Goal: Information Seeking & Learning: Learn about a topic

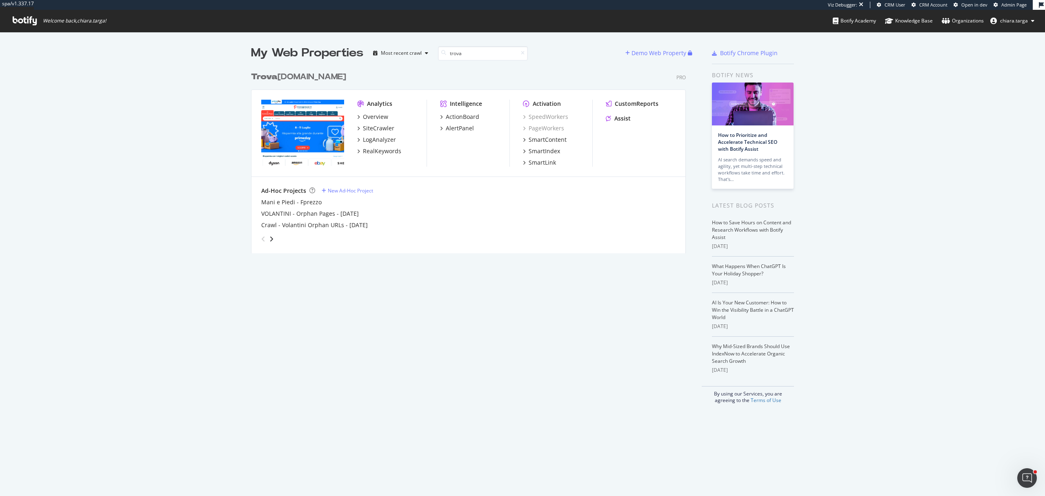
scroll to position [488, 1029]
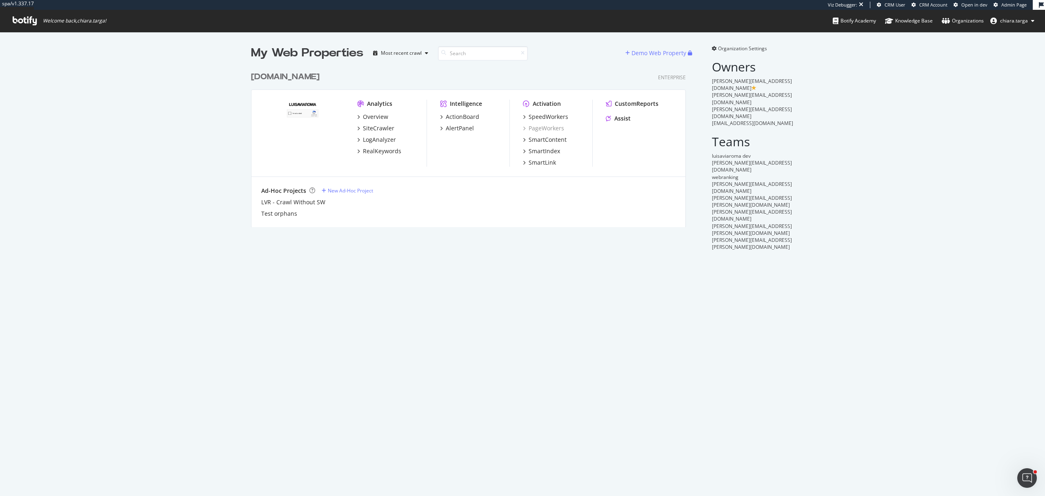
click at [319, 149] on img "grid" at bounding box center [302, 133] width 83 height 66
click at [363, 126] on div "SiteCrawler" at bounding box center [378, 128] width 31 height 8
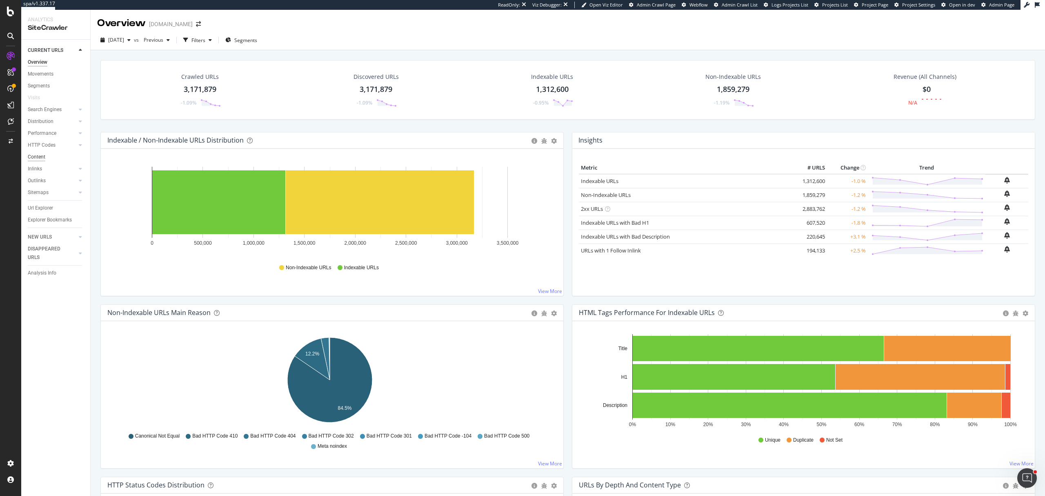
click at [43, 158] on div "Content" at bounding box center [37, 157] width 18 height 9
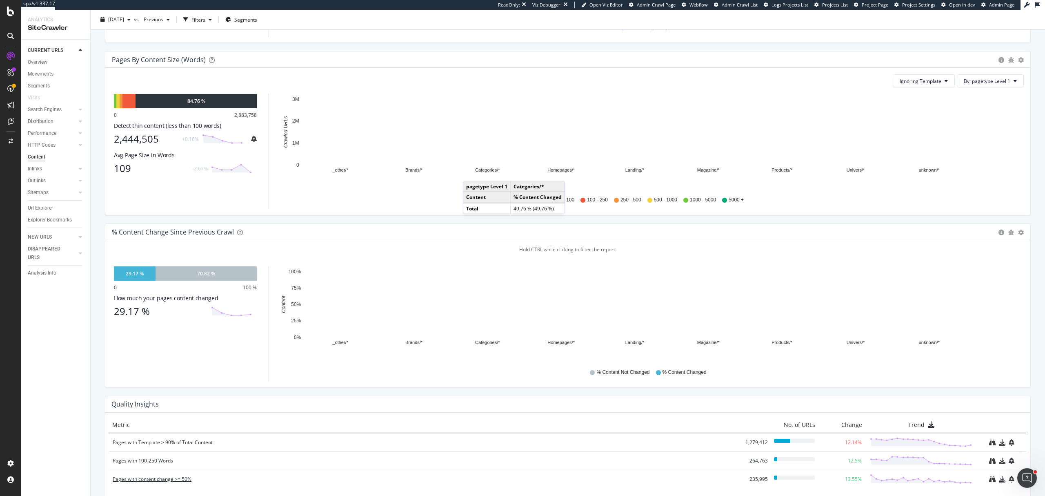
scroll to position [163, 0]
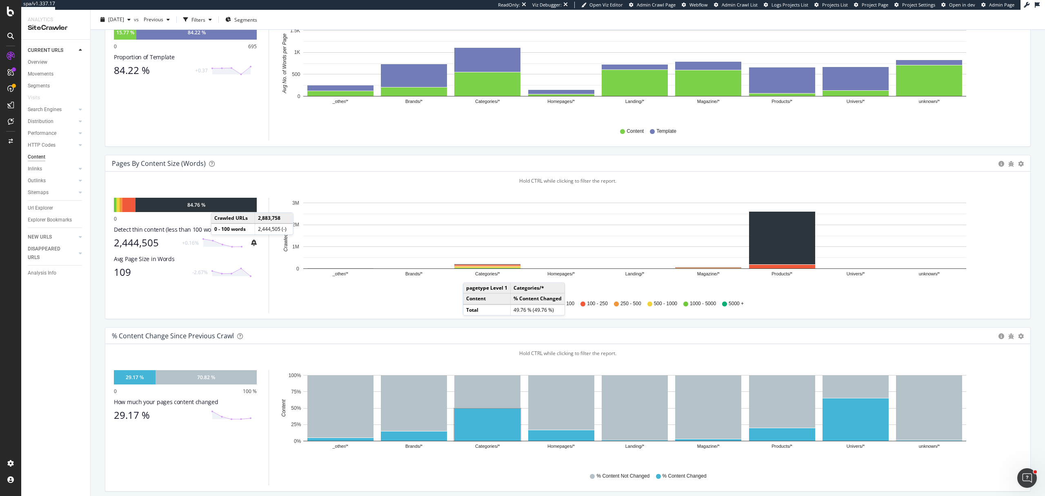
click at [219, 205] on div "84.76 %" at bounding box center [196, 205] width 121 height 14
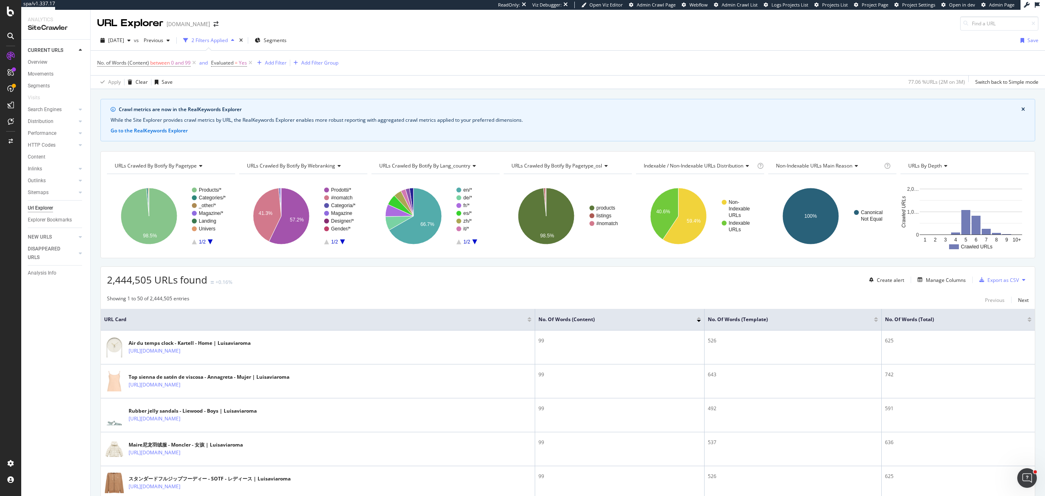
click at [697, 319] on div at bounding box center [699, 318] width 4 height 2
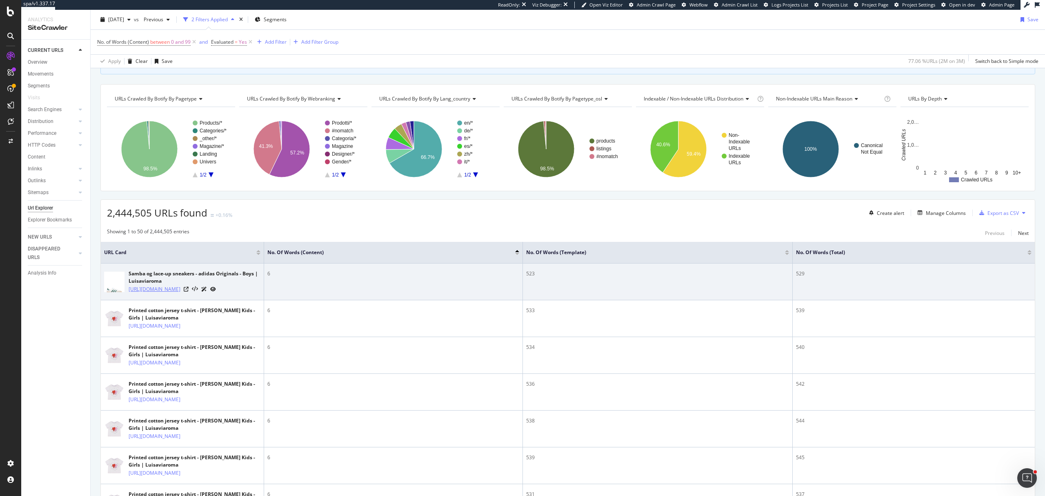
scroll to position [54, 0]
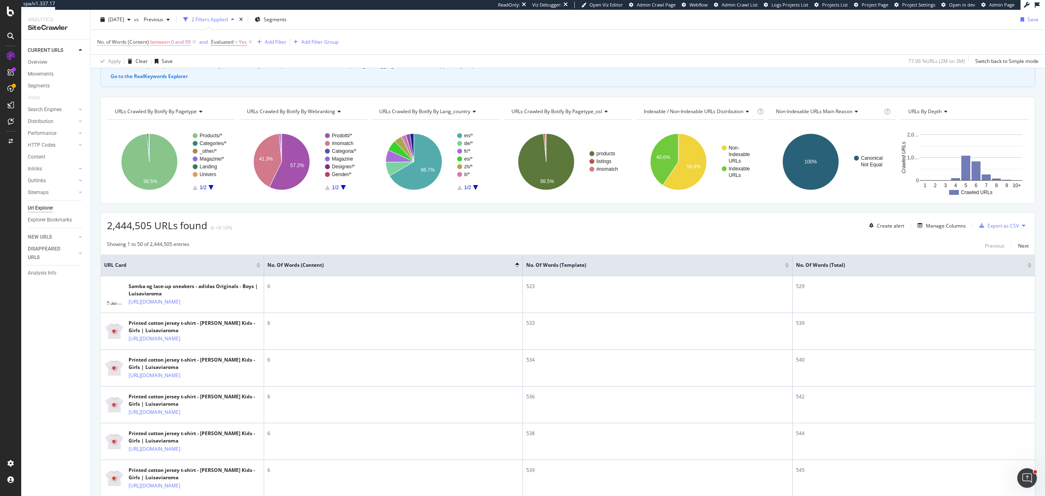
click at [177, 47] on span "0 and 99" at bounding box center [181, 41] width 20 height 11
click at [127, 79] on div "Content" at bounding box center [150, 74] width 90 height 13
click at [128, 77] on icon at bounding box center [126, 74] width 6 height 5
click at [127, 77] on icon at bounding box center [126, 74] width 6 height 5
click at [131, 96] on div "Total" at bounding box center [150, 91] width 87 height 11
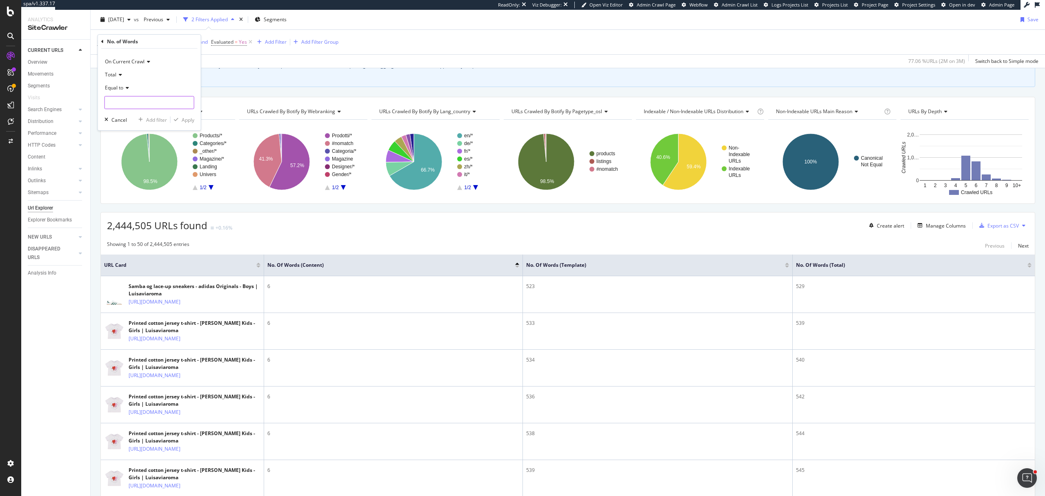
click at [133, 100] on input "number" at bounding box center [150, 102] width 90 height 13
type input "0"
click at [186, 121] on div "Apply" at bounding box center [188, 119] width 13 height 7
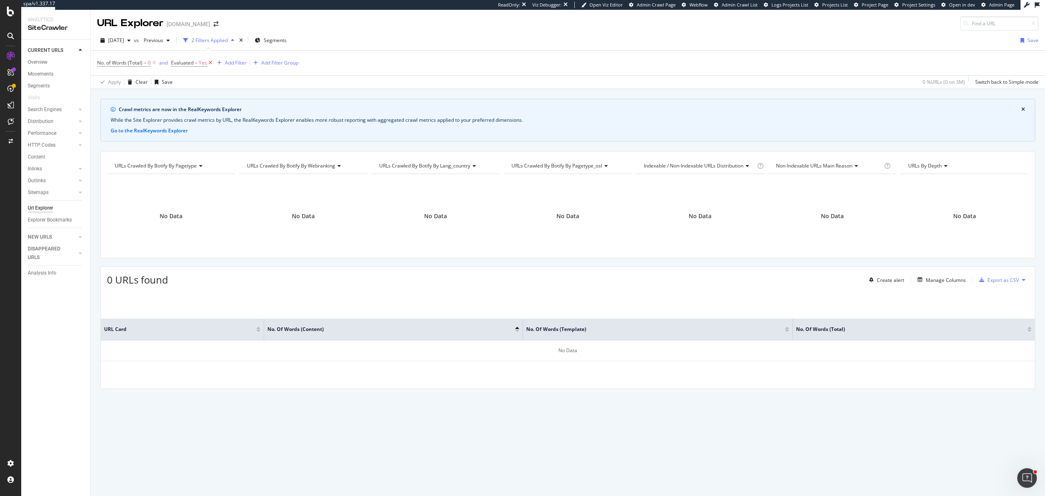
click at [209, 63] on icon at bounding box center [210, 63] width 7 height 8
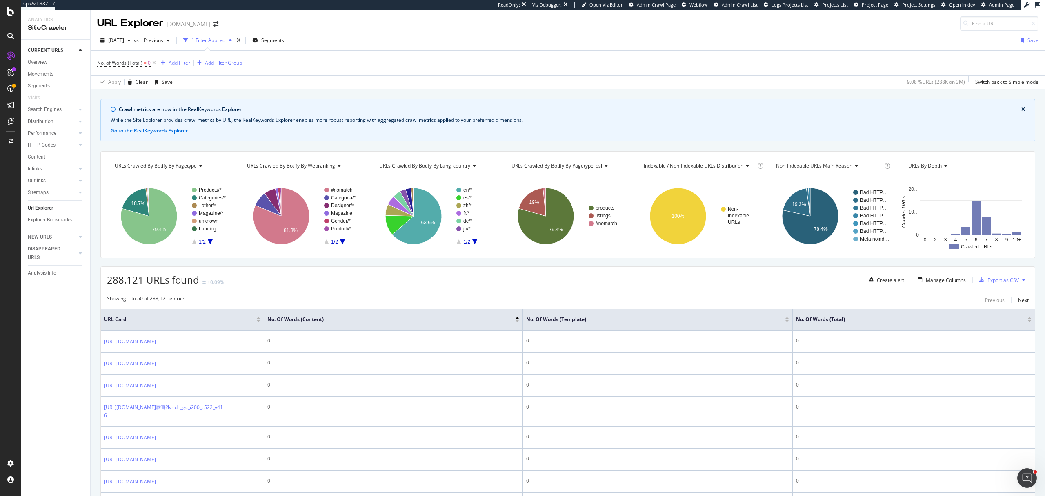
drag, startPoint x: 154, startPoint y: 66, endPoint x: 131, endPoint y: 63, distance: 22.6
click at [154, 66] on icon at bounding box center [154, 63] width 7 height 8
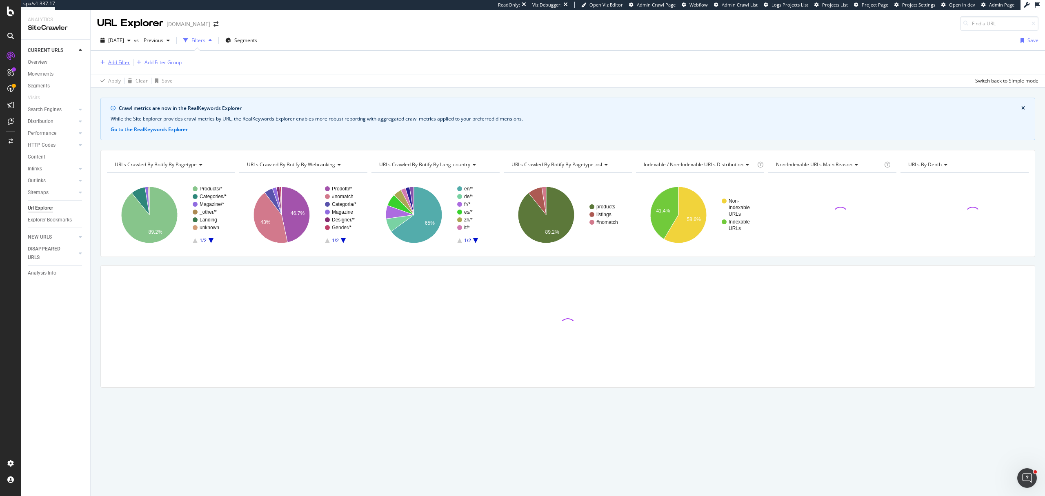
click at [118, 66] on div "Add Filter" at bounding box center [119, 62] width 22 height 7
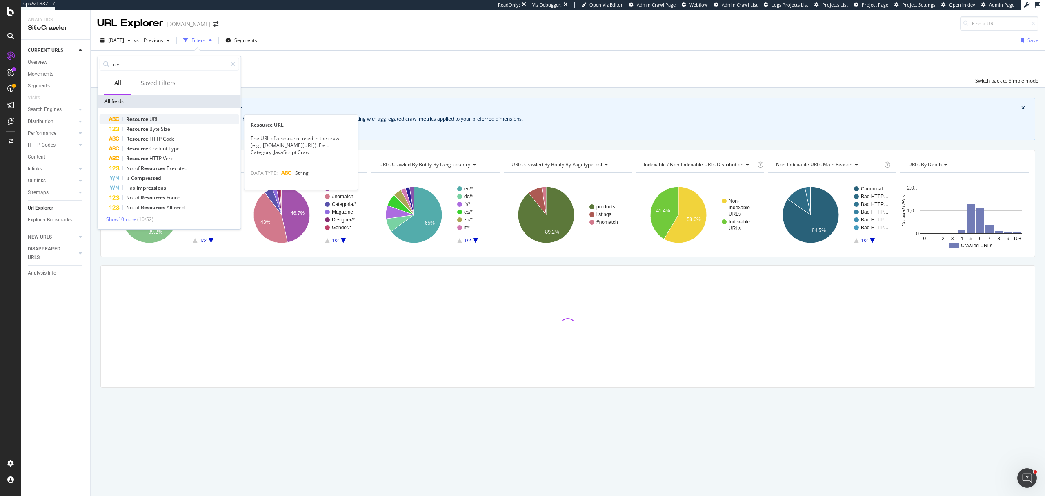
type input "res"
click at [188, 118] on div "Resource URL" at bounding box center [174, 119] width 130 height 10
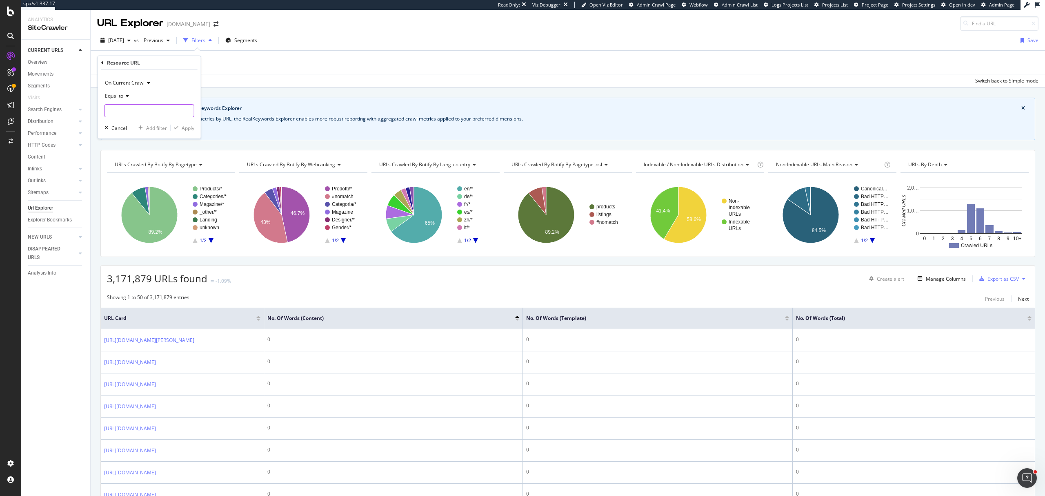
click at [144, 109] on input "text" at bounding box center [149, 110] width 89 height 13
click at [125, 96] on icon at bounding box center [126, 96] width 6 height 5
click at [143, 178] on div "Contains" at bounding box center [150, 176] width 87 height 11
click at [131, 114] on input "text" at bounding box center [149, 110] width 89 height 13
type input "recaptcha"
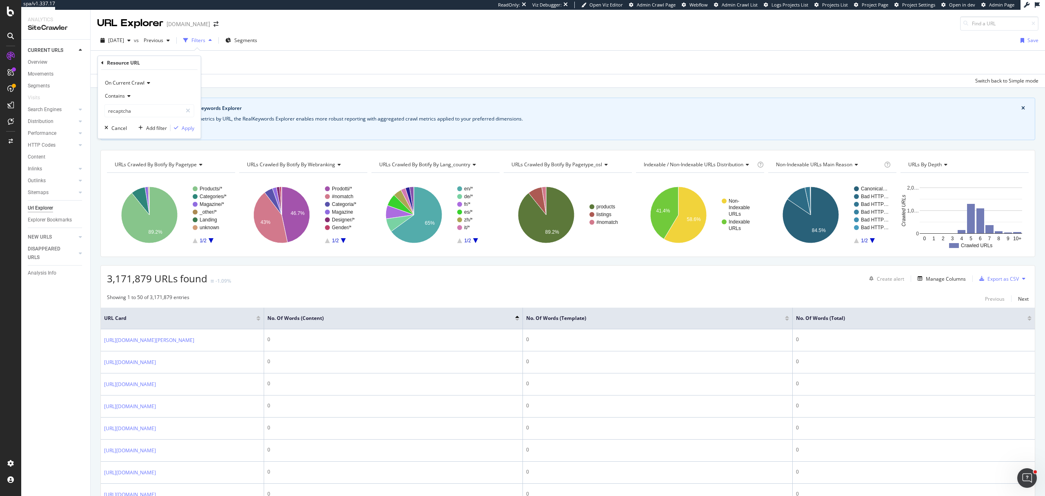
click at [190, 133] on div "On Current Crawl Contains recaptcha Cancel Add filter Apply" at bounding box center [149, 104] width 103 height 69
click at [190, 131] on div "Apply" at bounding box center [188, 128] width 13 height 7
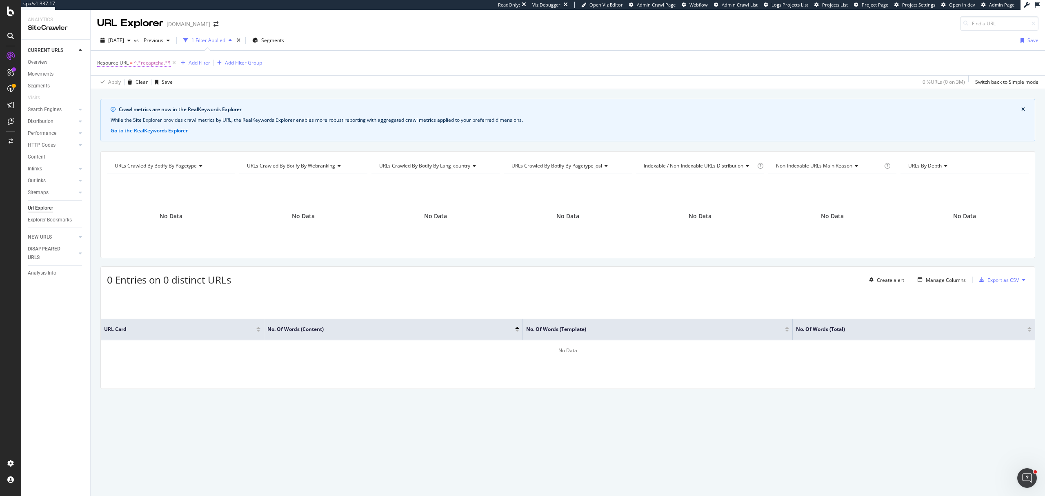
click at [125, 65] on span "Resource URL" at bounding box center [112, 62] width 31 height 7
click at [101, 63] on icon at bounding box center [102, 62] width 2 height 5
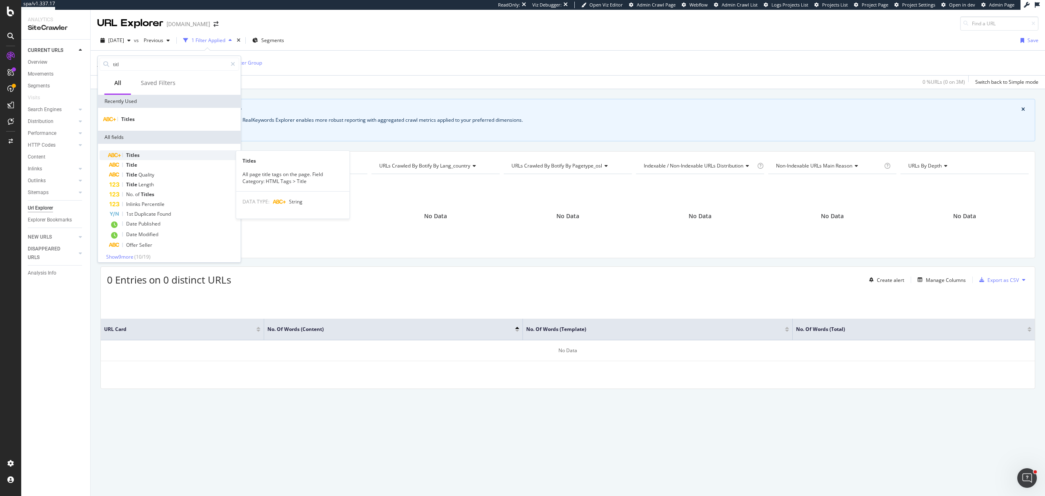
type input "titl"
click at [141, 157] on div "Titles" at bounding box center [174, 155] width 130 height 10
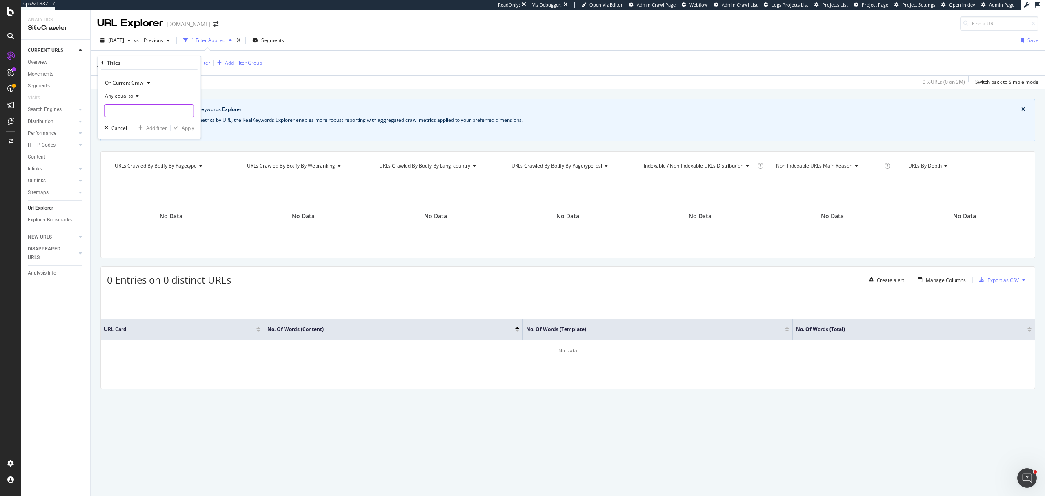
click at [139, 109] on input "text" at bounding box center [149, 110] width 89 height 13
click at [116, 107] on input "Cptcha page" at bounding box center [143, 110] width 77 height 13
type input "Captcha page"
click at [192, 127] on div "Apply" at bounding box center [188, 128] width 13 height 7
click at [38, 66] on div "Overview" at bounding box center [38, 62] width 20 height 9
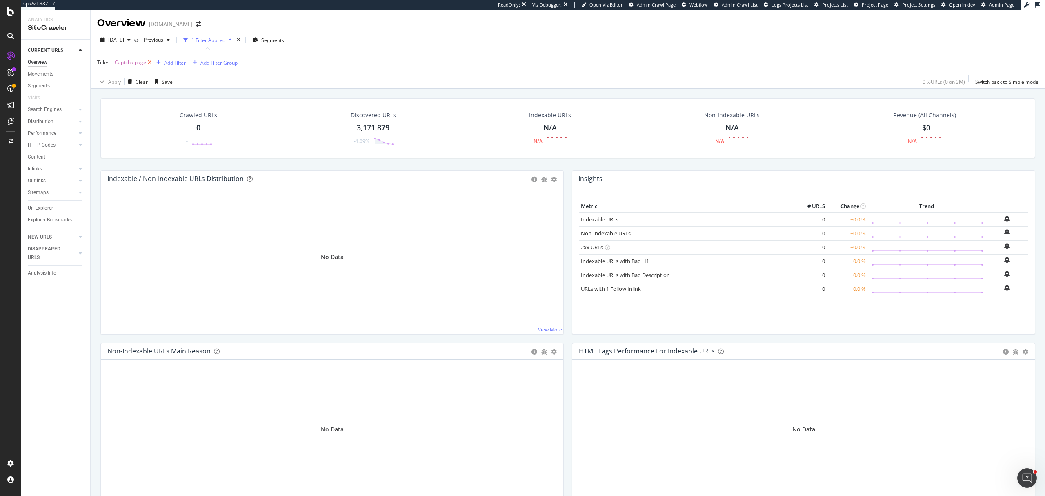
click at [150, 62] on icon at bounding box center [149, 62] width 7 height 8
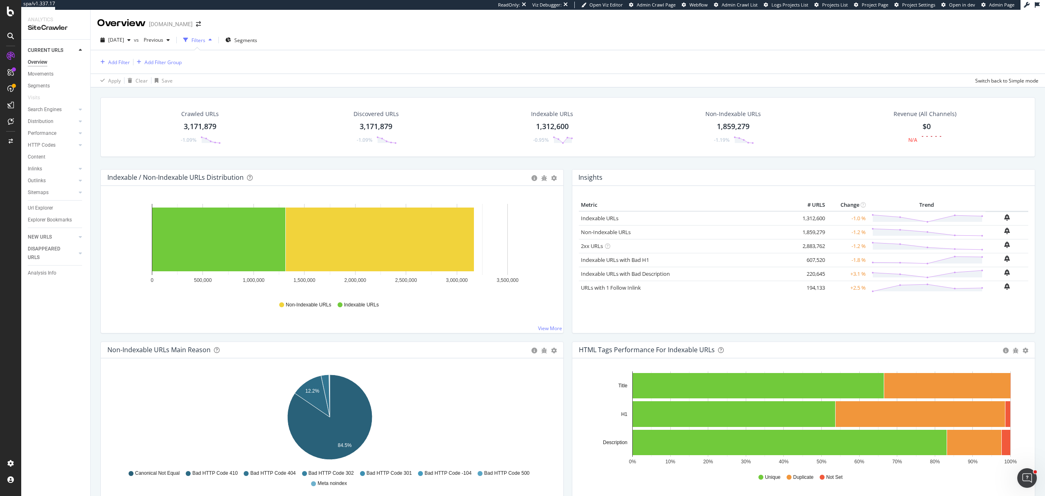
click at [123, 56] on div "Add Filter Add Filter Group" at bounding box center [568, 61] width 942 height 23
click at [123, 60] on div "Add Filter" at bounding box center [119, 62] width 22 height 7
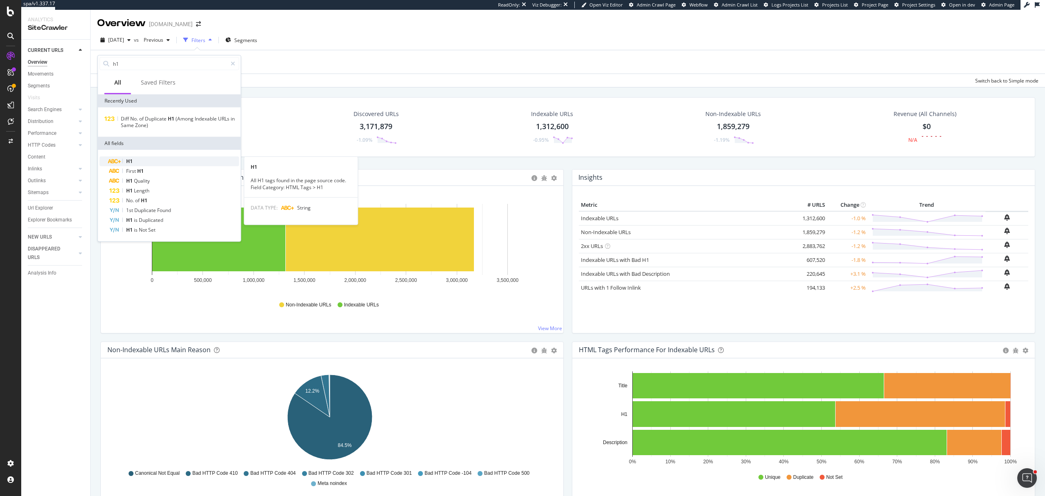
type input "h1"
click at [172, 163] on div "H1" at bounding box center [174, 161] width 130 height 10
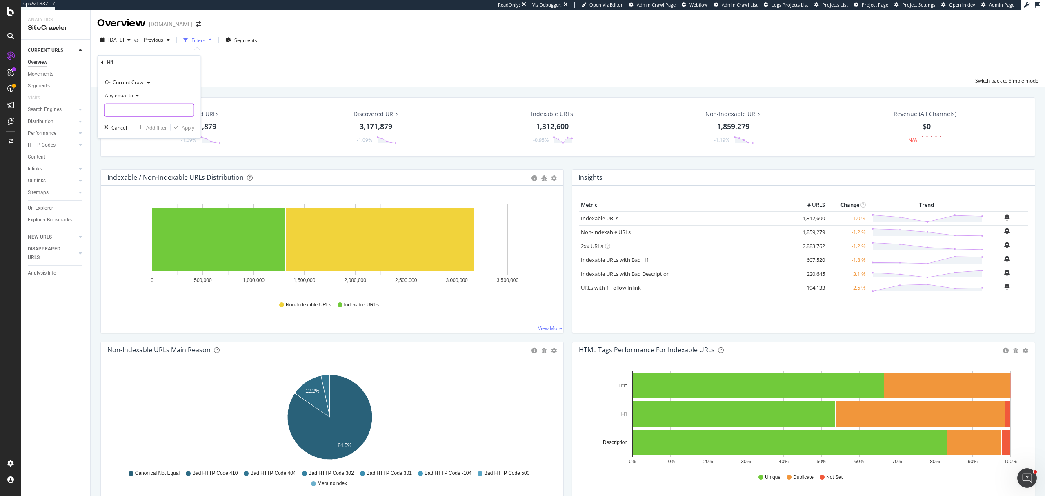
click at [142, 114] on input "text" at bounding box center [149, 110] width 89 height 13
type input "Help us verify"
click at [140, 91] on div "Any equal to" at bounding box center [150, 95] width 90 height 13
click at [146, 174] on div "Any contains" at bounding box center [150, 176] width 87 height 11
click at [189, 129] on div "Apply" at bounding box center [188, 127] width 13 height 7
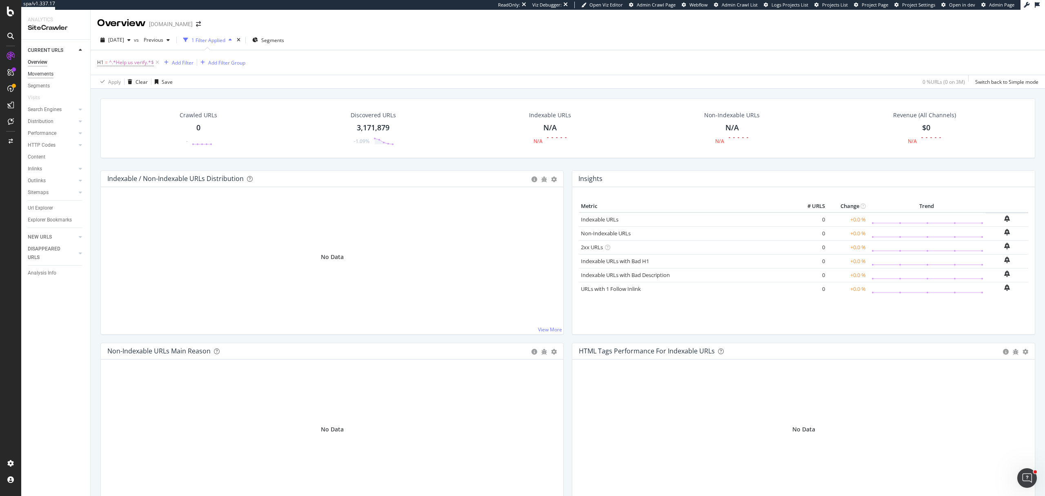
click at [51, 76] on div "Movements" at bounding box center [41, 74] width 26 height 9
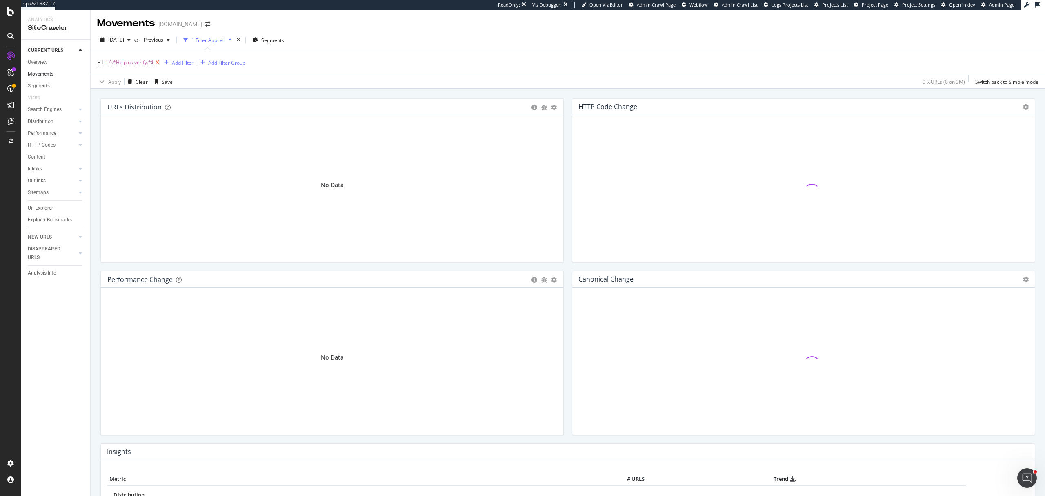
click at [156, 65] on icon at bounding box center [157, 62] width 7 height 8
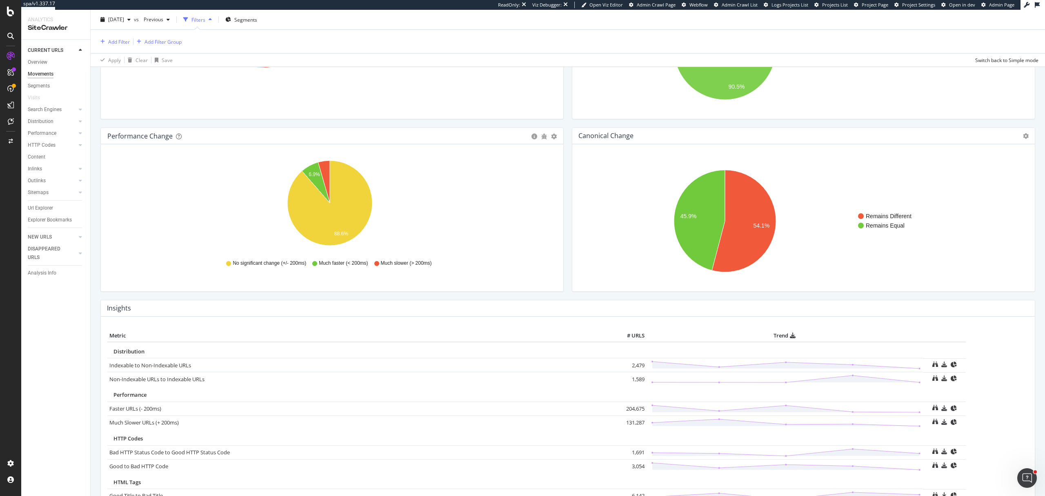
scroll to position [163, 0]
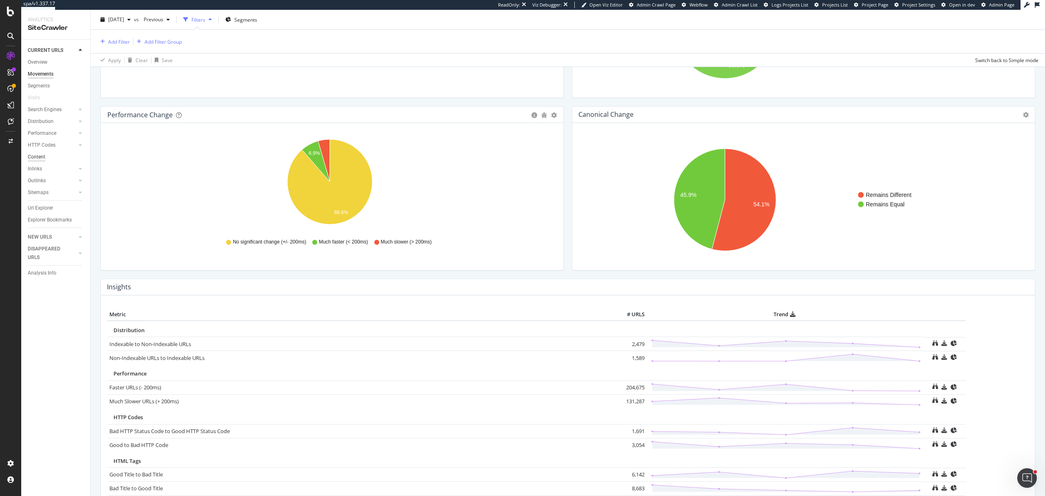
click at [36, 154] on div "Content" at bounding box center [37, 157] width 18 height 9
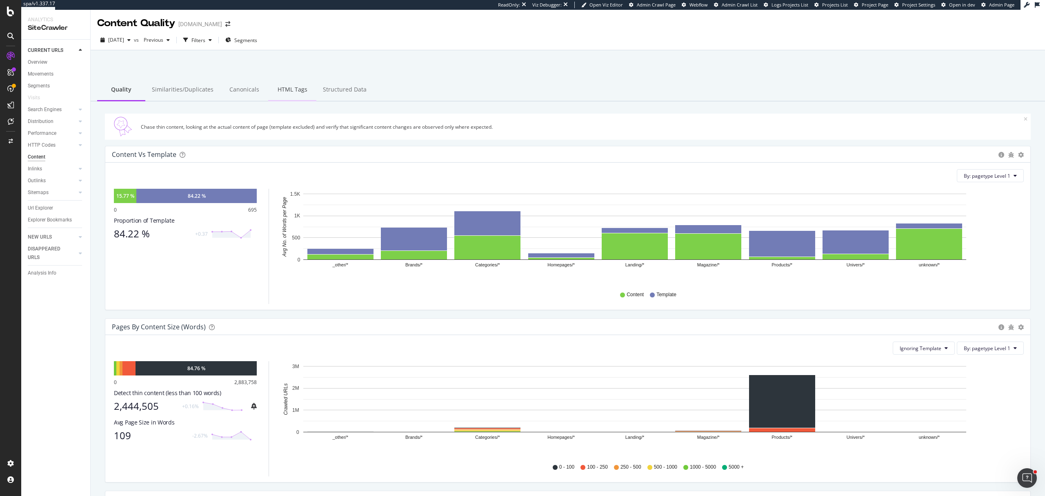
click at [296, 92] on div "HTML Tags" at bounding box center [292, 90] width 48 height 22
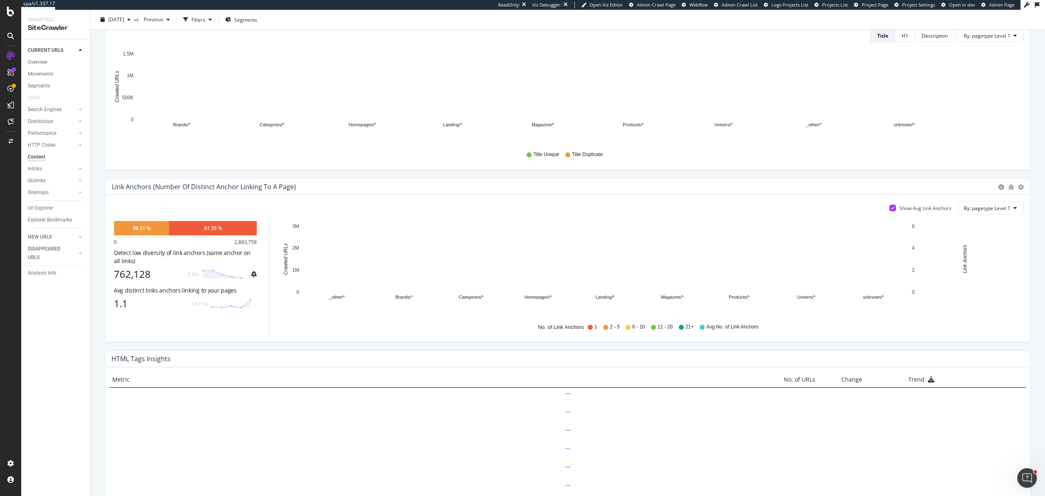
scroll to position [375, 0]
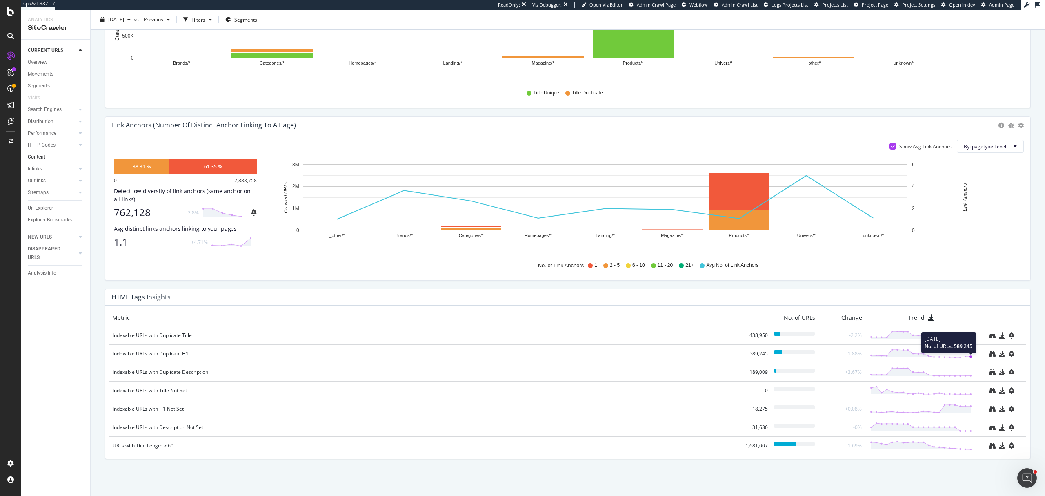
click at [960, 355] on icon at bounding box center [921, 353] width 102 height 10
click at [180, 348] on div "Indexable URLs with Duplicate H1 589,245 -1.88%" at bounding box center [567, 353] width 917 height 18
click at [180, 350] on div "Indexable URLs with Duplicate H1" at bounding box center [427, 354] width 629 height 8
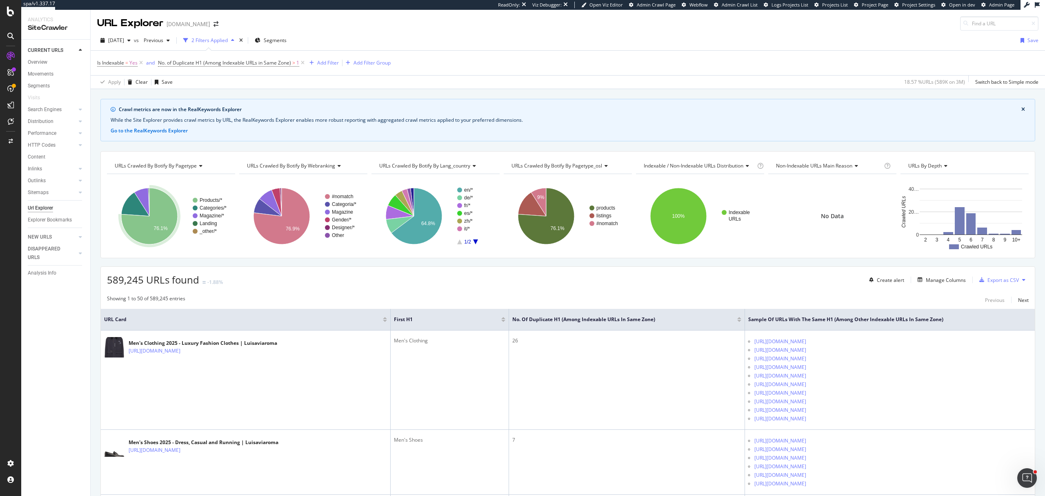
drag, startPoint x: 169, startPoint y: 224, endPoint x: 163, endPoint y: 225, distance: 6.1
click at [163, 225] on icon "A chart." at bounding box center [149, 216] width 56 height 56
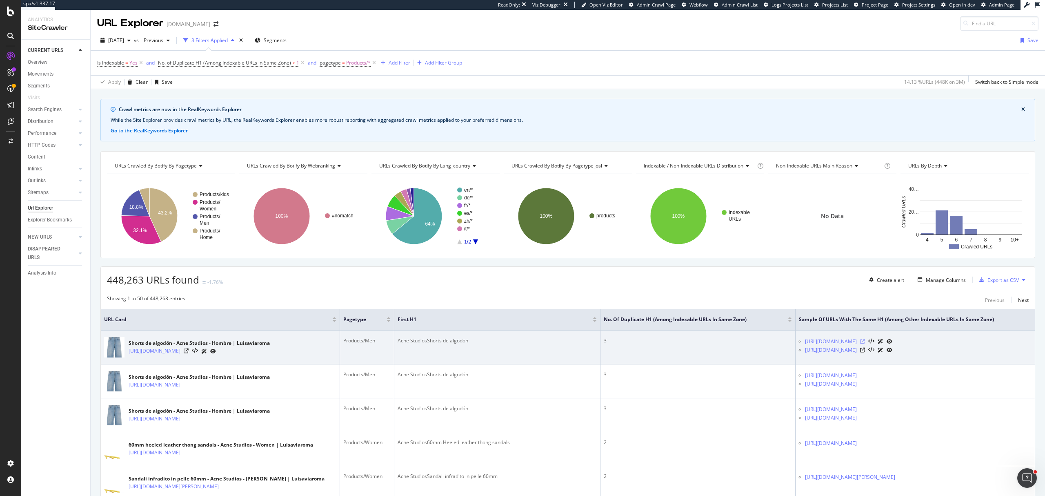
click at [865, 342] on icon at bounding box center [862, 341] width 5 height 5
click at [865, 352] on icon at bounding box center [862, 350] width 5 height 5
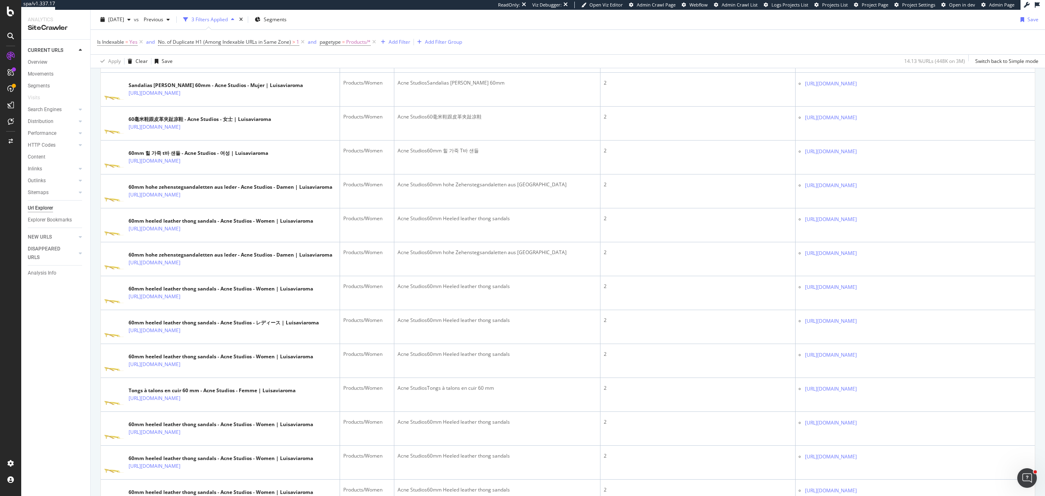
scroll to position [544, 0]
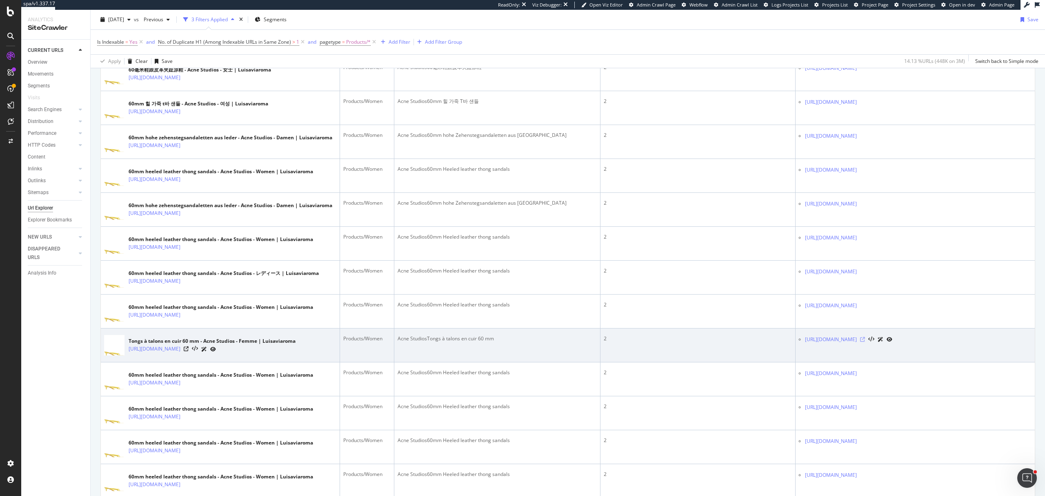
click at [865, 342] on icon at bounding box center [862, 339] width 5 height 5
click at [216, 353] on div at bounding box center [200, 349] width 32 height 9
click at [189, 351] on icon at bounding box center [186, 348] width 5 height 5
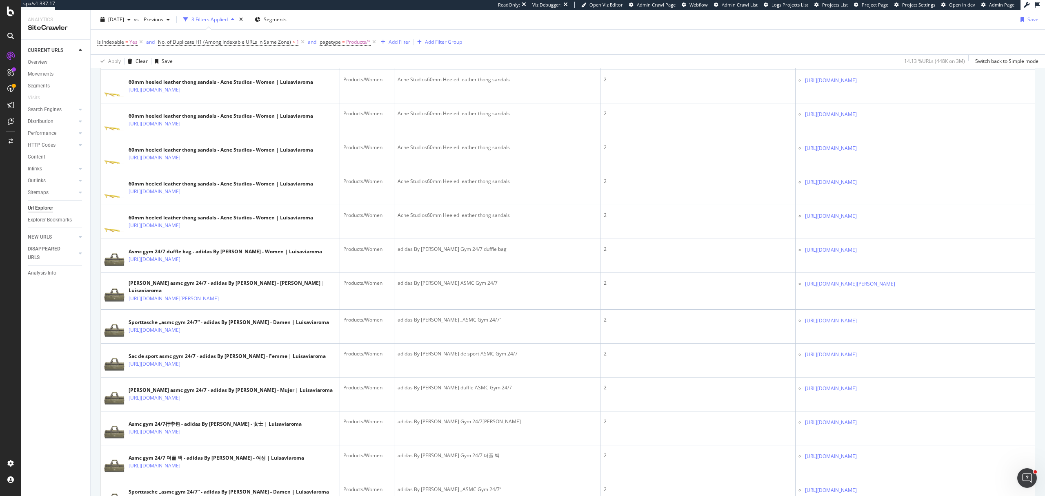
scroll to position [1470, 0]
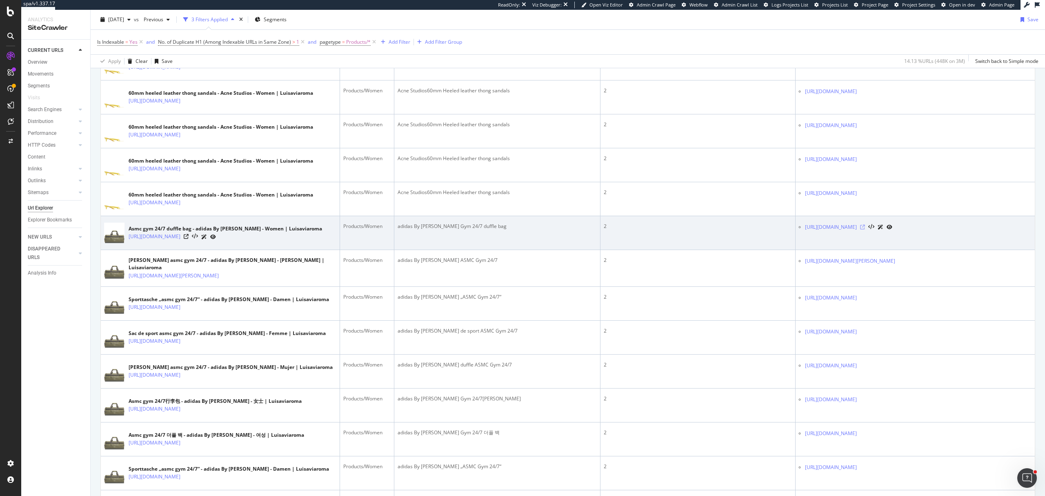
click at [865, 229] on icon at bounding box center [862, 227] width 5 height 5
click at [189, 239] on icon at bounding box center [186, 236] width 5 height 5
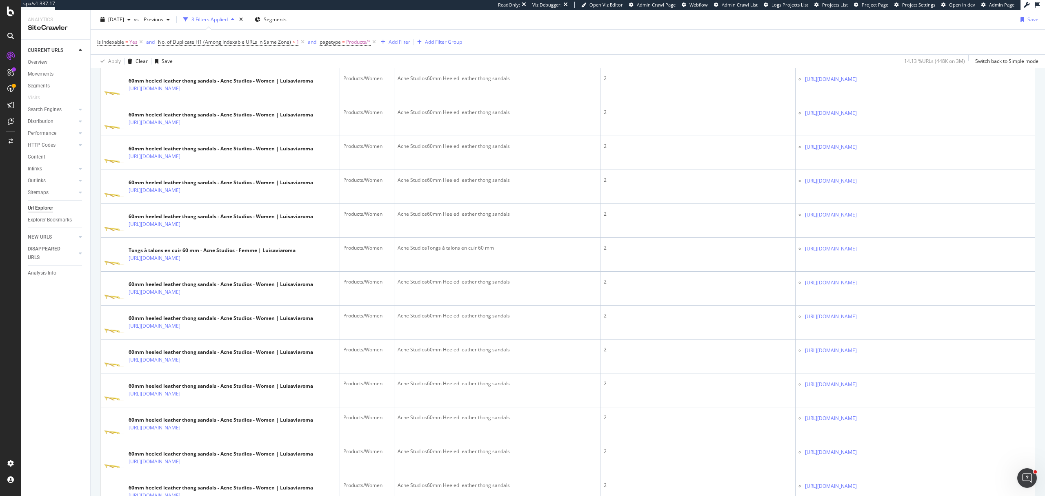
scroll to position [871, 0]
click at [255, 45] on span "No. of Duplicate H1 (Among Indexable URLs in Same Zone)" at bounding box center [224, 41] width 133 height 7
click at [194, 102] on span "Greater than" at bounding box center [180, 100] width 29 height 7
click at [194, 117] on div "Equal to" at bounding box center [210, 117] width 87 height 11
click at [194, 115] on input "1" at bounding box center [217, 115] width 105 height 13
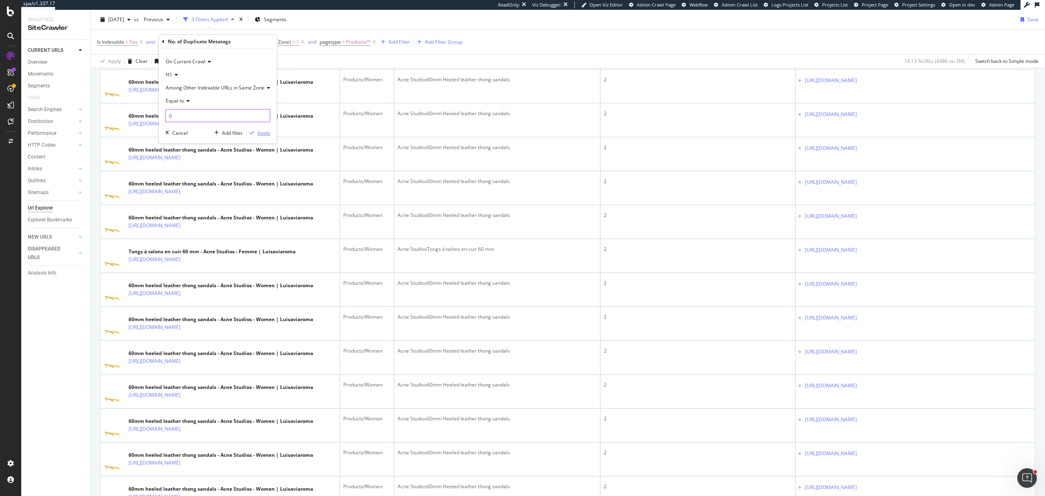
type input "0"
click at [261, 135] on div "Apply" at bounding box center [264, 132] width 13 height 7
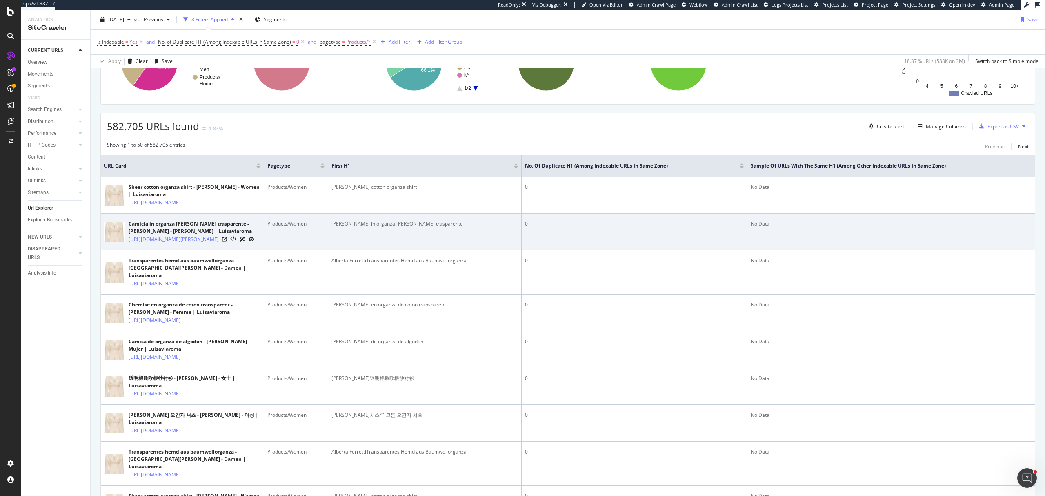
scroll to position [163, 0]
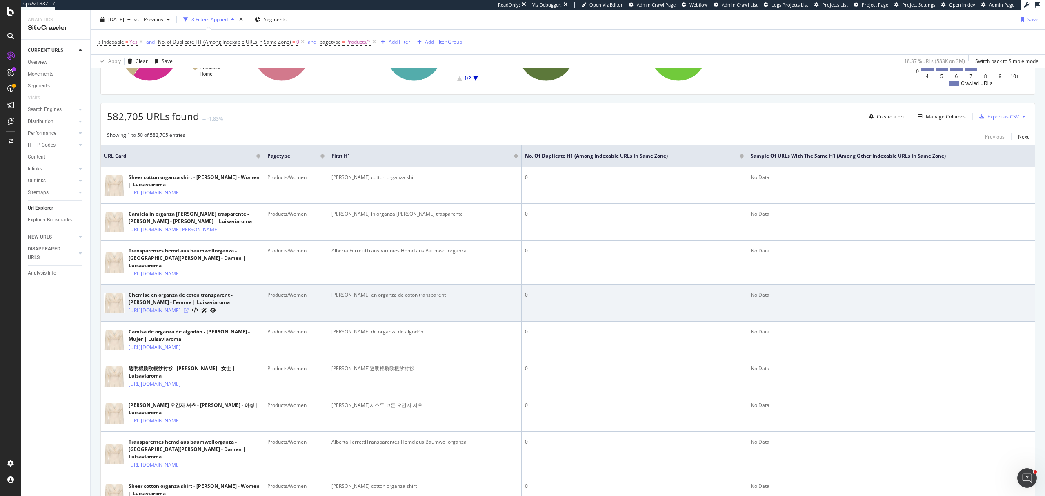
click at [189, 313] on icon at bounding box center [186, 310] width 5 height 5
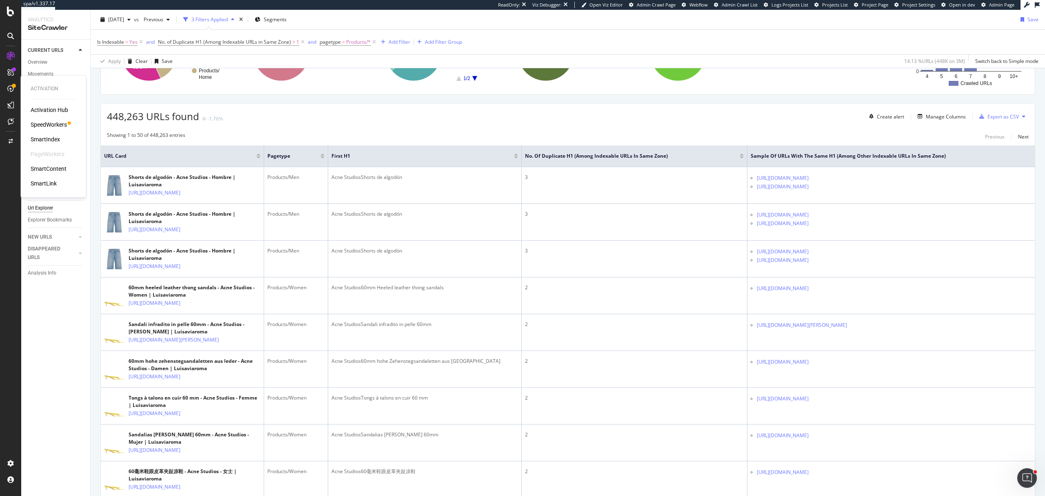
click at [53, 138] on div "SmartIndex" at bounding box center [45, 139] width 29 height 8
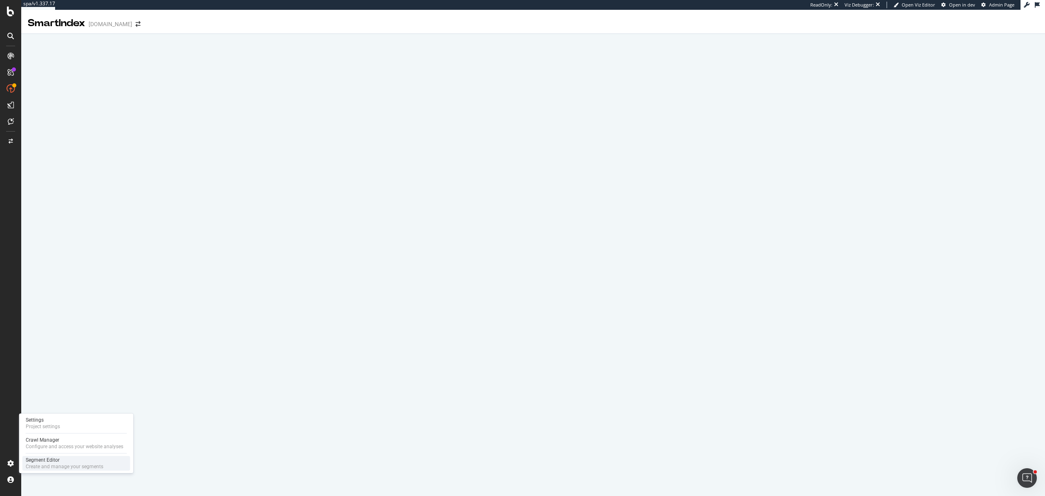
click at [61, 466] on div "Create and manage your segments" at bounding box center [65, 466] width 78 height 7
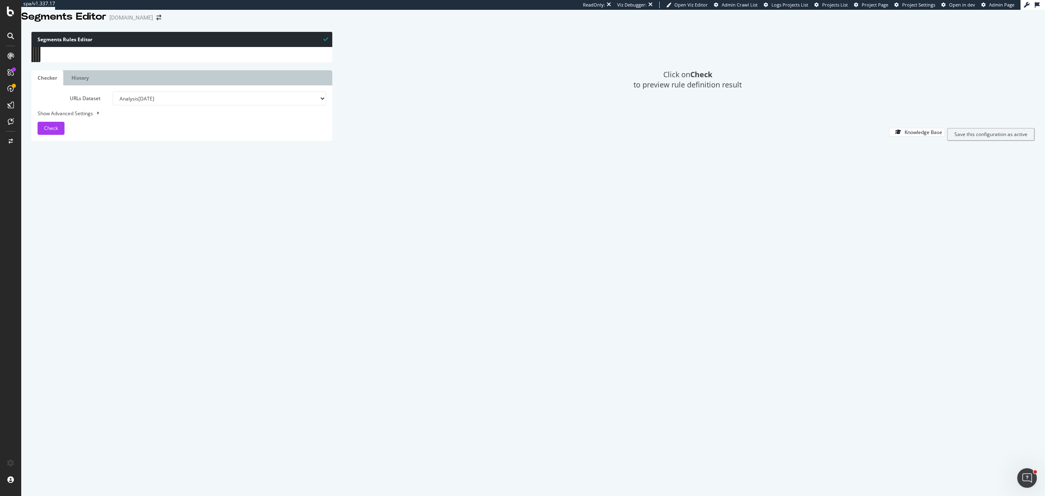
scroll to position [1143, 0]
drag, startPoint x: 89, startPoint y: 187, endPoint x: 53, endPoint y: 186, distance: 35.9
click at [53, 47] on div "216 217 218 219 220 221 222 223 224 225 226 227 228 229 230 231 232 233 234 235…" at bounding box center [181, 47] width 301 height 0
click at [73, 222] on div "path */maison/* path */ 홈 /* path */ 家 居 /* path */ ラ イ フ ス タ イ ル /* ) path rx …" at bounding box center [402, 215] width 698 height 340
type textarea ")"
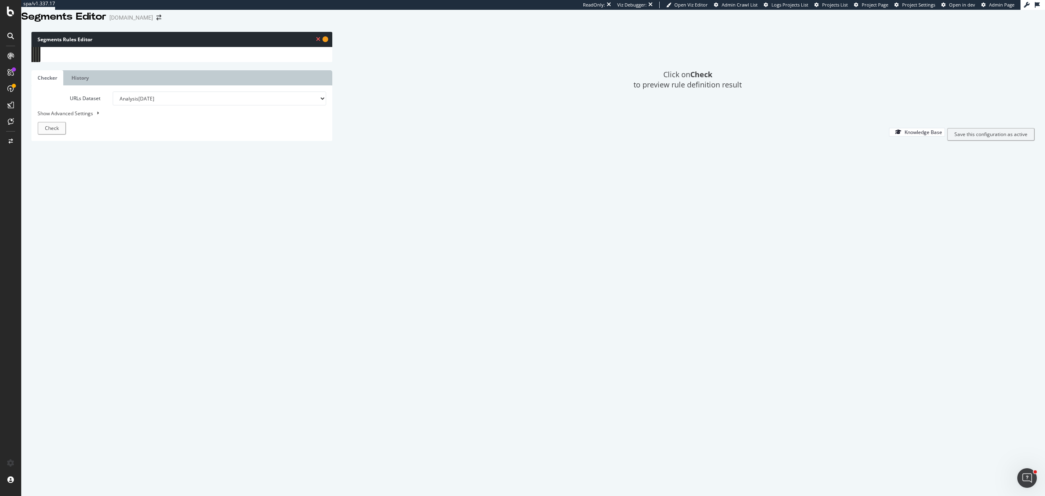
paste textarea "query *Page*"
click at [73, 222] on div "path */maison/* path */ 홈 /* path */ 家 居 /* path */ ラ イ フ ス タ イ ル /* ) path rx …" at bounding box center [402, 215] width 698 height 340
click at [69, 228] on div "path */maison/* path */ 홈 /* path */ 家 居 /* path */ ラ イ フ ス タ イ ル /* ) path rx …" at bounding box center [402, 215] width 698 height 340
drag, startPoint x: 101, startPoint y: 226, endPoint x: 53, endPoint y: 225, distance: 48.6
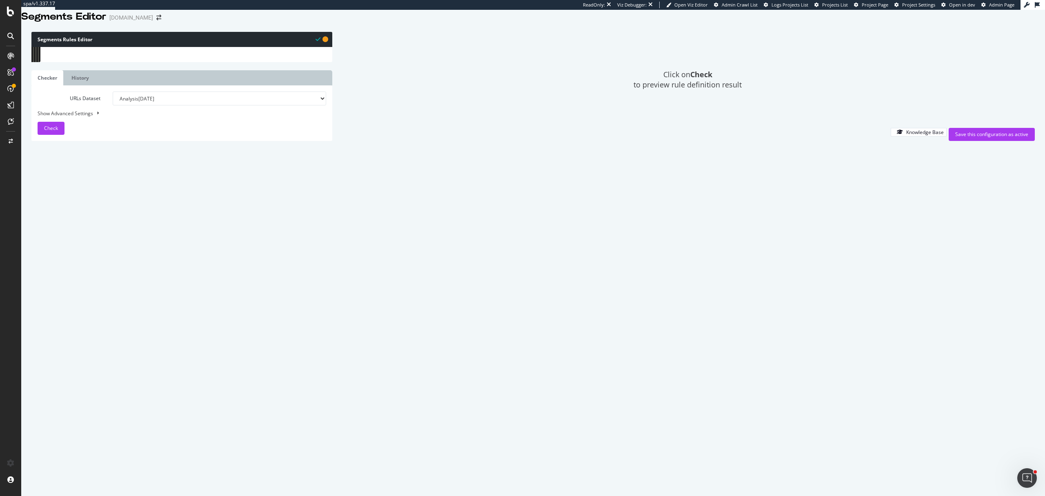
click at [53, 47] on div "query not *Page* 216 217 218 219 220 221 222 223 224 225 226 227 228 229 230 23…" at bounding box center [181, 47] width 301 height 0
click at [93, 342] on div "@ Categories/Sales/pagination or ( query *_s query *_s&* ) query *Page* flag p+…" at bounding box center [402, 212] width 698 height 340
type textarea "query *_d*"
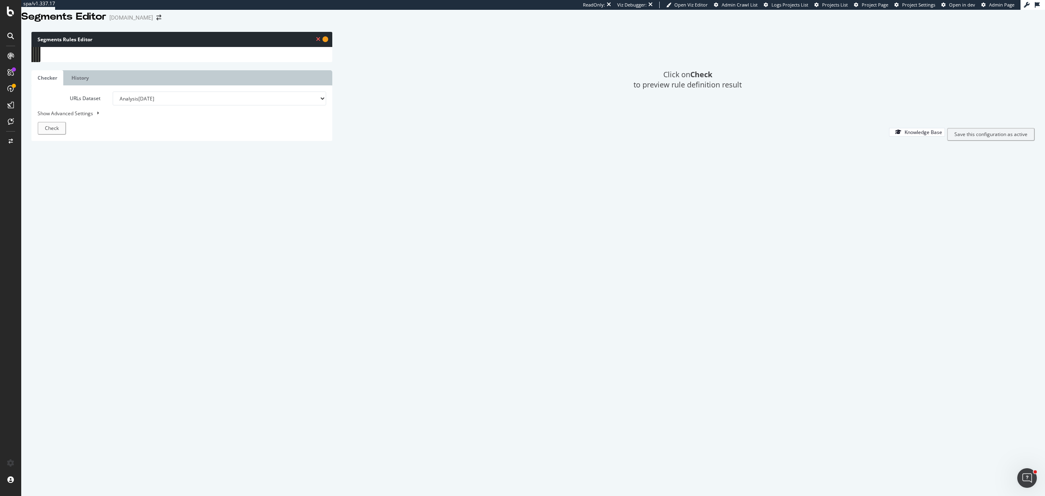
scroll to position [0, 0]
paste textarea "query not *Page*"
click at [126, 312] on div "path rx .*/(beauty-)?damen.* path rx .*/(beauty-)?donna.* path */kadın* path */…" at bounding box center [402, 213] width 698 height 340
click at [123, 313] on div "path rx .*/(beauty-)?damen.* path rx .*/(beauty-)?donna.* path */kadın* path */…" at bounding box center [402, 213] width 698 height 340
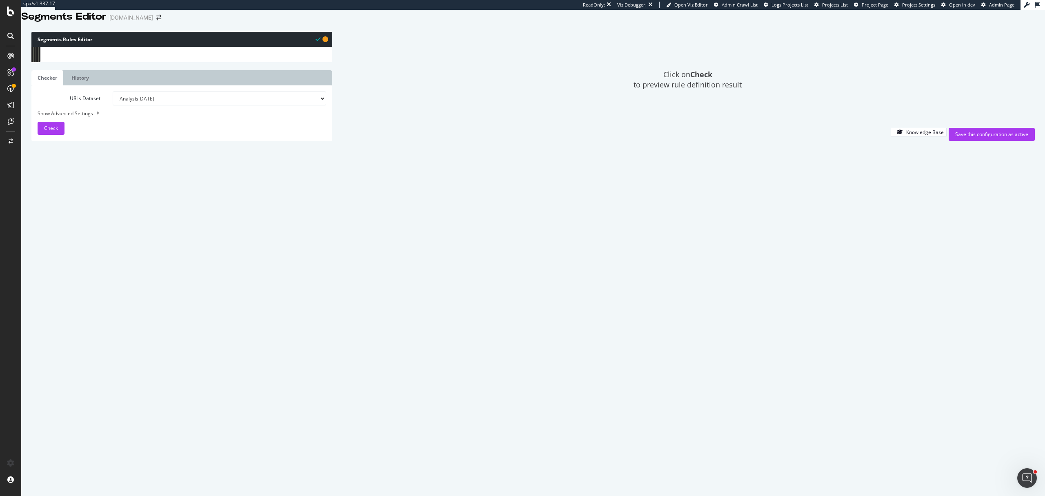
click at [123, 316] on div "path rx .*/(beauty-)?damen.* path rx .*/(beauty-)?donna.* path */kadın* path */…" at bounding box center [402, 213] width 698 height 340
type textarea "query not *_d*"
paste textarea "query not *Page*"
type textarea "query not *Page*"
paste textarea "query not *Page*"
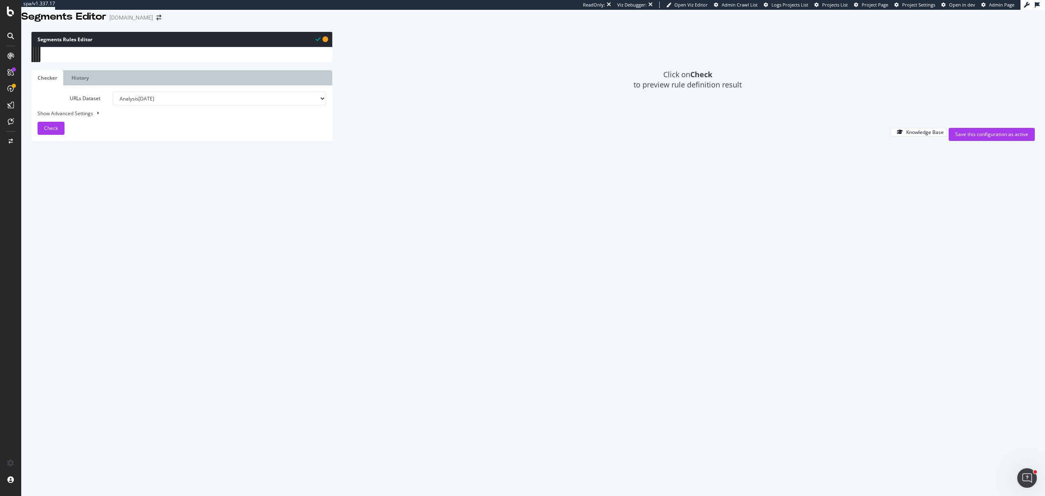
click at [88, 323] on div "path rx .*/(beauty-)?damen.* path rx .*/(beauty-)?donna.* path */kadın* path */…" at bounding box center [402, 213] width 698 height 340
click at [87, 324] on div "path rx .*/(beauty-)?damen.* path rx .*/(beauty-)?donna.* path */kadın* path */…" at bounding box center [402, 213] width 698 height 340
click at [101, 151] on div "path rx .*/(beauty-)?damen.* path rx .*/(beauty-)?donna.* path */kadın* path */…" at bounding box center [402, 213] width 698 height 340
type textarea "query not *Page*"
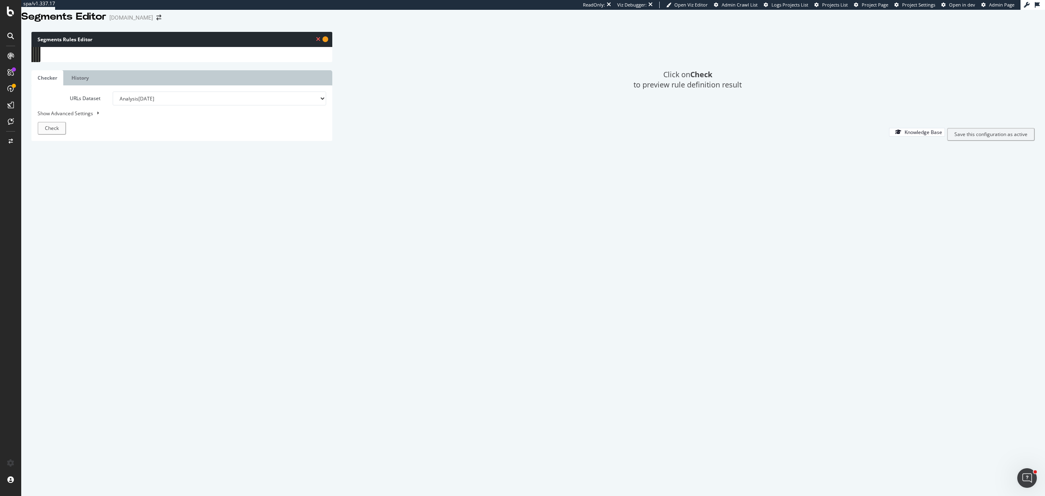
scroll to position [0, 0]
paste textarea "query not *Page*"
click at [87, 154] on div "path rx .*/(beauty-)?damen.* path rx .*/(beauty-)?donna.* path */kadın* path */…" at bounding box center [402, 213] width 698 height 340
click at [96, 128] on div "@ Categories/Sales/pagination or ( query *_s query *_s&* ) query *Page* flag p+…" at bounding box center [402, 212] width 698 height 340
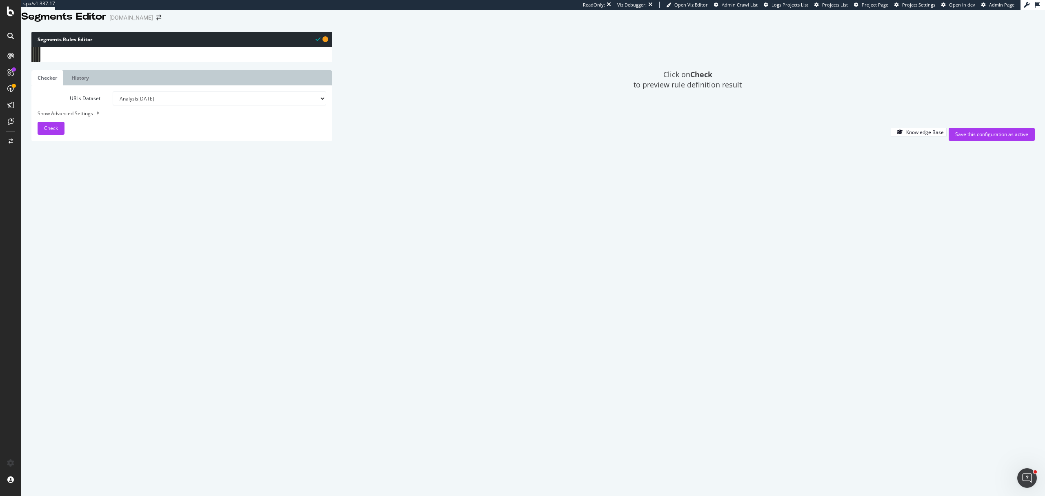
click at [100, 128] on div "@ Categories/Sales/pagination or ( query *_s query *_s&* ) query *Page* flag p+…" at bounding box center [402, 212] width 698 height 340
type textarea "query not *Page*"
paste textarea "query not *Page*"
click at [89, 129] on div "@ Categories/Sales/pagination or ( query *_s query *_s&* ) query *Page* flag p+…" at bounding box center [402, 212] width 698 height 340
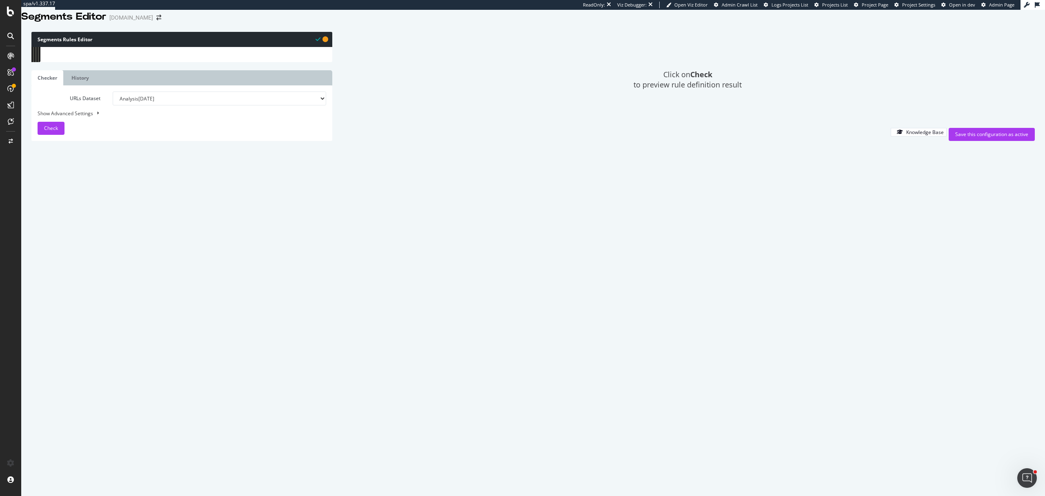
click at [85, 135] on div "@ Categories/Sales/pagination or ( query *_s query *_s&* ) query *Page* flag p+…" at bounding box center [402, 212] width 698 height 340
click at [91, 314] on div "path rx .*/(beauté-|beaut%C3%A9-)?femme.* path rx .*/(beauty-)?mujer.* path rx …" at bounding box center [402, 214] width 698 height 340
type textarea "query *_d*"
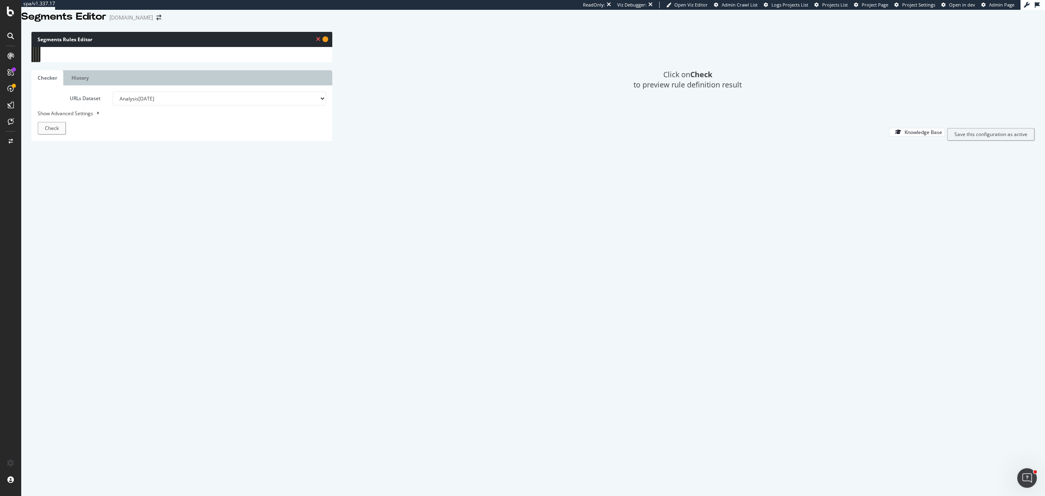
scroll to position [0, 0]
paste textarea "query not *Page*"
type textarea "query not *Page*"
paste textarea "query not *Page*"
click at [87, 325] on div "path rx .*/(beauté-|beaut%C3%A9-)?femme.* path rx .*/(beauty-)?mujer.* path rx …" at bounding box center [402, 214] width 698 height 340
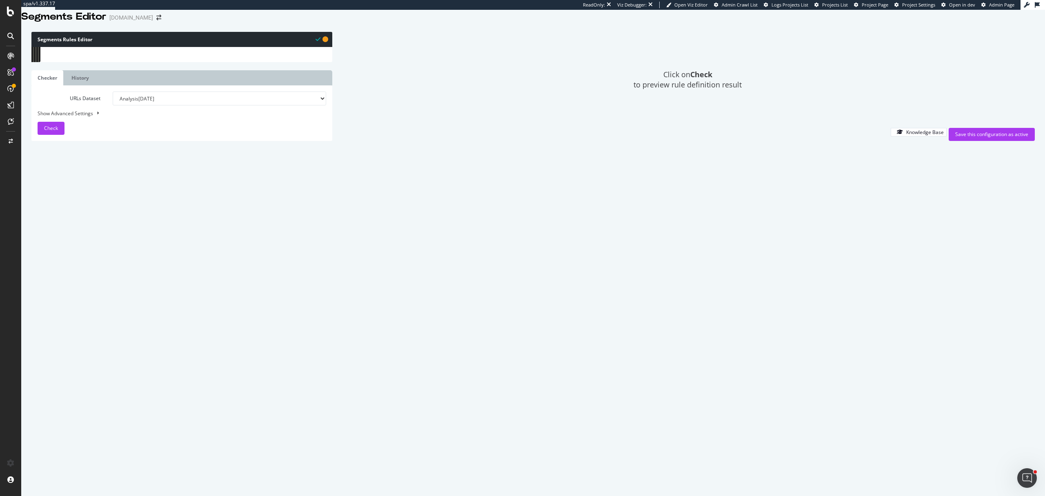
scroll to position [1666, 0]
click at [100, 355] on div "path */%E7%94%B7%E5%AD%A9* path */%E7%BE%8E%E5%AE%B9-%E7%94%B7%E5%A3%AB* path *…" at bounding box center [402, 212] width 698 height 340
click at [99, 355] on div "path */%E7%94%B7%E5%AD%A9* path */%E7%BE%8E%E5%AE%B9-%E7%94%B7%E5%A3%AB* path *…" at bounding box center [402, 212] width 698 height 340
type textarea "query *_d*"
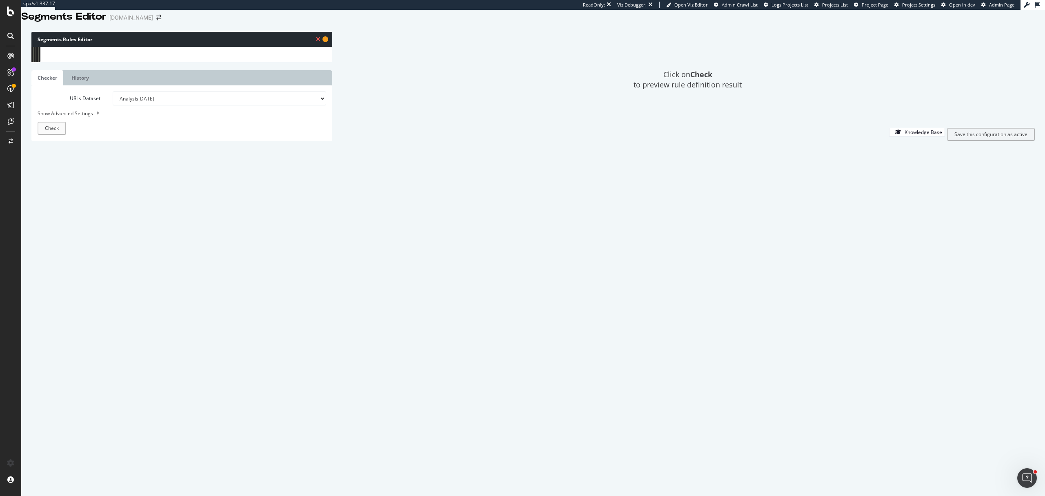
paste textarea "query not *Page*"
type textarea "query not *Page*"
paste textarea "query not *Page*"
click at [85, 365] on div "path */%E7%94%B7%E5%AD%A9* path */%E7%BE%8E%E5%AE%B9-%E7%94%B7%E5%A3%AB* path *…" at bounding box center [402, 212] width 698 height 340
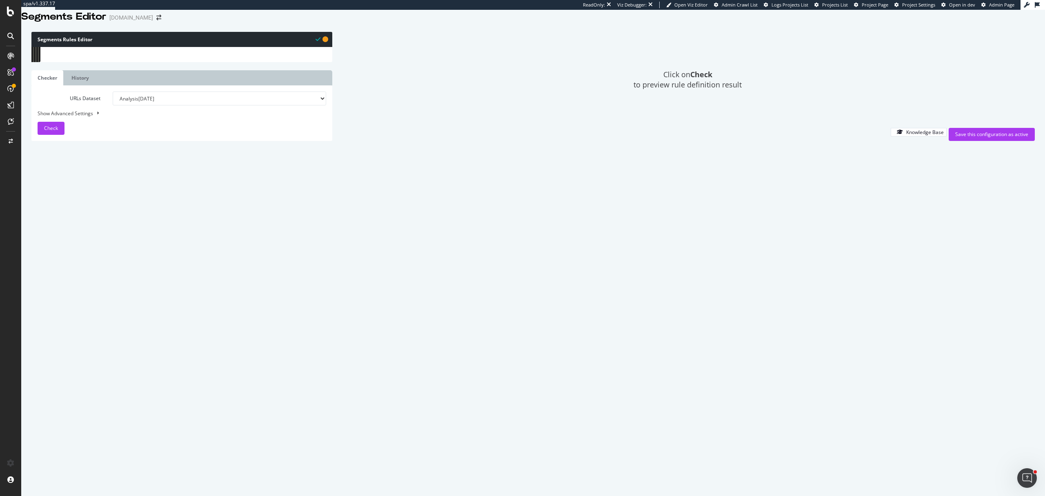
click at [120, 324] on div "query *_d* query not *Page* query not *page* path not */p/* path rx : ^/(\w{2})…" at bounding box center [402, 213] width 698 height 340
type textarea "query not *_d*"
paste textarea "query not *Page*"
type textarea "query not *Page*"
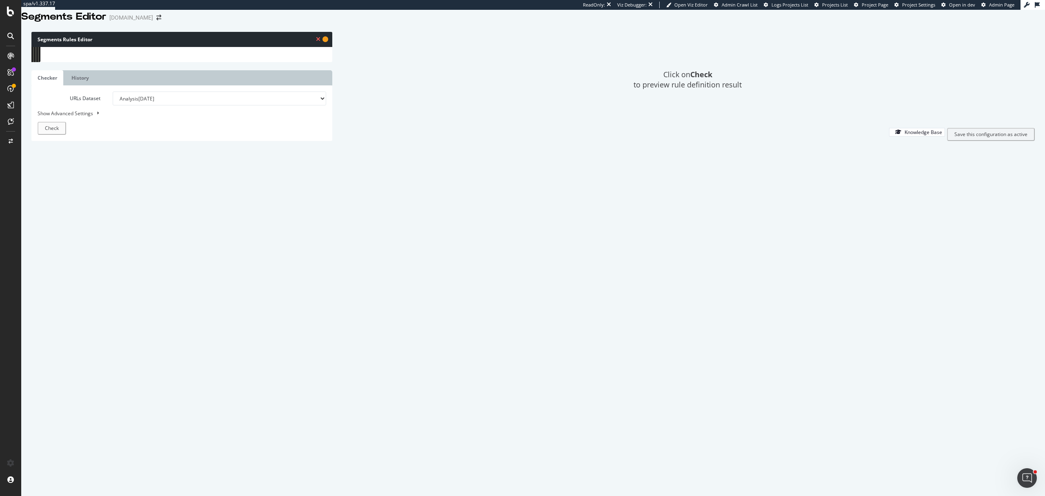
paste textarea "query not *Page*"
click at [87, 335] on div "query *_d* query not *Page* query not *page* path not */p/* path rx : ^/(\w{2})…" at bounding box center [402, 213] width 698 height 340
click at [109, 284] on div "path */%EC%A3%BC%EB%8B%88%EC%96%B4-%EC%97%AC%EC%95%84* path */%E3%82%B8%E3%83%A…" at bounding box center [402, 213] width 698 height 340
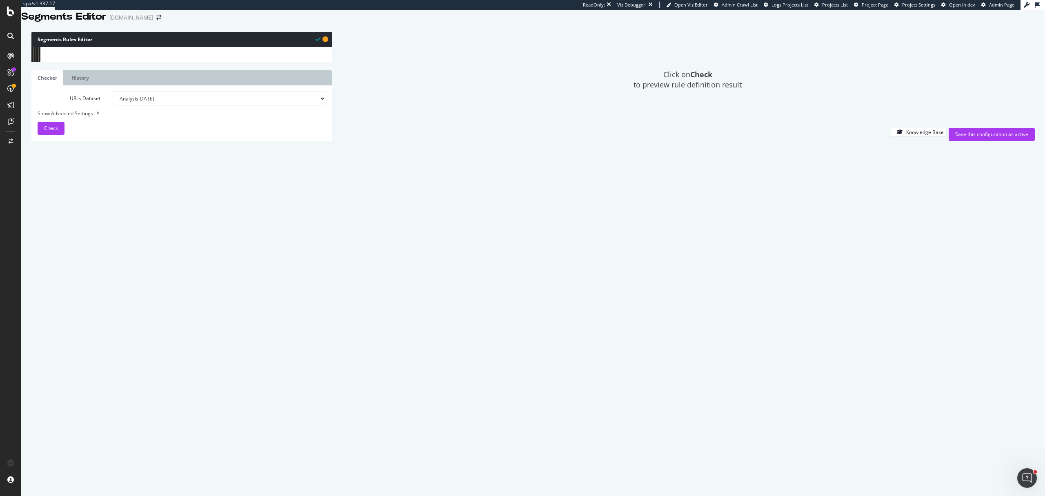
type textarea "query *_d*"
paste textarea "query not *Page*"
type textarea "query not *Page*"
paste textarea "query not *Page*"
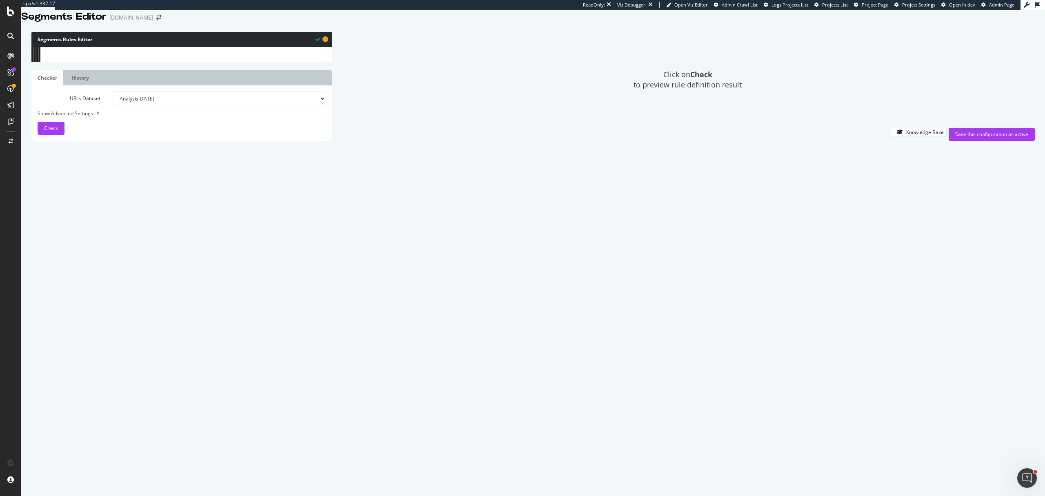
click at [85, 294] on div "path */%EC%A3%BC%EB%8B%88%EC%96%B4-%EC%97%AC%EC%95%84* path */%E3%82%B8%E3%83%A…" at bounding box center [402, 213] width 698 height 340
click at [143, 308] on div "path */ni%C3%B1o* path */ni%C3%B1a* path */m%C3%A4dchen* path */mädchen* path *…" at bounding box center [402, 215] width 698 height 340
type textarea "query not *_d*"
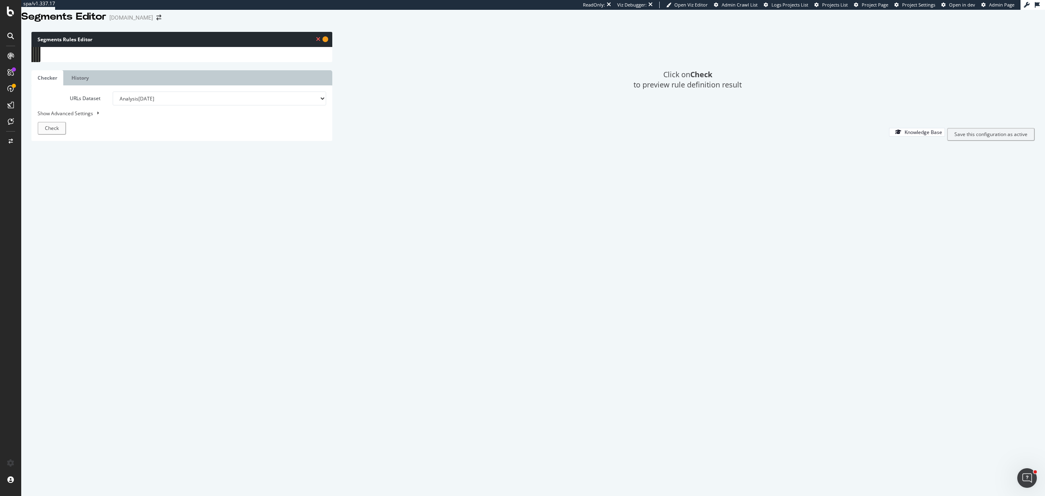
paste textarea "query not *Page*"
type textarea "query not *Page*"
paste textarea "query not *Page*"
click at [89, 317] on div "path */ni%C3%B1o* path */ni%C3%B1a* path */m%C3%A4dchen* path */mädchen* path *…" at bounding box center [402, 215] width 698 height 340
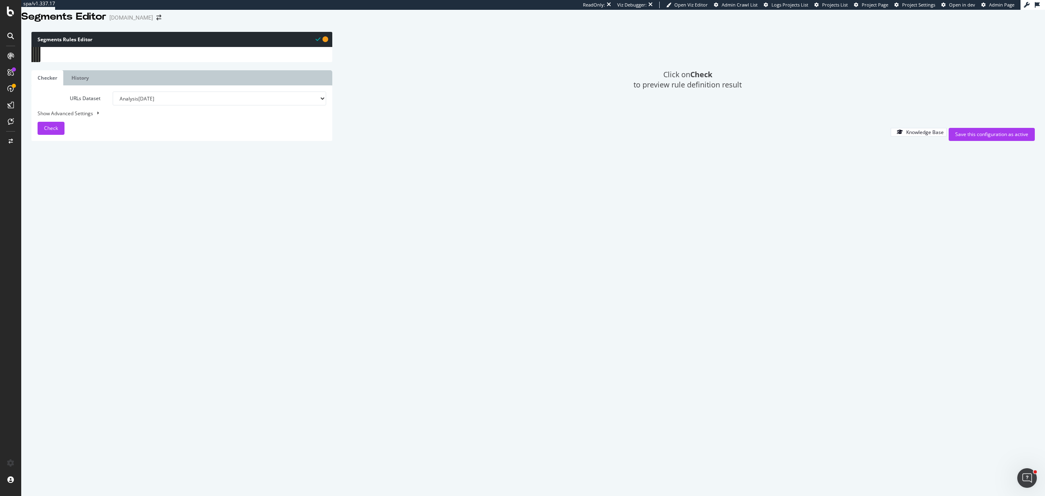
click at [135, 294] on div "path */b%C3%A9b%C3%A9-* path */kız-çocuk* path */kız-bebek* path */k%C4%B1z-%C3…" at bounding box center [402, 212] width 698 height 340
type textarea "query not *_d*"
paste textarea "query not *Page*"
type textarea "query not *Page*"
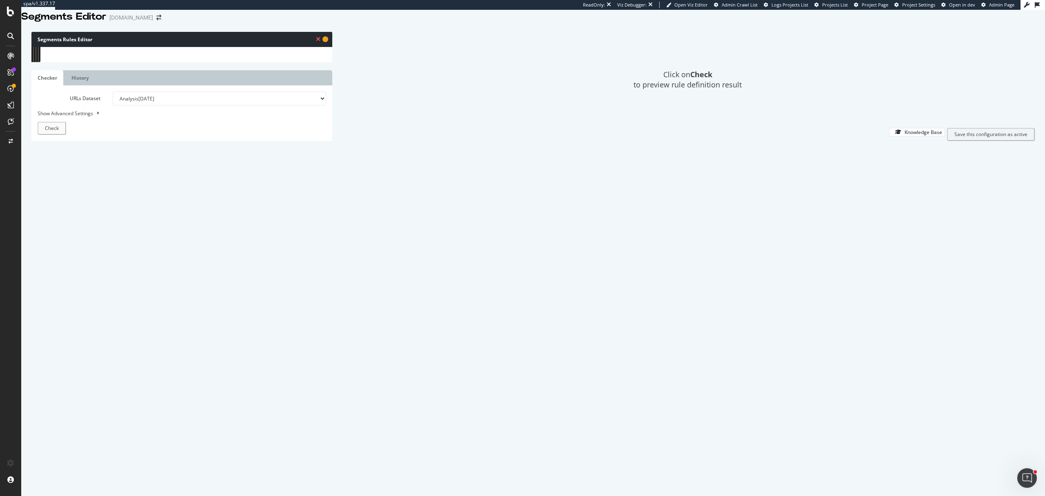
paste textarea "query not *Page*"
click at [87, 303] on div "path */b%C3%A9b%C3%A9-* path */kız-çocuk* path */kız-bebek* path */k%C4%B1z-%C3…" at bounding box center [402, 212] width 698 height 340
click at [149, 326] on div "path */yeni-y%C3%BCr%C3%BCyen-k%C4%B1z-%C3%A7ocuk* path */%E5%B9%BC%E5%85%90-%E…" at bounding box center [402, 217] width 698 height 340
click at [109, 314] on div "path */yeni-y%C3%BCr%C3%BCyen-k%C4%B1z-%C3%A7ocuk* path */%E5%B9%BC%E5%85%90-%E…" at bounding box center [402, 217] width 698 height 340
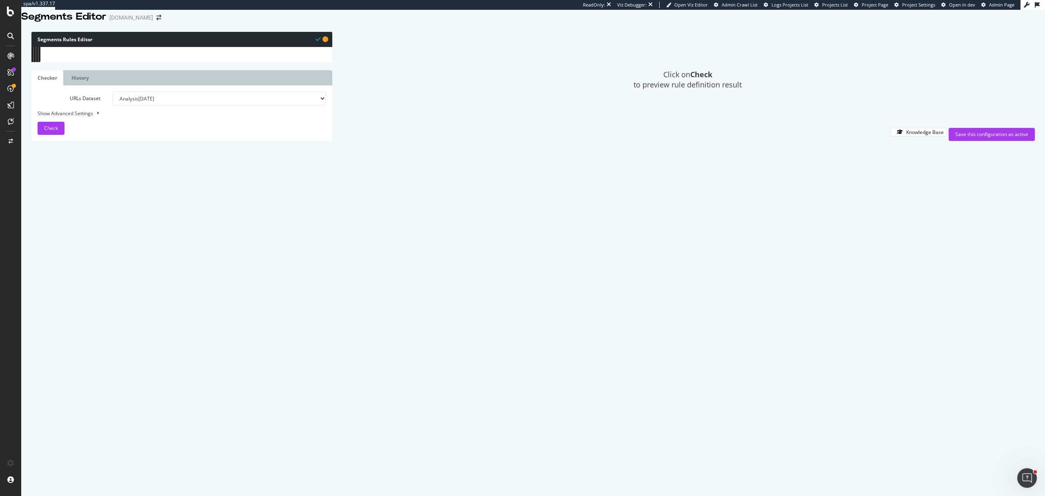
scroll to position [0, 2]
type textarea "query *_d*"
paste textarea "query not *Page*"
type textarea "query not *Page*"
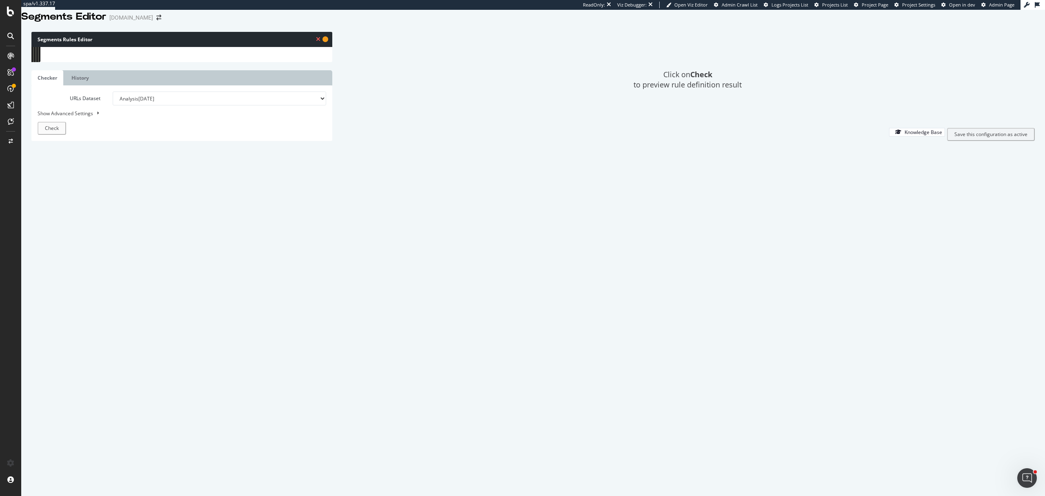
paste textarea "query not *Page*"
click at [87, 325] on div "path */yeni-y%C3%BCr%C3%BCyen-k%C4%B1z-%C3%A7ocuk* path */%E5%B9%BC%E5%85%90-%E…" at bounding box center [402, 217] width 698 height 340
click at [161, 341] on div "path */%ED%82%A4%EC%A6%88-%EC%97%AC%EC%95%84* path */beb%C3%A9-ni%C3%B1a* path …" at bounding box center [402, 216] width 698 height 340
type textarea "path rx:^/(\w{2})-(\w{2})/shop/"
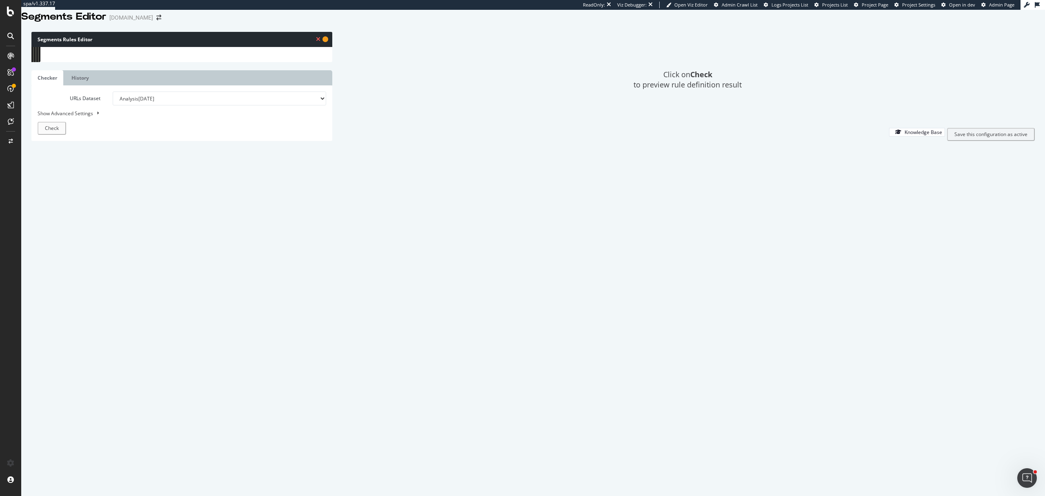
scroll to position [0, 0]
paste textarea "query not *Page*"
type textarea "query not *Page*"
paste textarea "query not *Page*"
click at [88, 350] on div "path */%ED%82%A4%EC%A6%88-%EC%97%AC%EC%95%84* path */beb%C3%A9-ni%C3%B1a* path …" at bounding box center [402, 216] width 698 height 340
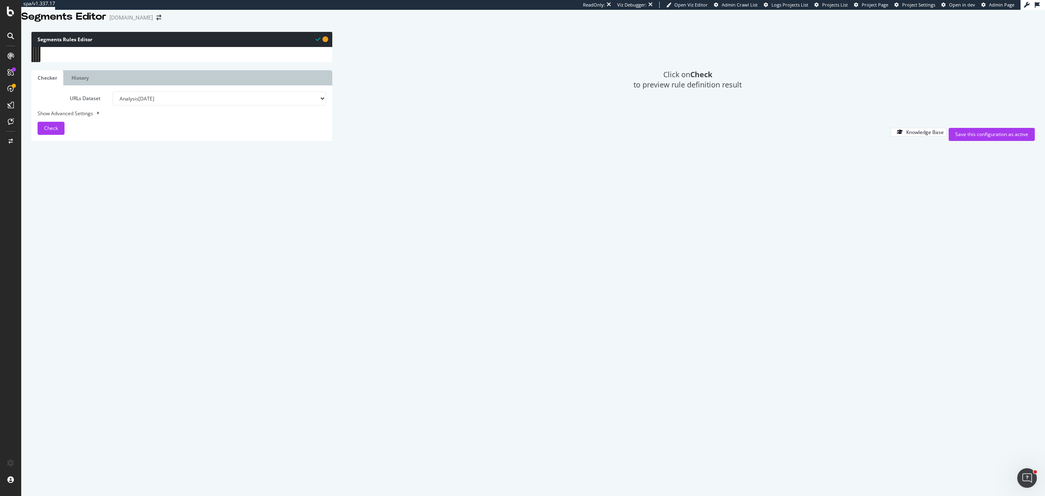
scroll to position [6501, 0]
type textarea "query not *page*"
click at [986, 138] on div "Save this configuration as active" at bounding box center [992, 134] width 73 height 7
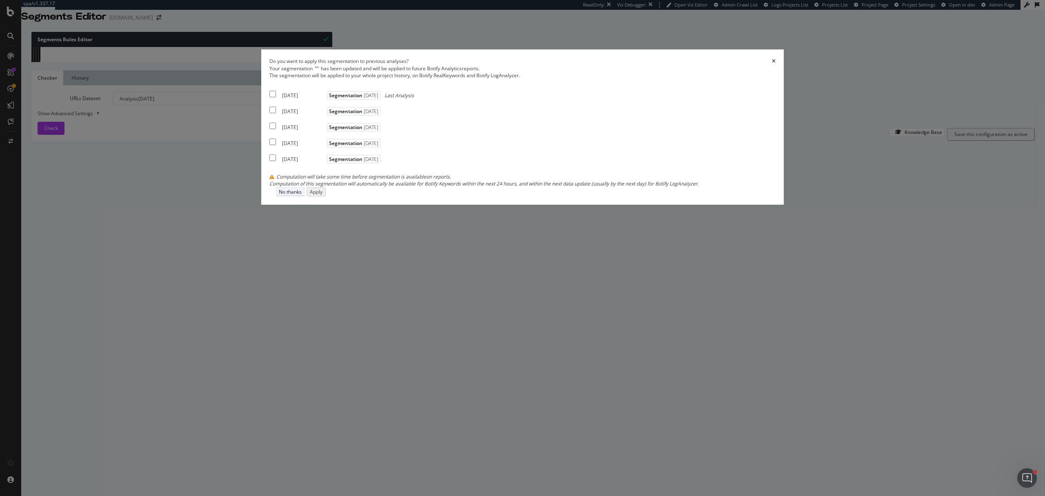
click at [302, 195] on div "No thanks" at bounding box center [290, 191] width 23 height 7
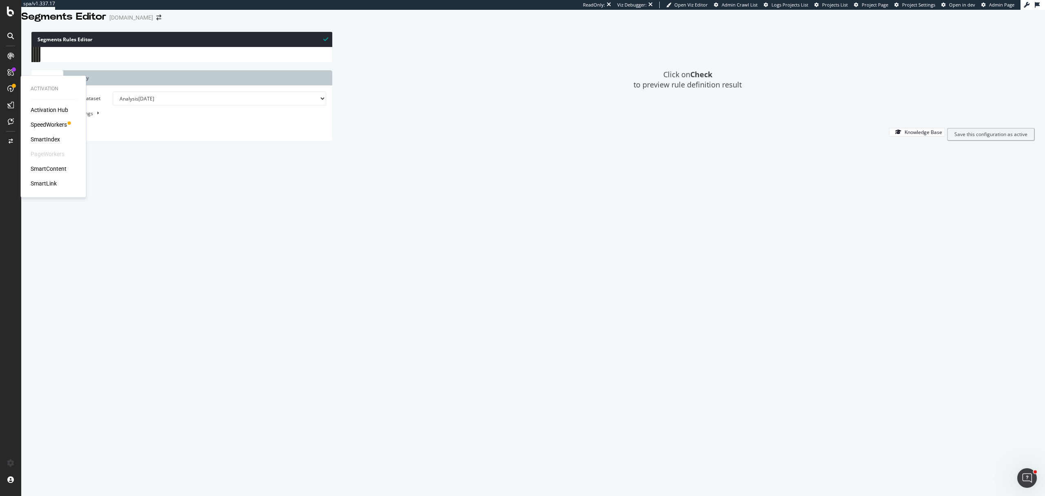
click at [45, 137] on div "SmartIndex" at bounding box center [45, 139] width 29 height 8
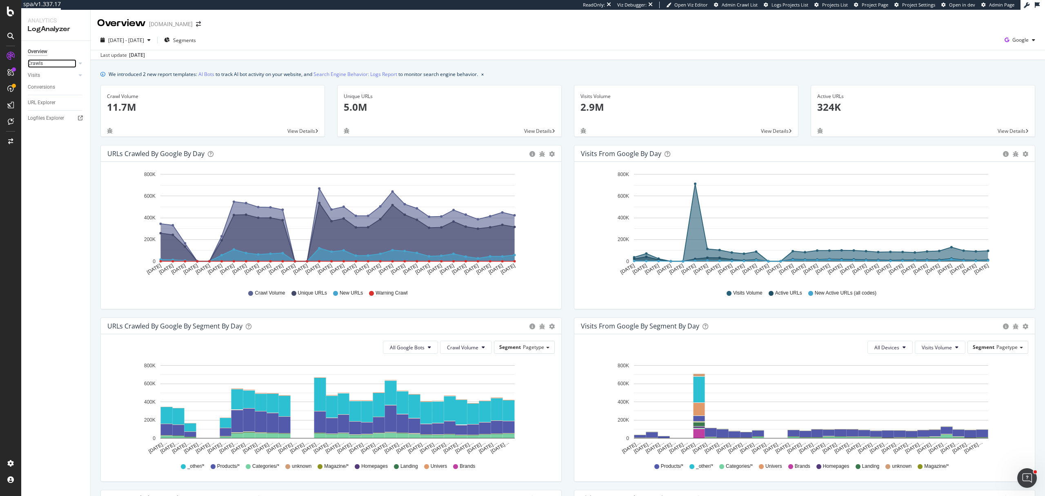
click at [61, 66] on link "Crawls" at bounding box center [52, 63] width 49 height 9
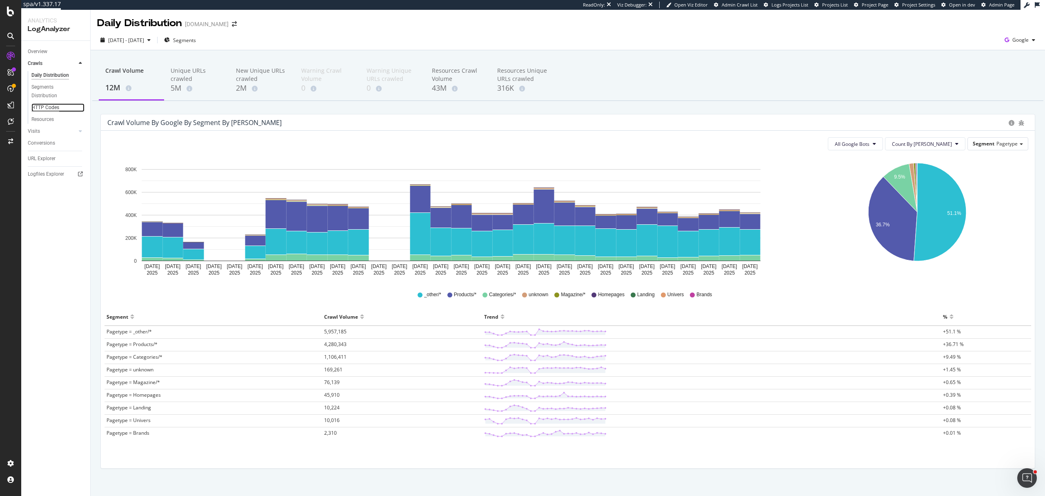
click at [53, 109] on div "HTTP Codes" at bounding box center [45, 107] width 28 height 9
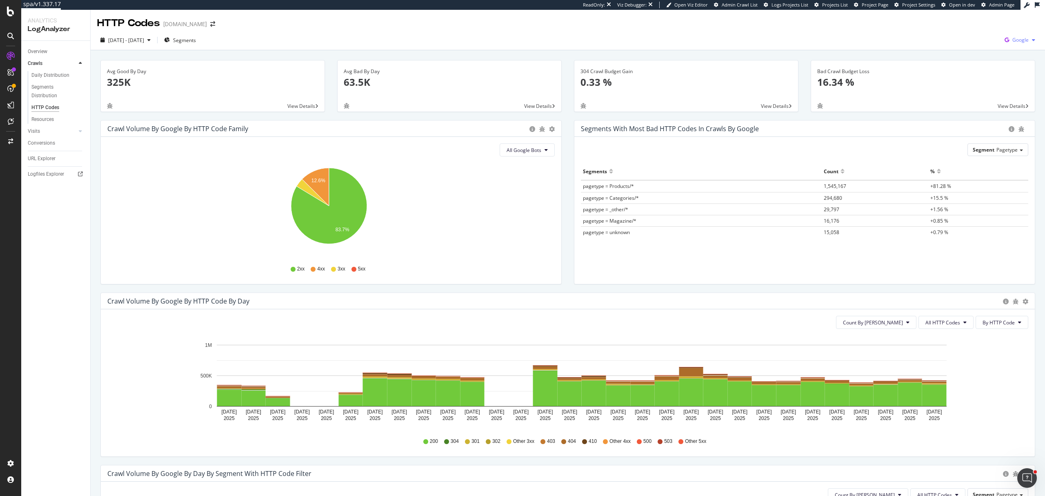
click at [784, 43] on span "Google" at bounding box center [1021, 39] width 16 height 7
click at [784, 36] on span "Bing" at bounding box center [971, 32] width 30 height 7
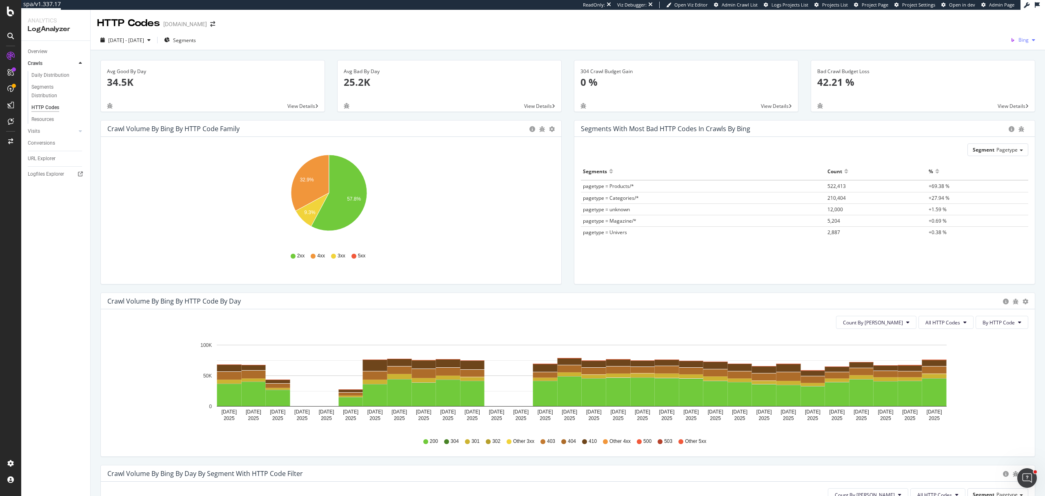
click at [784, 40] on icon "button" at bounding box center [1012, 39] width 11 height 11
click at [784, 49] on span "OpenAI" at bounding box center [977, 47] width 30 height 7
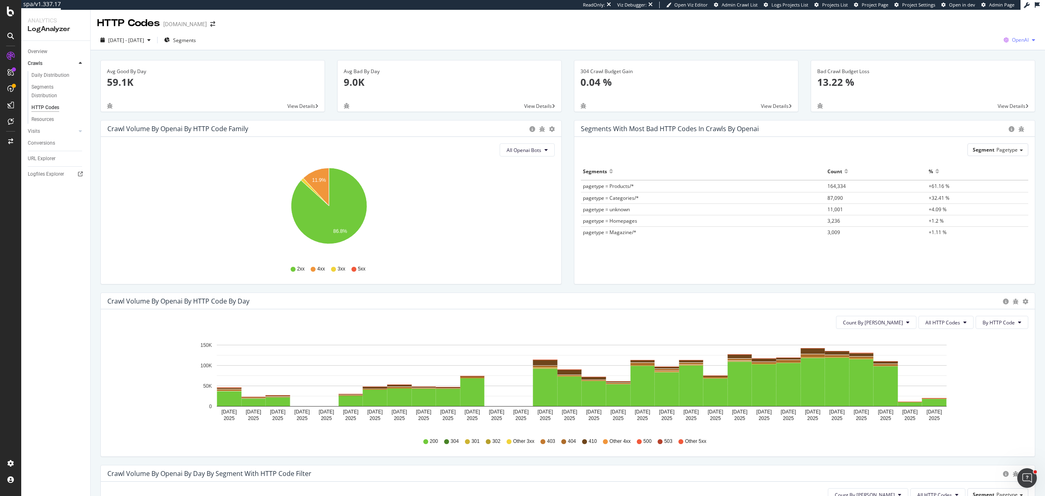
click at [784, 46] on button "OpenAI" at bounding box center [1020, 39] width 38 height 13
click at [38, 51] on div "Overview" at bounding box center [38, 51] width 20 height 9
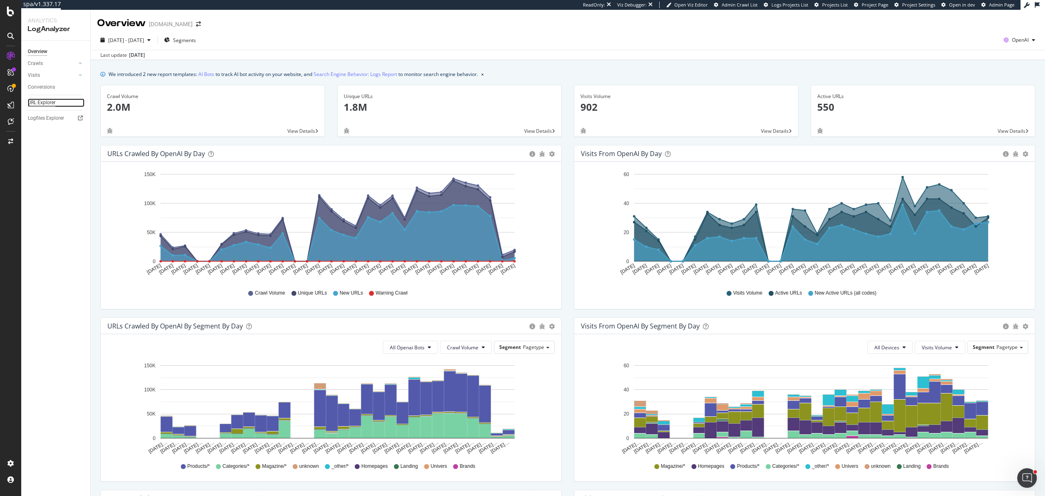
click at [46, 107] on div "URL Explorer" at bounding box center [42, 102] width 28 height 9
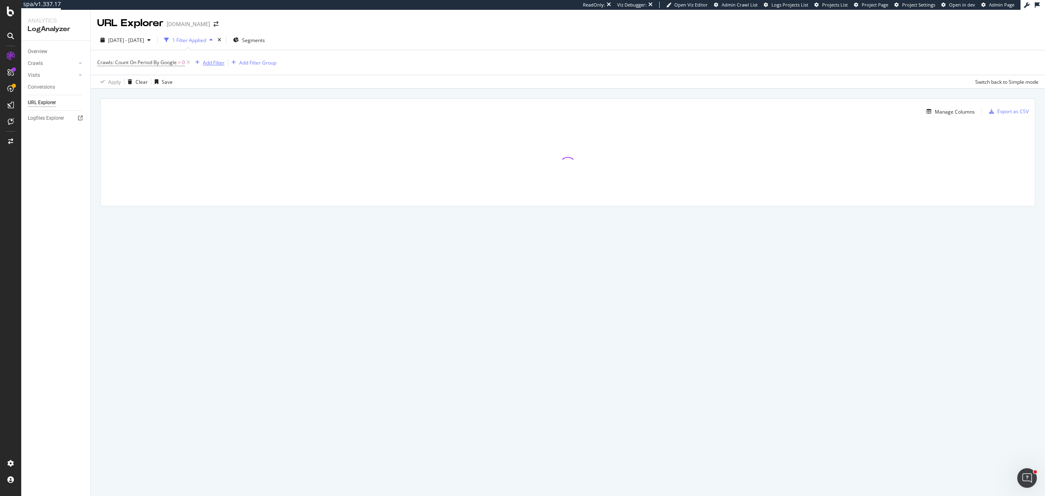
click at [203, 62] on div "Add Filter" at bounding box center [214, 62] width 22 height 7
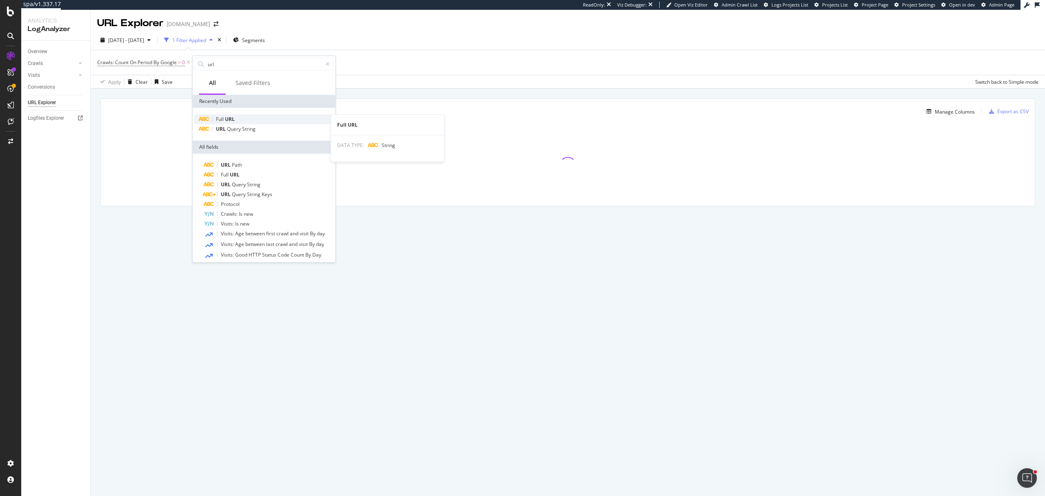
type input "url"
click at [252, 116] on div "Full URL" at bounding box center [264, 119] width 140 height 10
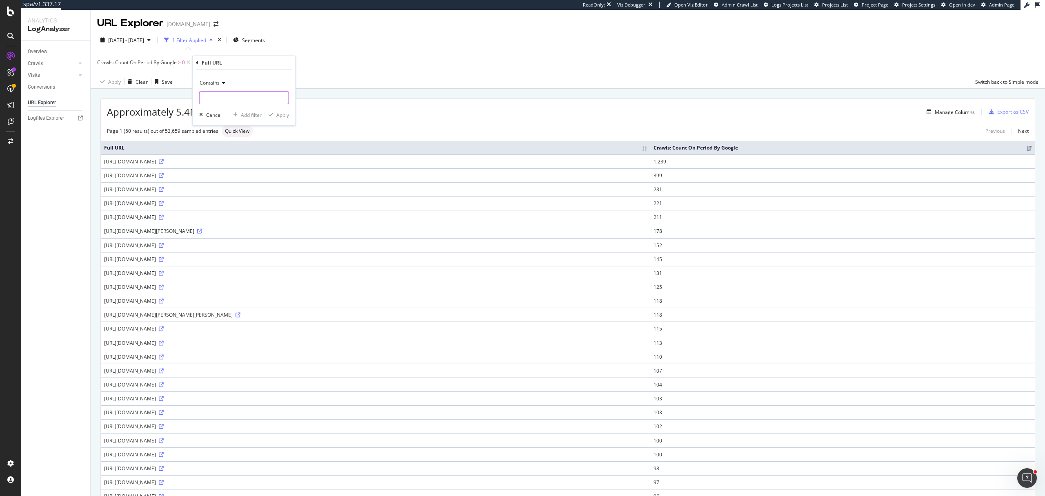
click at [251, 99] on input "text" at bounding box center [244, 97] width 89 height 13
type input "robots.txt"
click at [277, 116] on div "Apply" at bounding box center [282, 114] width 13 height 7
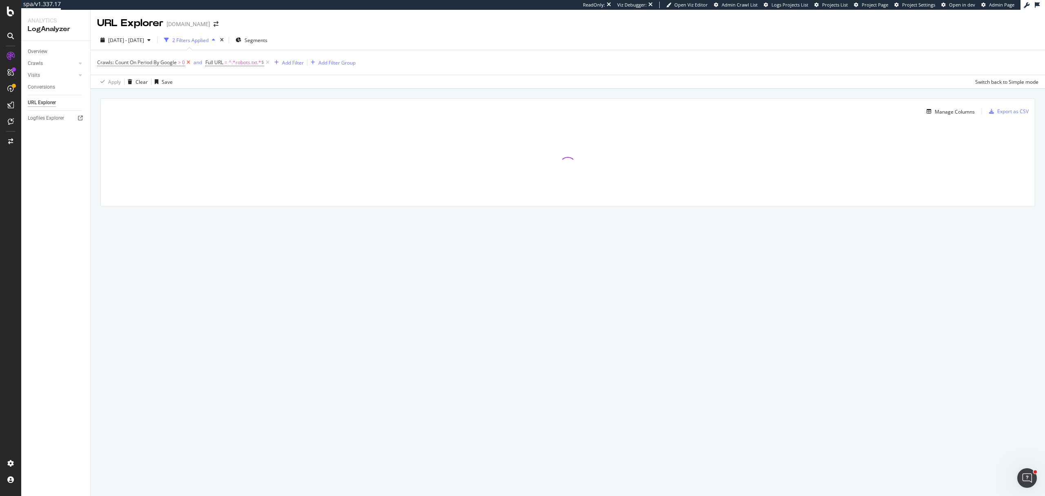
click at [185, 64] on icon at bounding box center [188, 62] width 7 height 8
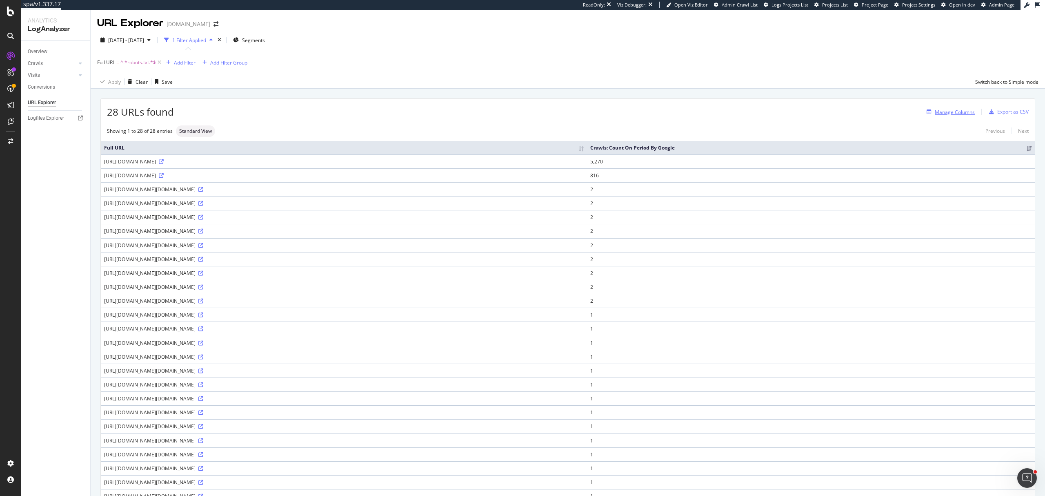
click at [784, 111] on div "Manage Columns" at bounding box center [955, 112] width 40 height 7
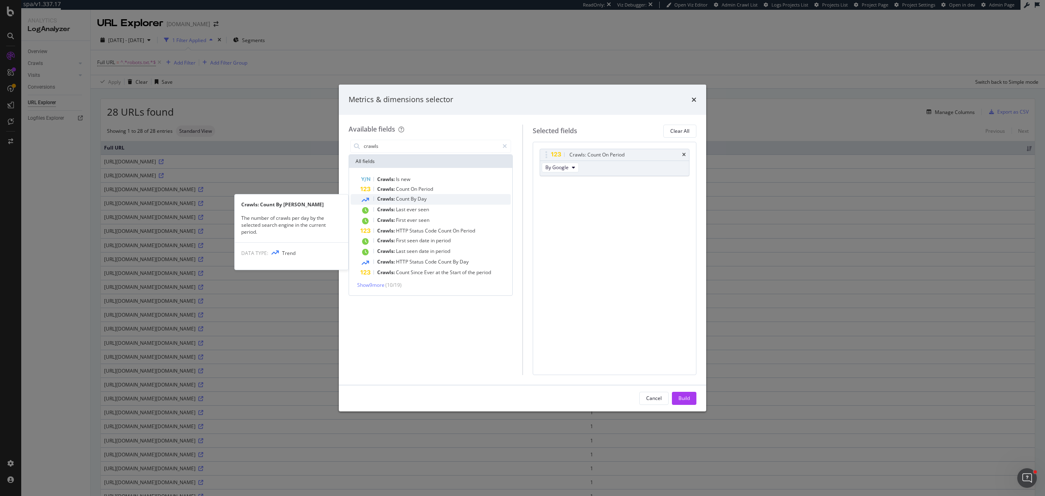
type input "crawls"
click at [457, 203] on div "Crawls: Count By Day" at bounding box center [436, 199] width 150 height 11
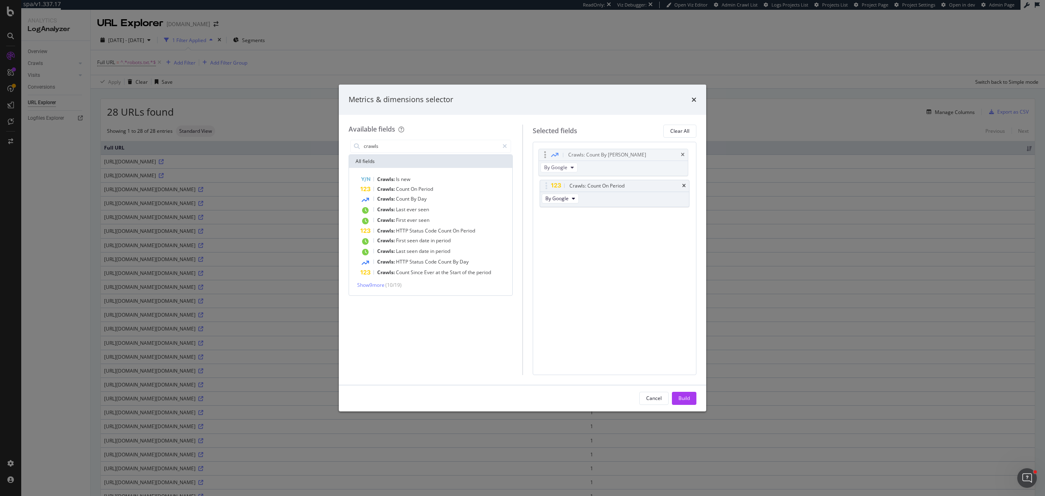
drag, startPoint x: 546, startPoint y: 187, endPoint x: 545, endPoint y: 156, distance: 31.1
click at [545, 156] on body "spa/v1.337.17 ReadOnly: Viz Debugger: Open Viz Editor Admin Crawl List Logs Pro…" at bounding box center [522, 248] width 1045 height 496
click at [683, 372] on div "Build" at bounding box center [684, 397] width 11 height 7
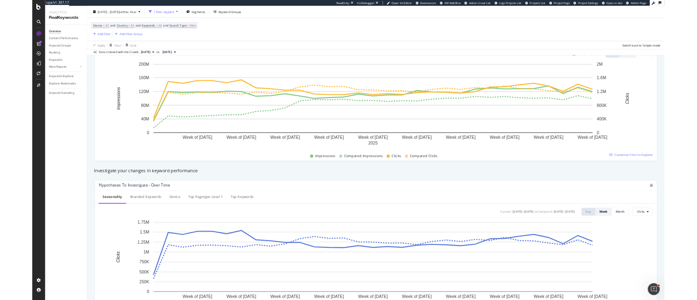
scroll to position [109, 0]
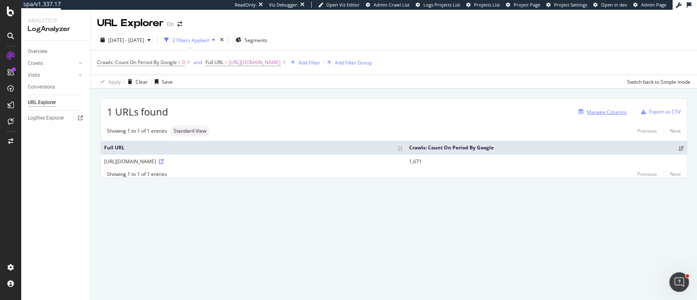
click at [608, 116] on div "Manage Columns" at bounding box center [600, 111] width 51 height 9
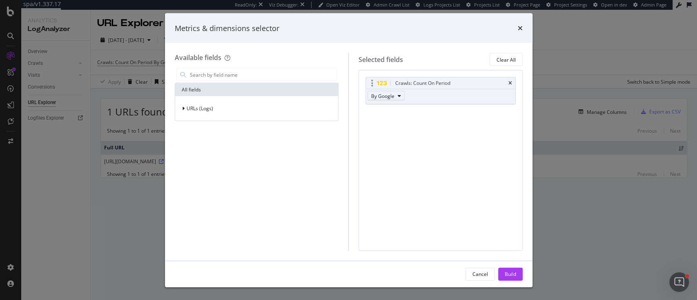
click at [396, 97] on button "By Google" at bounding box center [386, 96] width 37 height 10
click at [247, 74] on input "modal" at bounding box center [263, 75] width 148 height 12
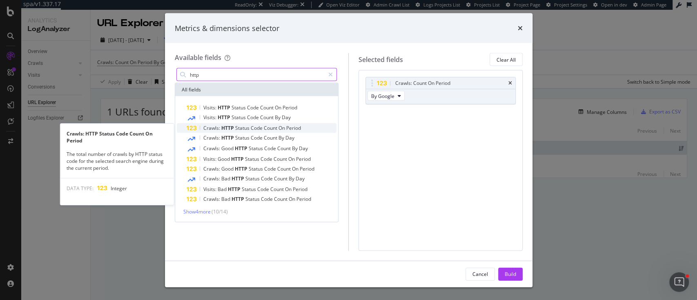
type input "http"
click at [264, 127] on span "Count" at bounding box center [271, 128] width 15 height 7
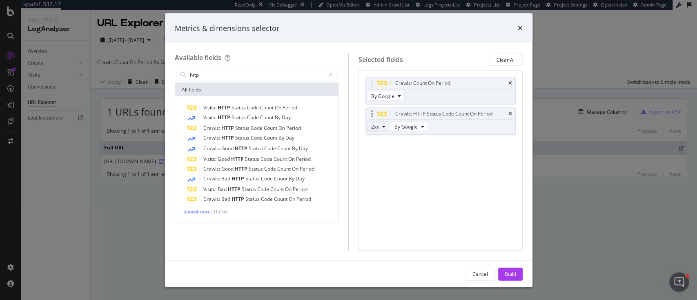
click at [376, 125] on span "2xx" at bounding box center [375, 126] width 8 height 7
click at [387, 172] on span "4xx" at bounding box center [385, 170] width 22 height 7
click at [379, 129] on button "2xx" at bounding box center [379, 127] width 22 height 10
click at [379, 180] on div "5xx" at bounding box center [385, 186] width 35 height 12
click at [525, 23] on div "Metrics & dimensions selector" at bounding box center [349, 28] width 368 height 30
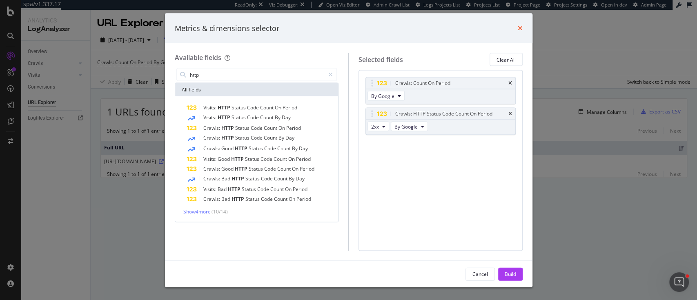
click at [519, 30] on icon "times" at bounding box center [520, 28] width 5 height 7
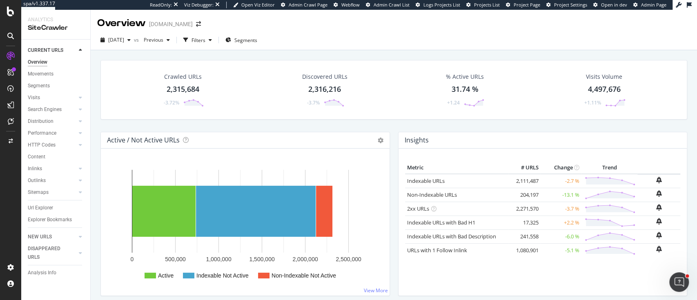
drag, startPoint x: 45, startPoint y: 87, endPoint x: 654, endPoint y: 183, distance: 616.3
click at [45, 87] on div "Segments" at bounding box center [39, 86] width 22 height 9
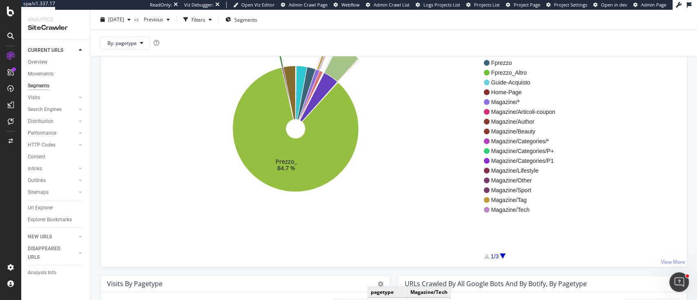
scroll to position [163, 0]
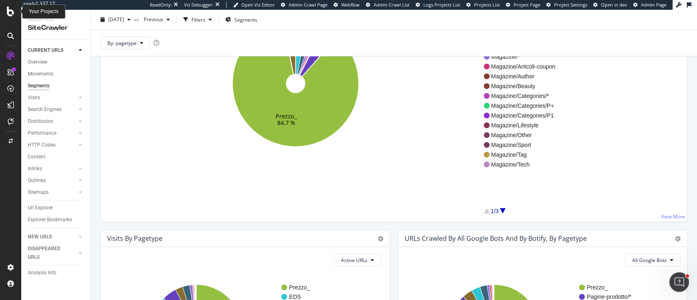
click at [10, 15] on icon at bounding box center [10, 12] width 7 height 10
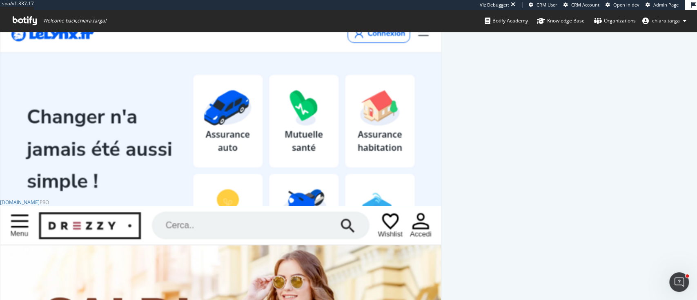
scroll to position [9, 9]
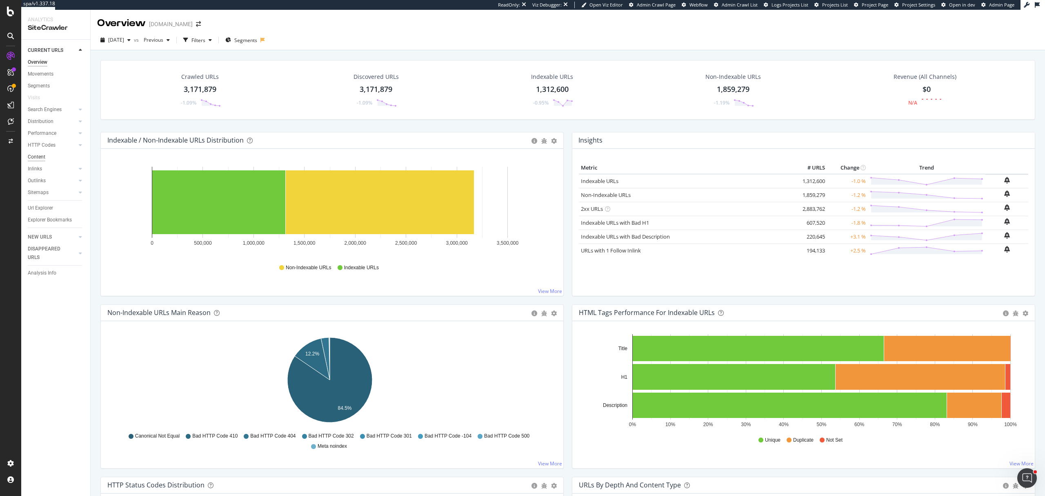
click at [39, 159] on div "Content" at bounding box center [37, 157] width 18 height 9
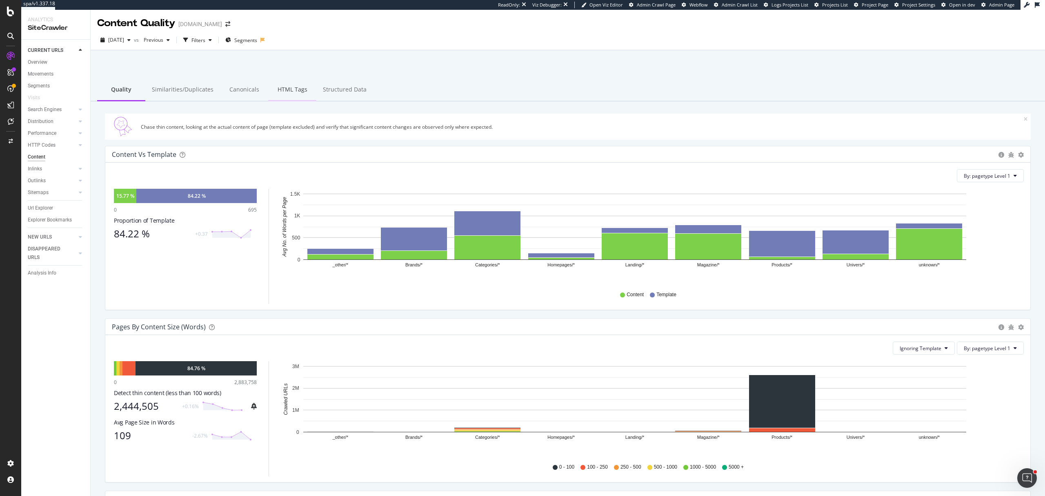
click at [277, 86] on div "HTML Tags" at bounding box center [292, 90] width 48 height 22
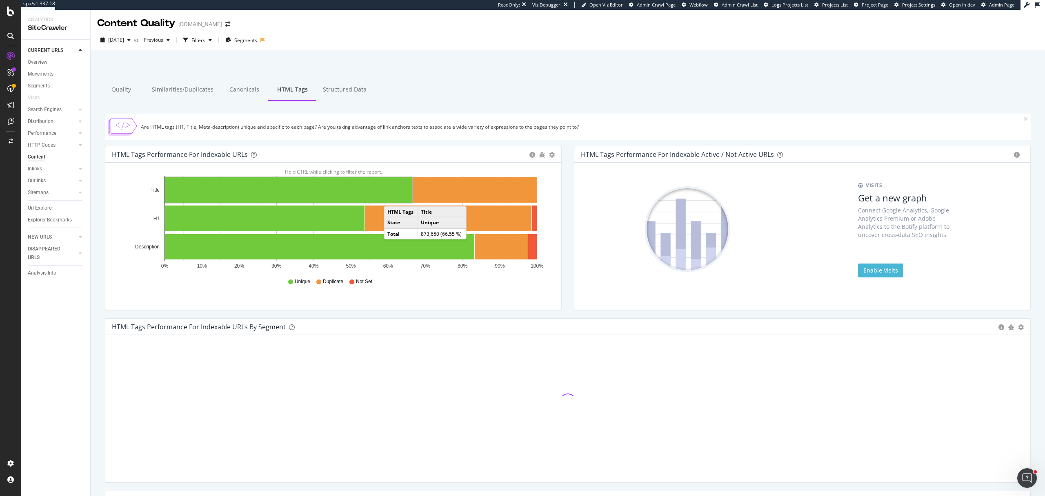
click at [462, 215] on td "Title" at bounding box center [442, 212] width 49 height 11
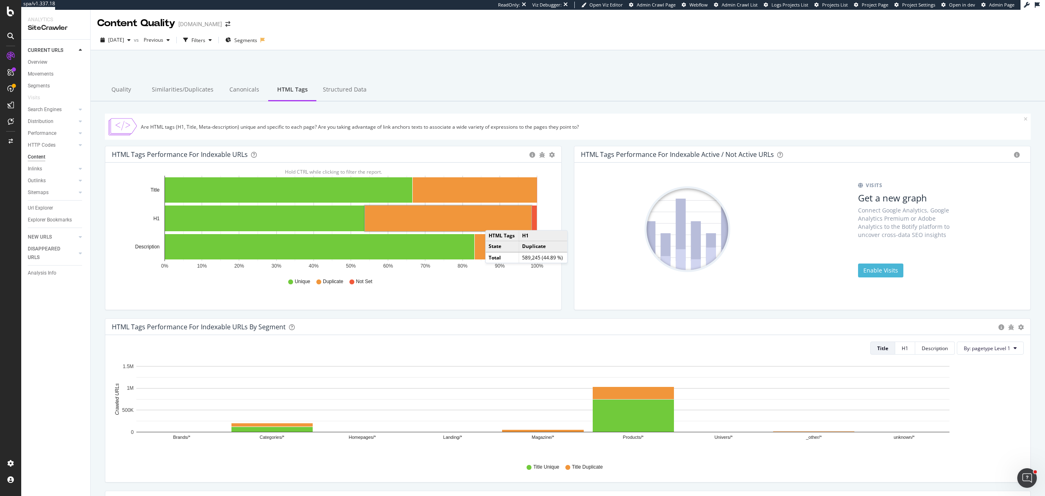
click at [494, 222] on rect "A chart." at bounding box center [448, 218] width 167 height 26
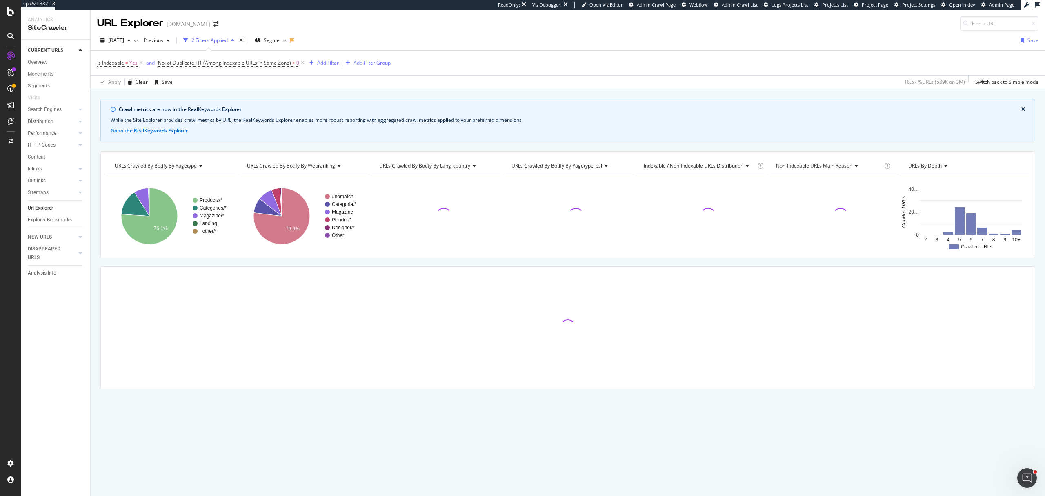
click at [160, 224] on icon "A chart." at bounding box center [149, 216] width 56 height 56
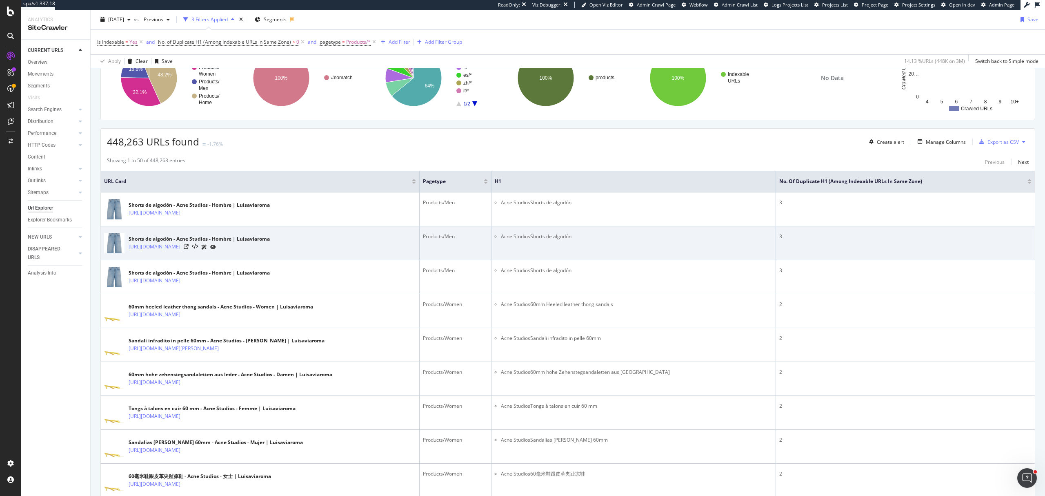
scroll to position [163, 0]
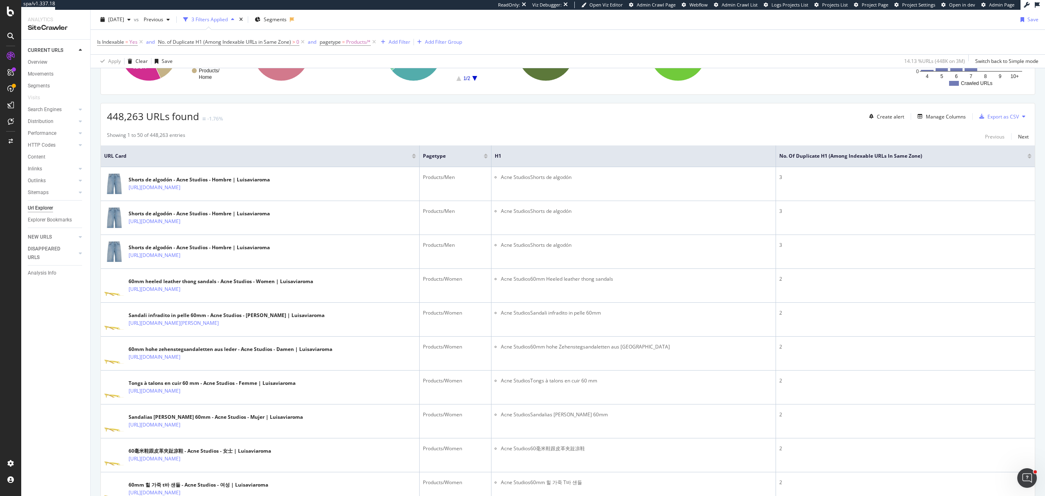
click at [934, 162] on th "No. of Duplicate H1 (Among Indexable URLs in Same Zone)" at bounding box center [905, 156] width 259 height 22
click at [941, 116] on div "Manage Columns" at bounding box center [946, 116] width 40 height 7
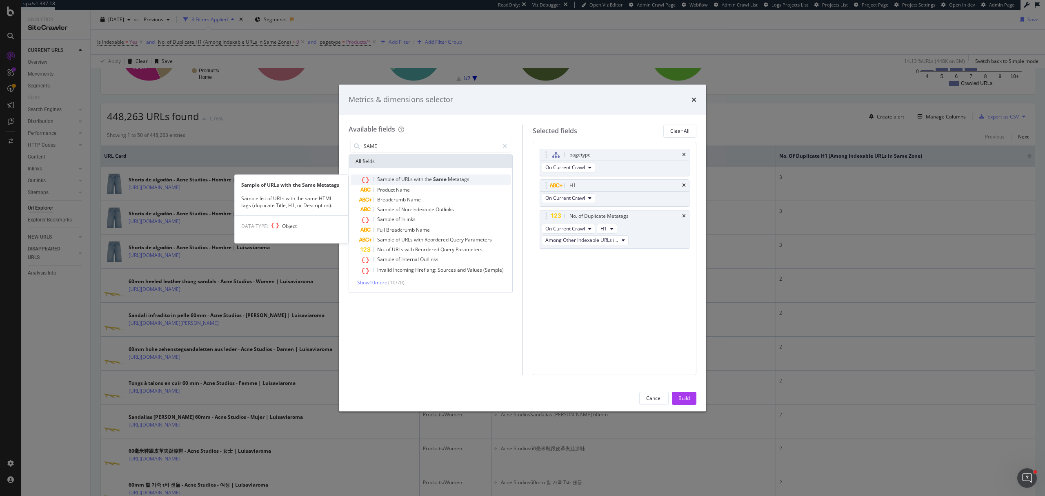
type input "SAME"
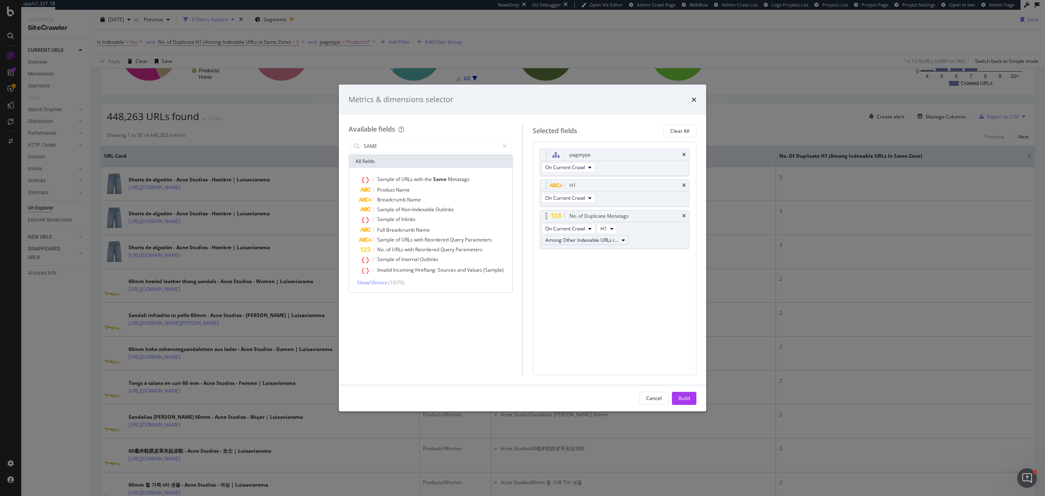
drag, startPoint x: 419, startPoint y: 180, endPoint x: 587, endPoint y: 243, distance: 179.5
click at [419, 180] on span "with" at bounding box center [419, 179] width 11 height 7
click at [611, 273] on button "Title" at bounding box center [609, 271] width 24 height 10
click at [618, 316] on span "H1" at bounding box center [617, 316] width 26 height 7
click at [644, 272] on span "Among All URLs" at bounding box center [644, 270] width 36 height 7
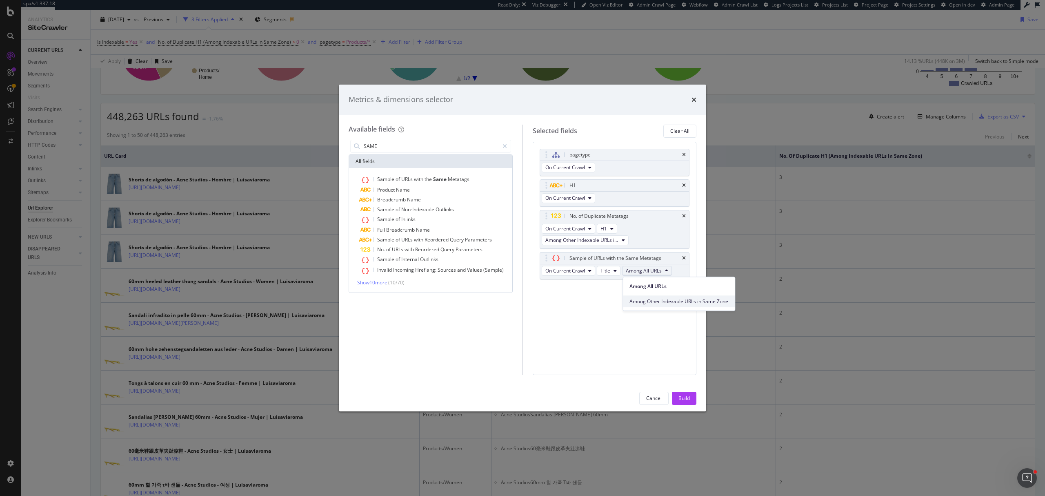
click at [652, 296] on div "Among Other Indexable URLs in Same Zone" at bounding box center [679, 301] width 112 height 12
click at [681, 399] on div "Build" at bounding box center [684, 397] width 11 height 7
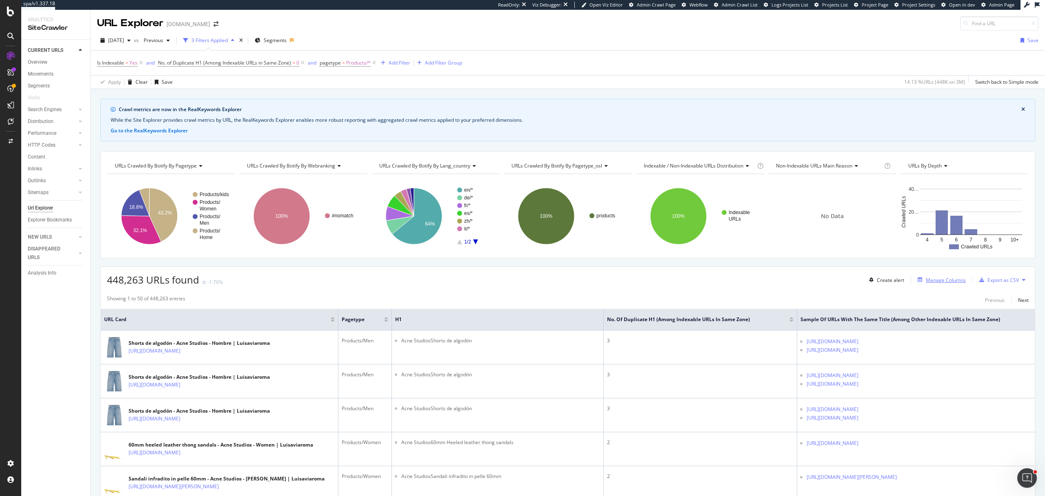
click at [942, 284] on div "Manage Columns" at bounding box center [940, 279] width 51 height 9
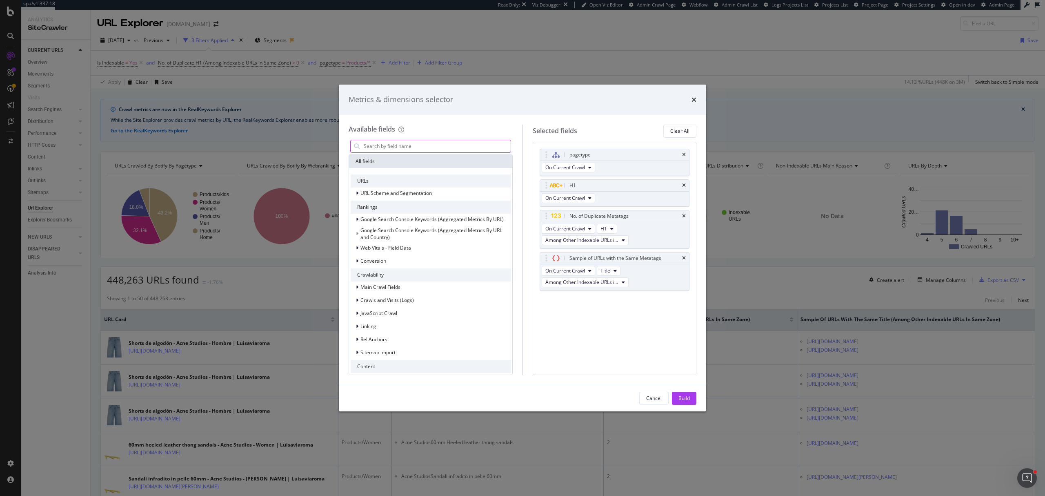
click at [449, 144] on input "modal" at bounding box center [437, 146] width 148 height 12
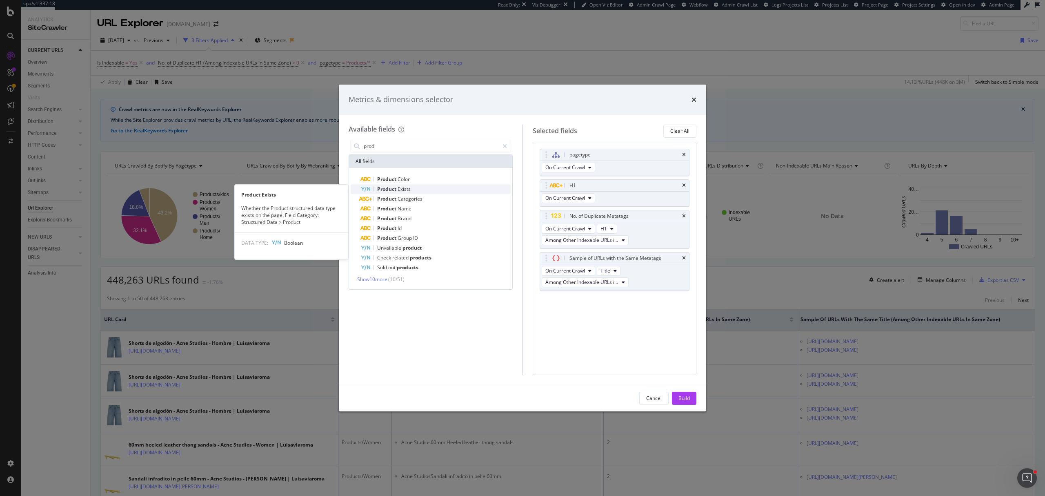
type input "prod"
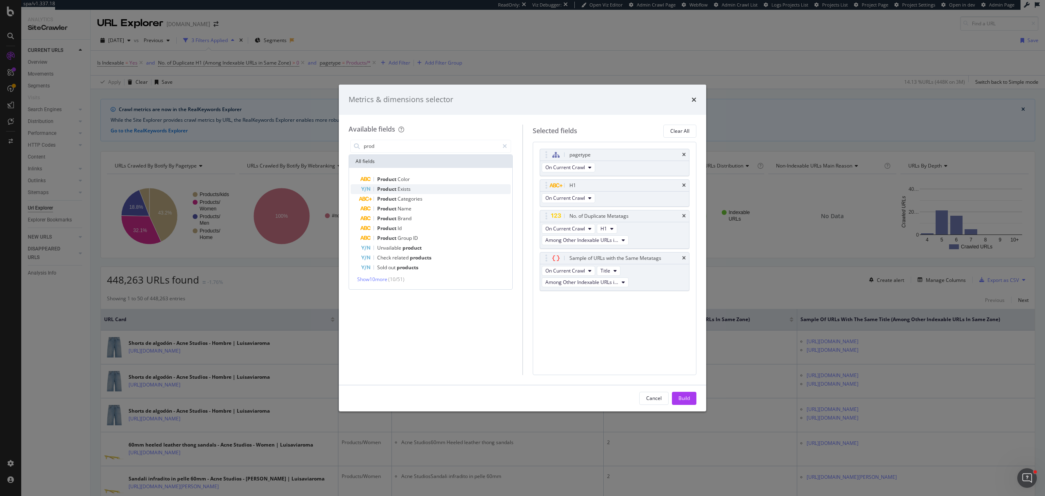
click at [425, 189] on div "Product Exists" at bounding box center [436, 189] width 150 height 10
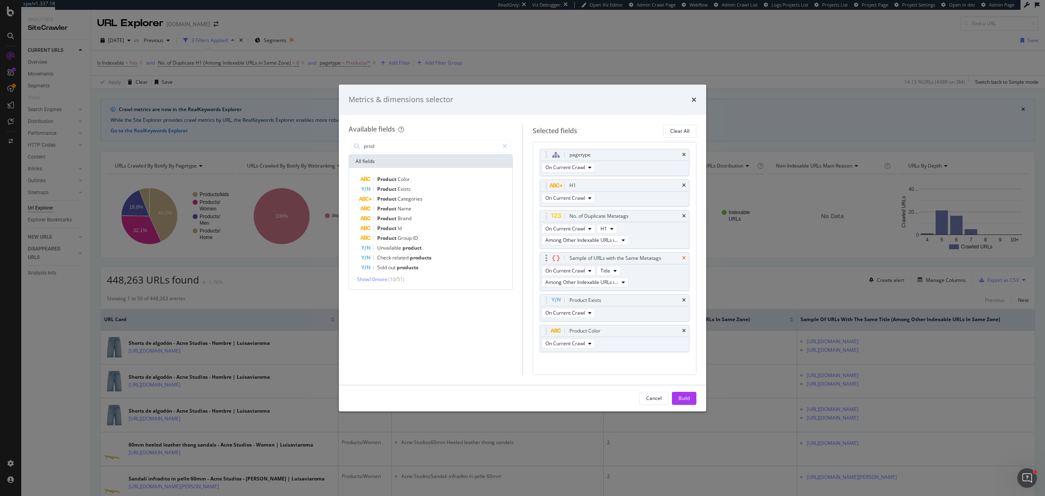
click at [682, 260] on icon "times" at bounding box center [684, 258] width 4 height 5
click at [683, 214] on icon "times" at bounding box center [684, 216] width 4 height 5
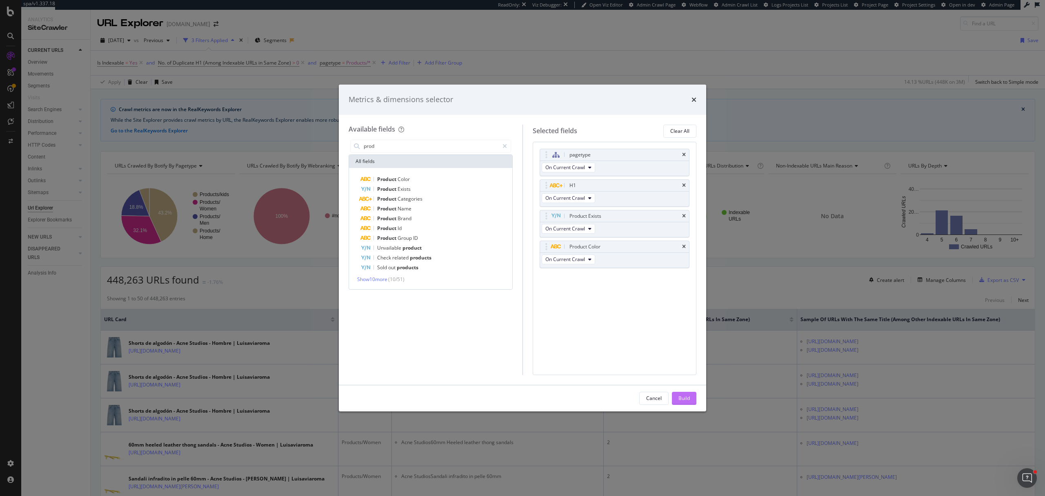
click at [688, 397] on div "Build" at bounding box center [684, 397] width 11 height 7
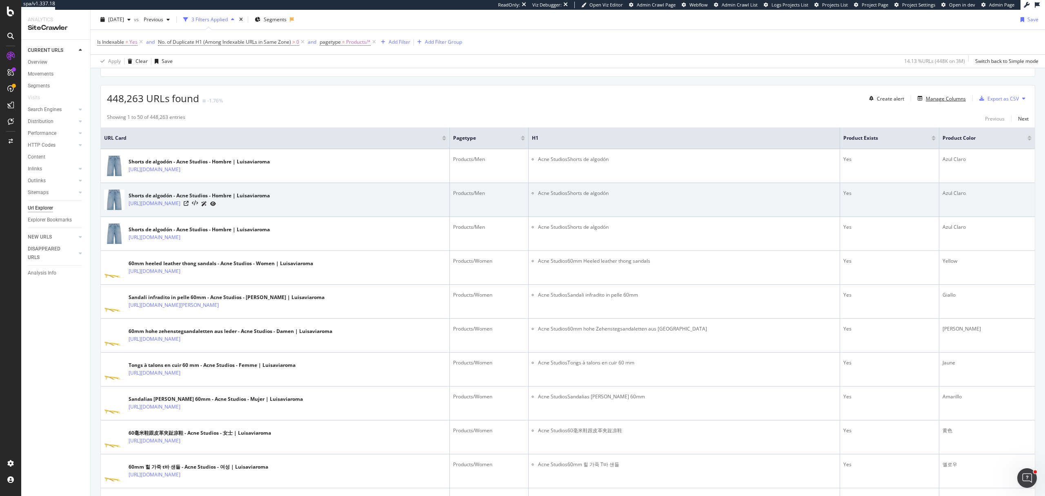
scroll to position [163, 0]
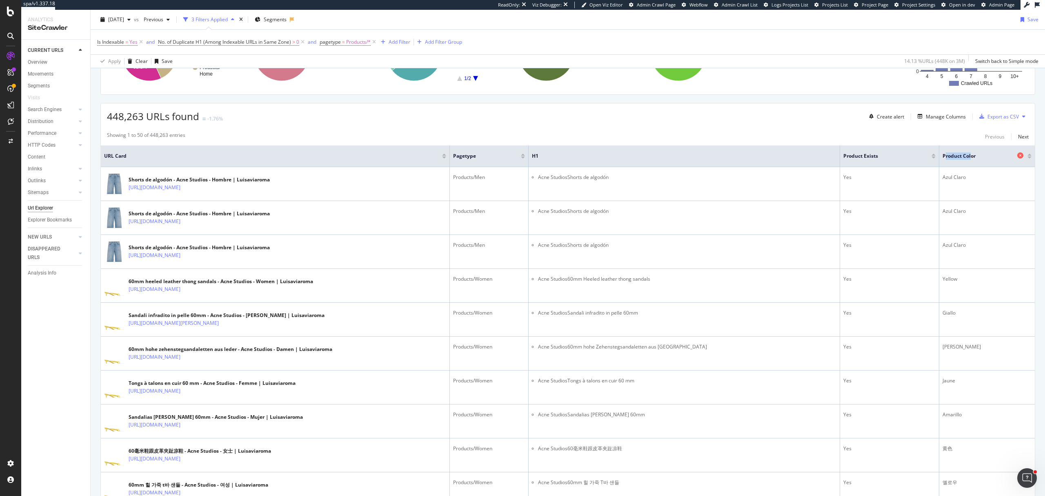
drag, startPoint x: 931, startPoint y: 155, endPoint x: 958, endPoint y: 154, distance: 26.6
click at [958, 154] on div "Product Color" at bounding box center [985, 156] width 85 height 8
click at [966, 156] on span "Product Color" at bounding box center [979, 155] width 73 height 7
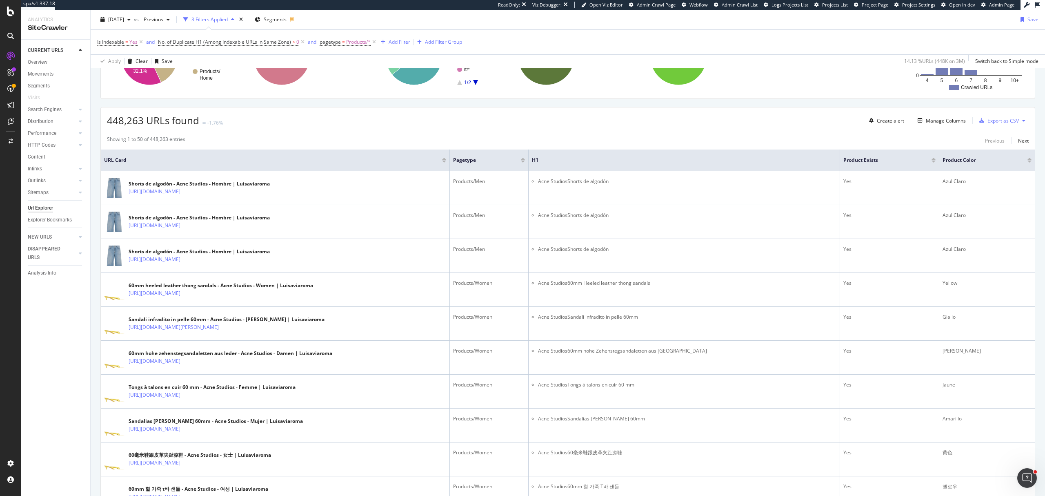
scroll to position [109, 0]
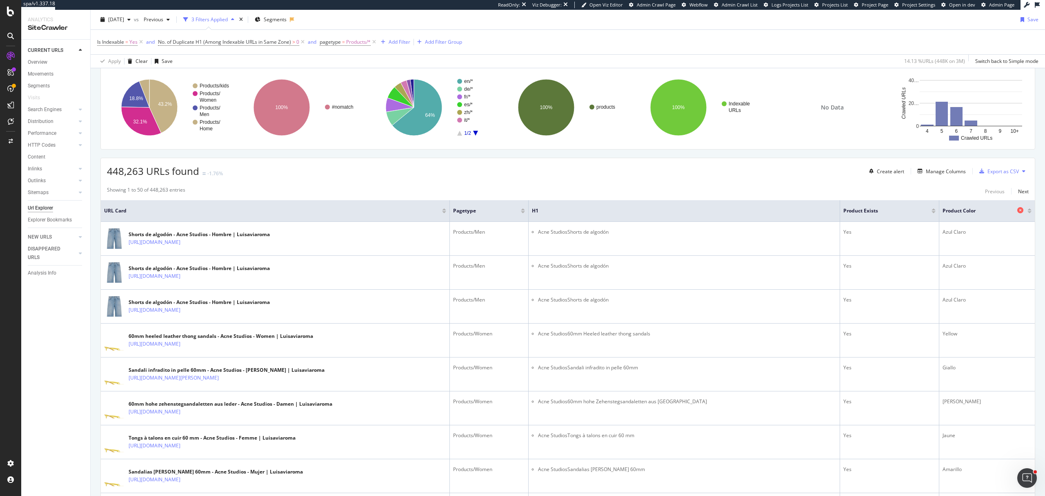
drag, startPoint x: 927, startPoint y: 212, endPoint x: 940, endPoint y: 212, distance: 12.7
click at [934, 212] on tr "URL Card pagetype H1 Product Exists Product Color" at bounding box center [568, 211] width 934 height 22
drag, startPoint x: 930, startPoint y: 210, endPoint x: 972, endPoint y: 206, distance: 41.8
click at [972, 206] on th "Product Color" at bounding box center [988, 211] width 96 height 22
click at [973, 213] on span "Product Color" at bounding box center [979, 210] width 73 height 7
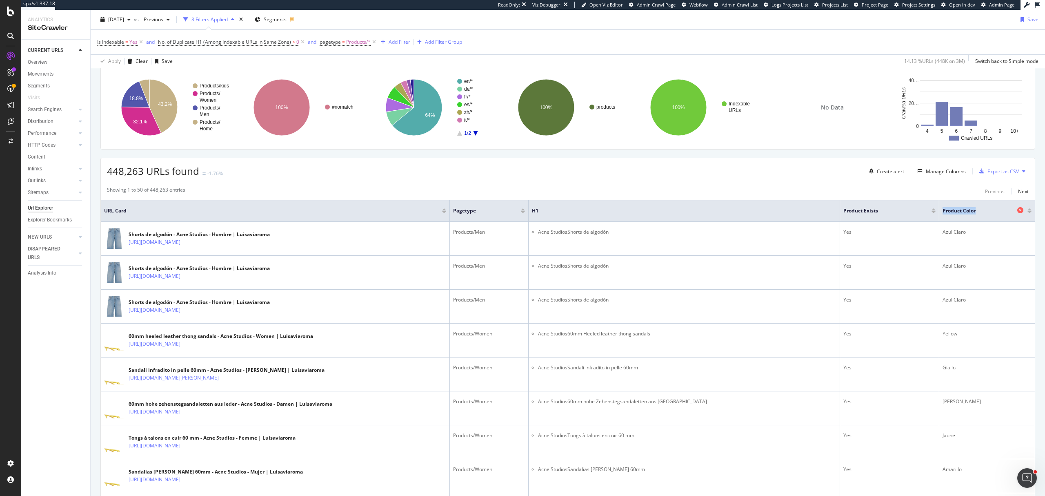
click at [973, 213] on span "Product Color" at bounding box center [979, 210] width 73 height 7
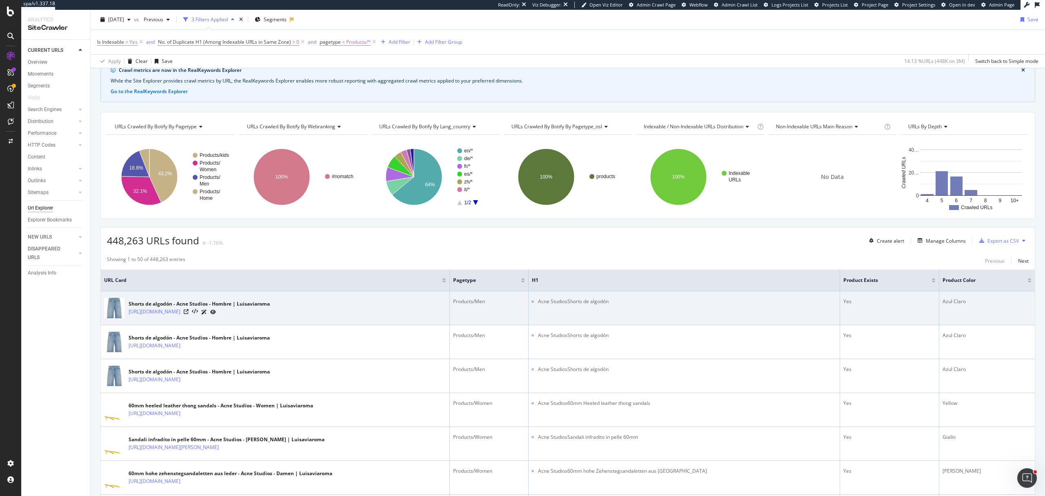
scroll to position [0, 0]
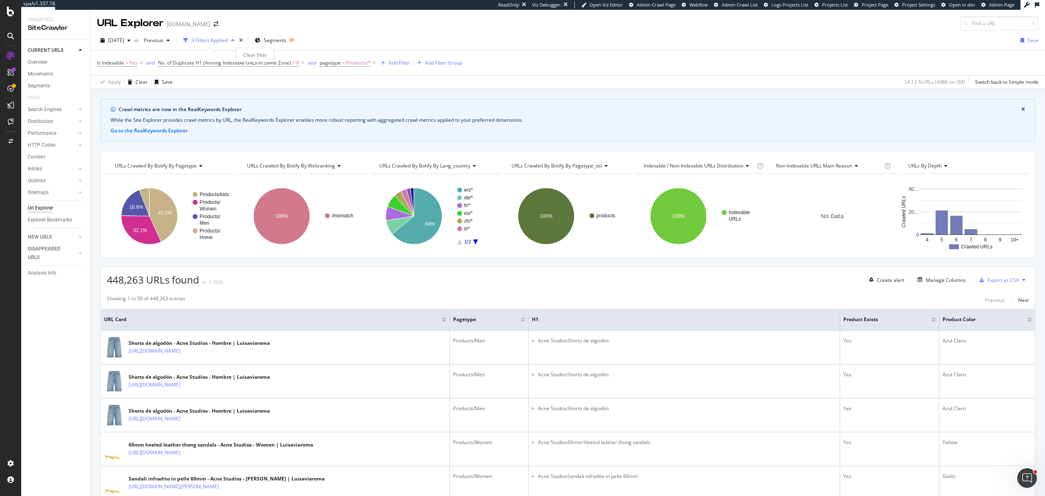
click at [245, 44] on div "times" at bounding box center [241, 40] width 7 height 8
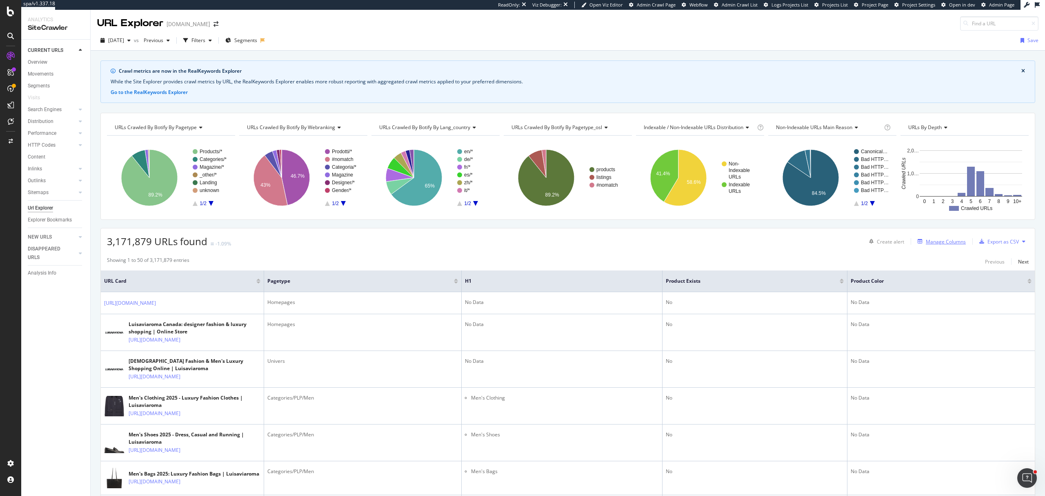
click at [933, 240] on div "Manage Columns" at bounding box center [946, 241] width 40 height 7
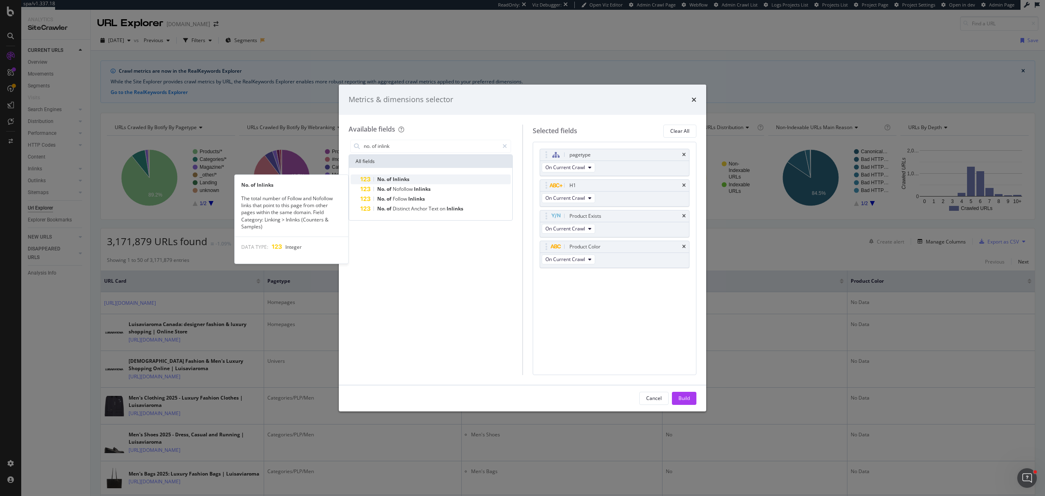
type input "no. of inlink"
click at [431, 177] on div "No. of Inlinks" at bounding box center [436, 179] width 150 height 10
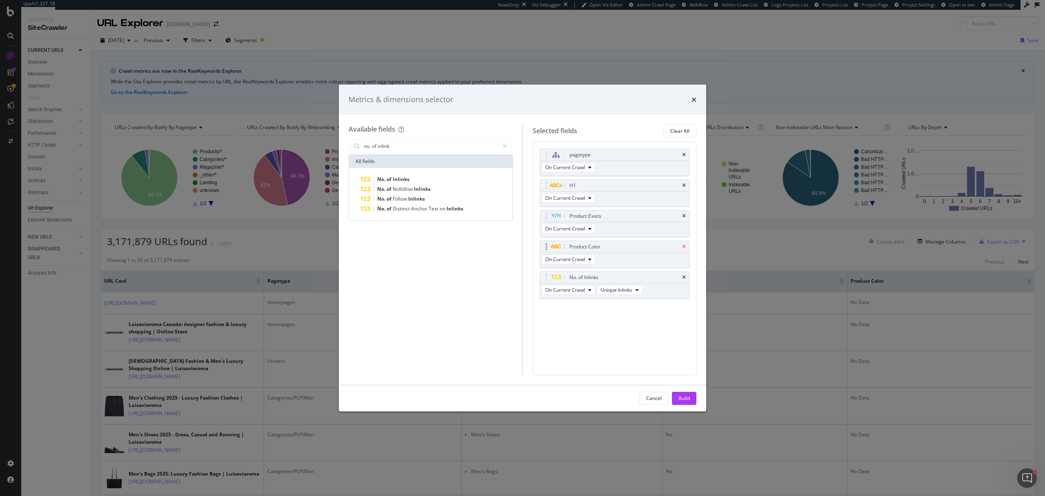
click at [684, 248] on icon "times" at bounding box center [684, 246] width 4 height 5
click at [683, 216] on icon "times" at bounding box center [684, 216] width 4 height 5
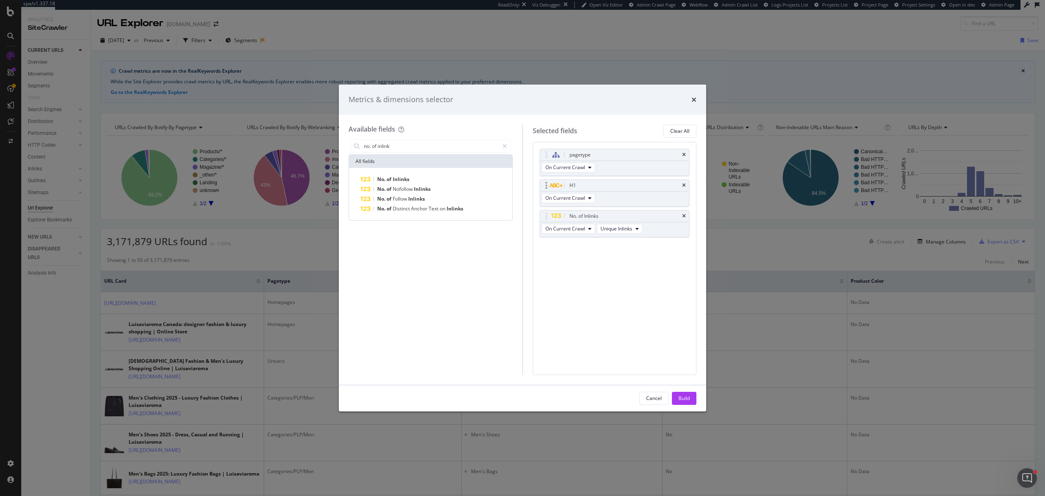
click at [686, 185] on div "H1" at bounding box center [614, 185] width 149 height 11
click at [686, 153] on div "pagetype" at bounding box center [614, 154] width 149 height 11
click at [684, 154] on icon "times" at bounding box center [684, 154] width 4 height 5
click at [683, 155] on icon "times" at bounding box center [684, 154] width 4 height 5
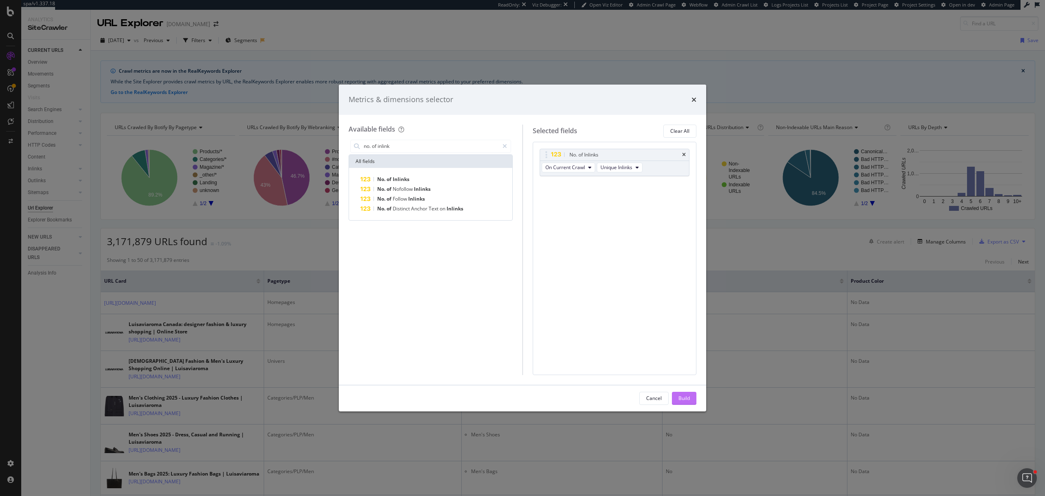
click at [688, 394] on div "Build" at bounding box center [684, 398] width 11 height 12
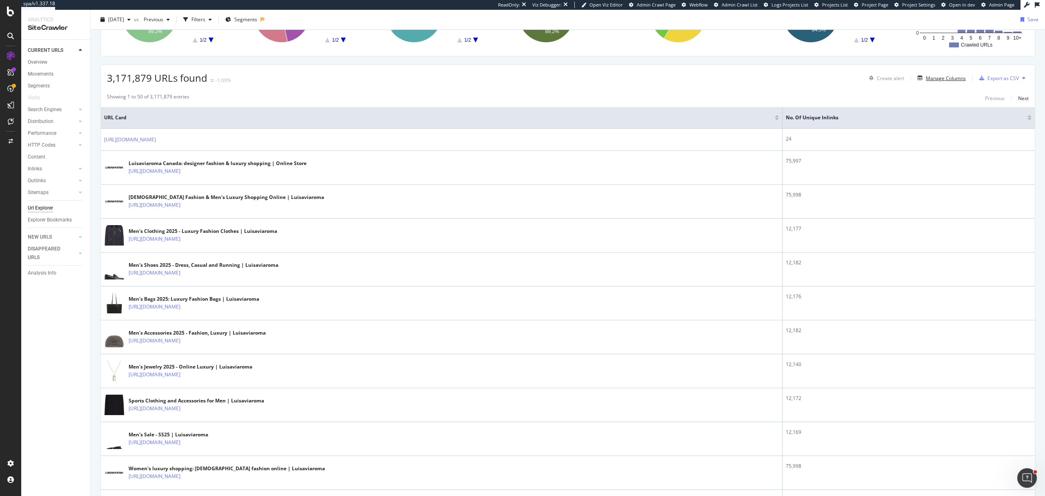
scroll to position [54, 0]
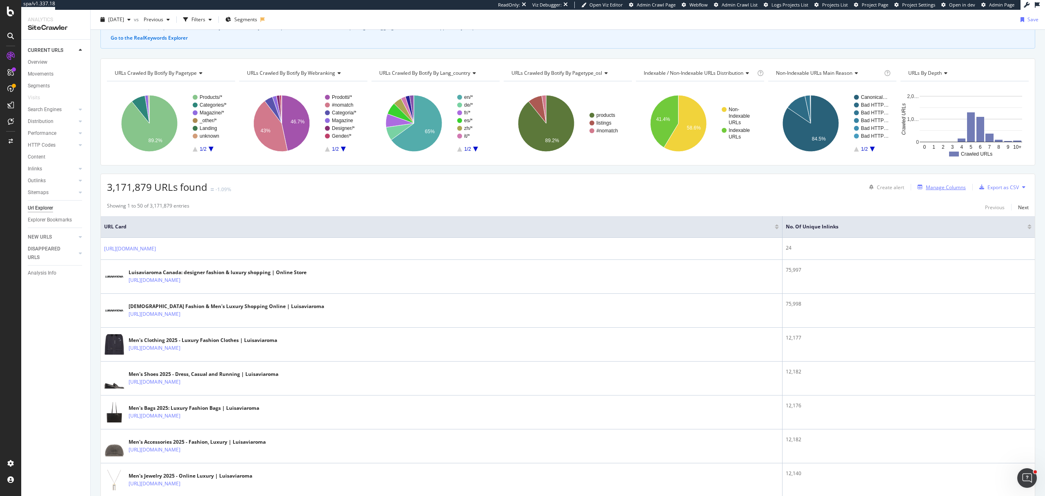
click at [932, 188] on div "Manage Columns" at bounding box center [946, 187] width 40 height 7
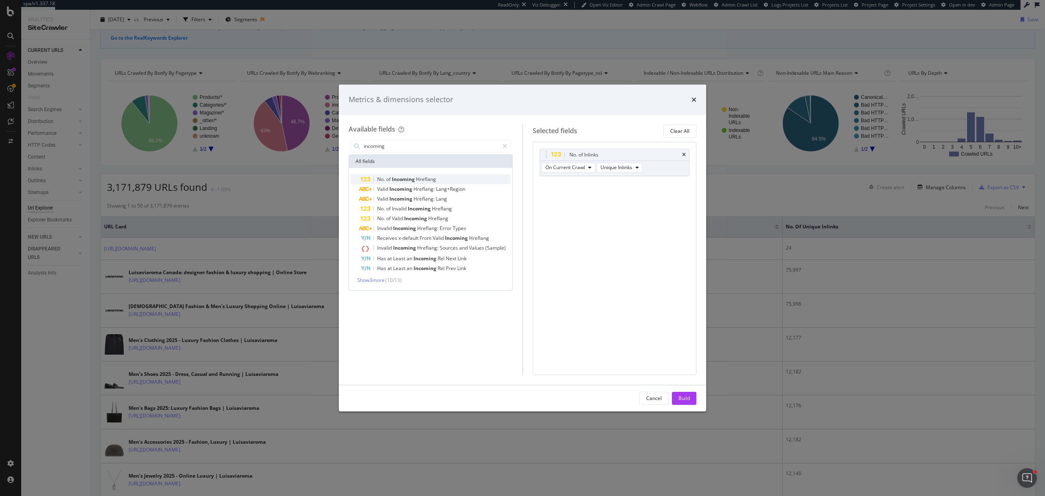
click at [435, 179] on span "Hreflang" at bounding box center [426, 179] width 20 height 7
click at [428, 145] on input "incoming" at bounding box center [431, 146] width 136 height 12
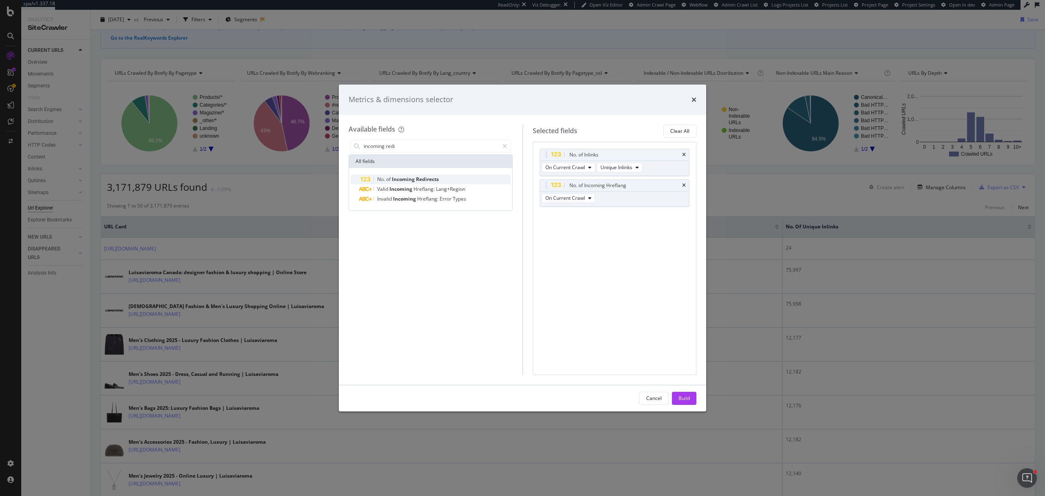
click at [424, 179] on span "Redirects" at bounding box center [427, 179] width 23 height 7
click at [418, 144] on input "incoming redi" at bounding box center [431, 146] width 136 height 12
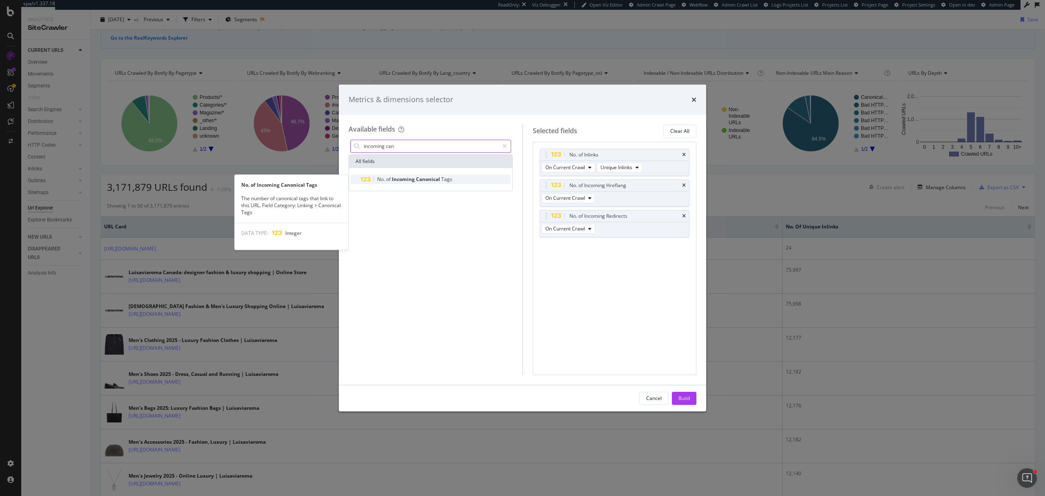
type input "incoming can"
click at [427, 176] on span "Canonical" at bounding box center [428, 179] width 25 height 7
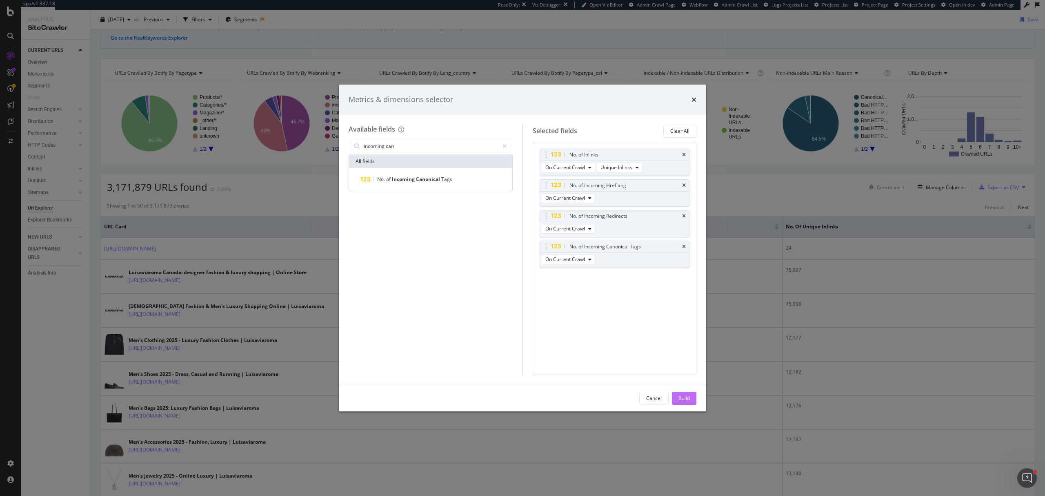
click at [686, 396] on div "Build" at bounding box center [684, 397] width 11 height 7
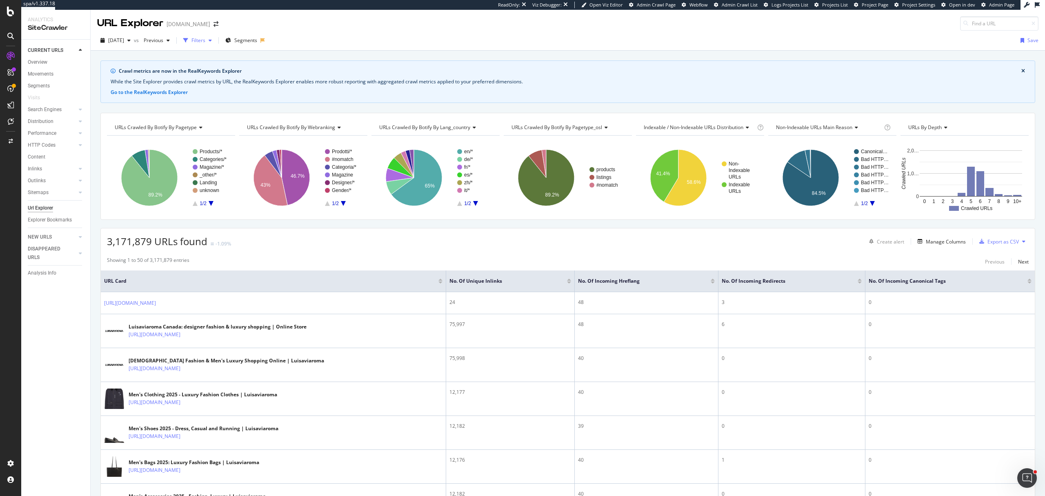
click at [205, 41] on div "Filters" at bounding box center [199, 40] width 14 height 7
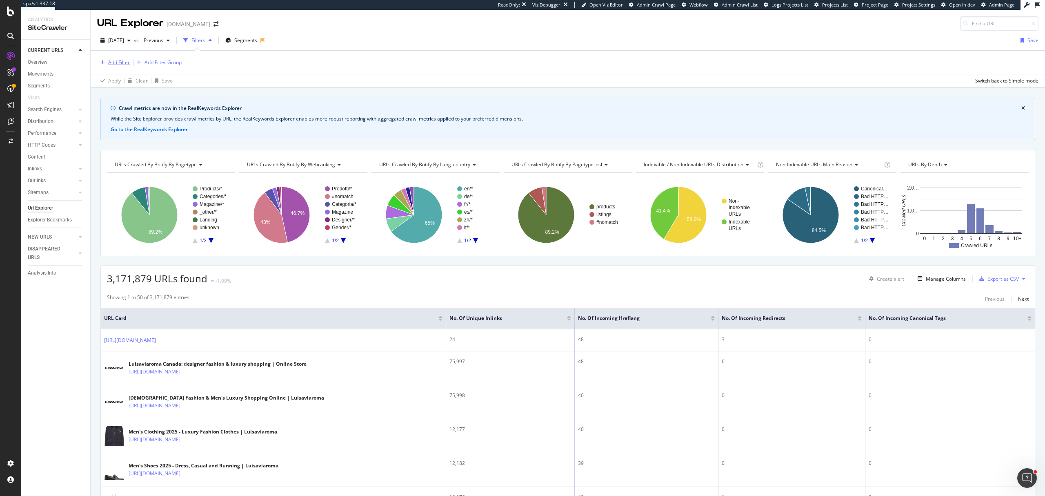
click at [127, 62] on div "Add Filter" at bounding box center [119, 62] width 22 height 7
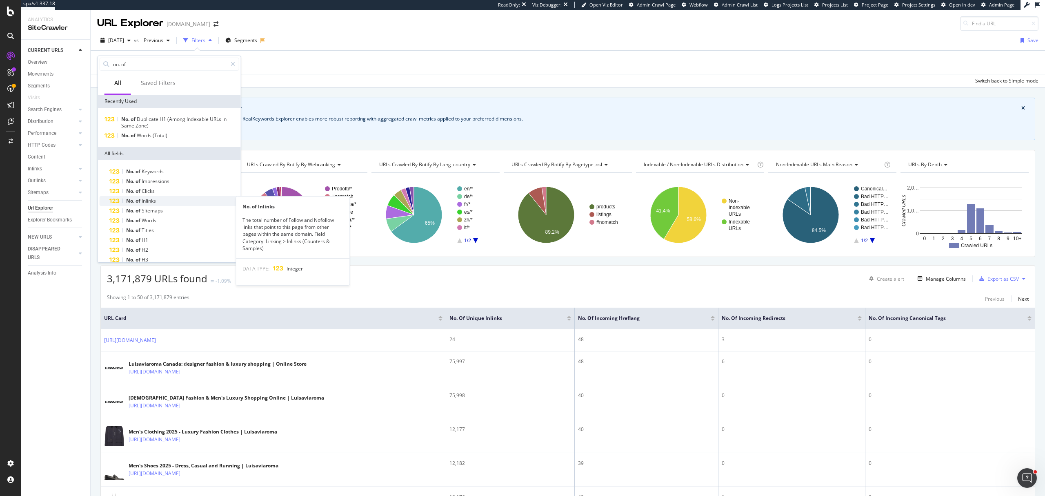
type input "no. of"
click at [164, 202] on div "No. of Inlinks" at bounding box center [174, 201] width 130 height 10
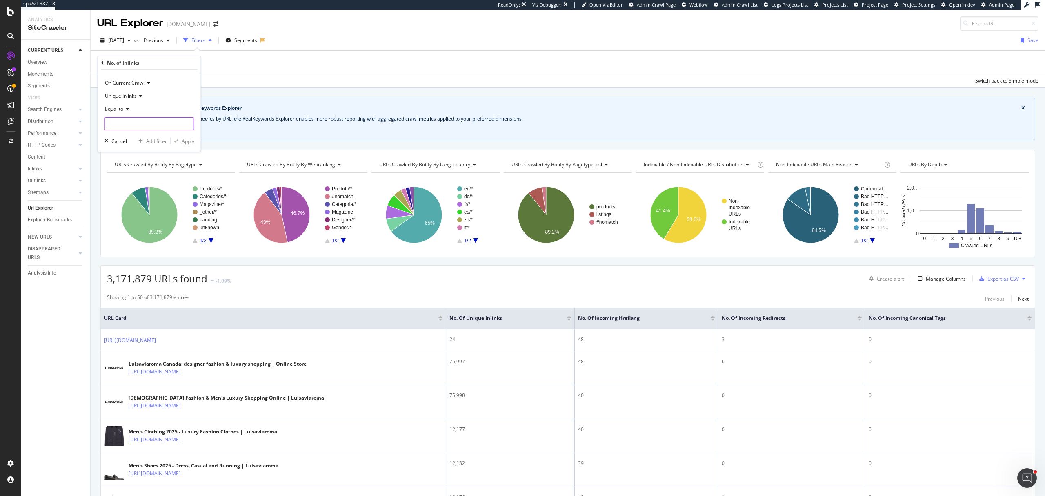
click at [121, 118] on input "number" at bounding box center [150, 123] width 90 height 13
type input "0"
click at [183, 142] on div "Apply" at bounding box center [188, 141] width 13 height 7
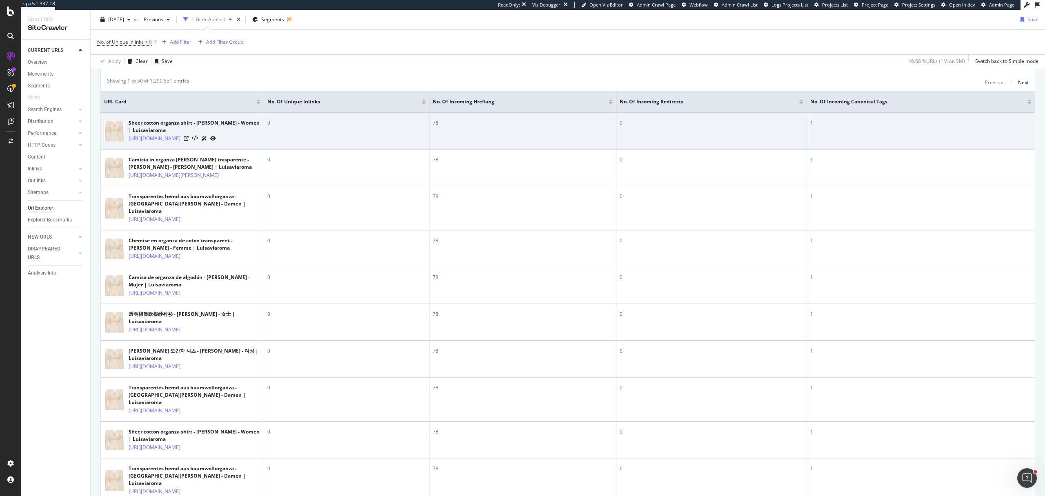
scroll to position [163, 0]
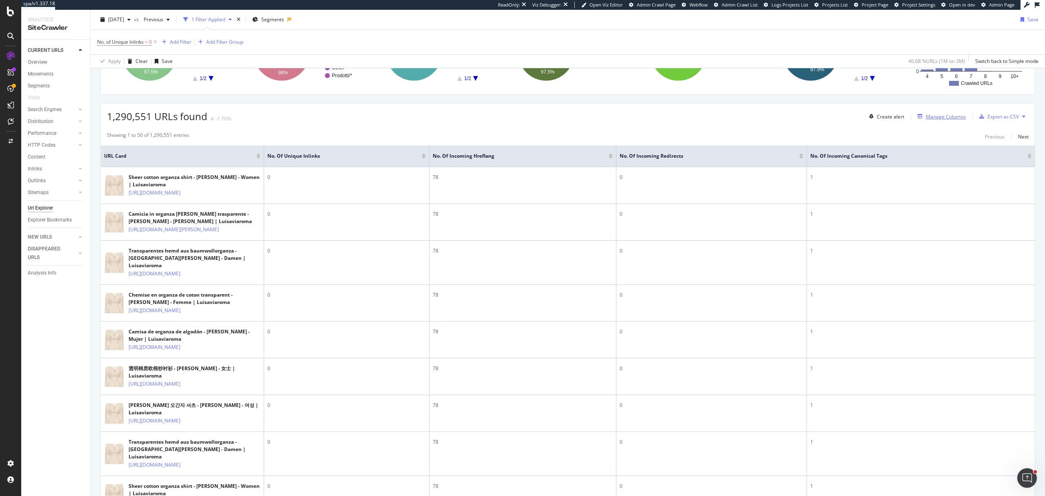
click at [936, 120] on div "Manage Columns" at bounding box center [946, 116] width 40 height 7
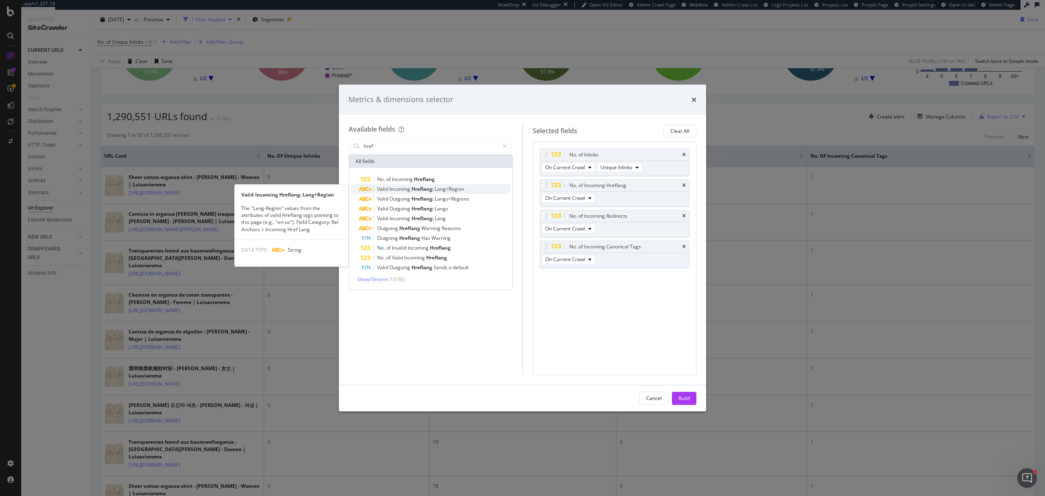
click at [409, 187] on span "Incoming" at bounding box center [401, 188] width 22 height 7
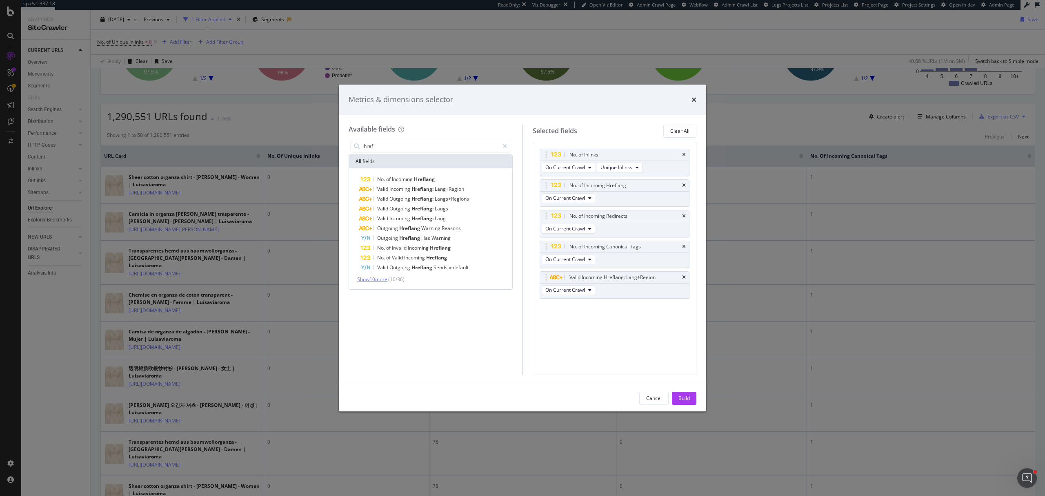
click at [373, 278] on span "Show 10 more" at bounding box center [372, 279] width 30 height 7
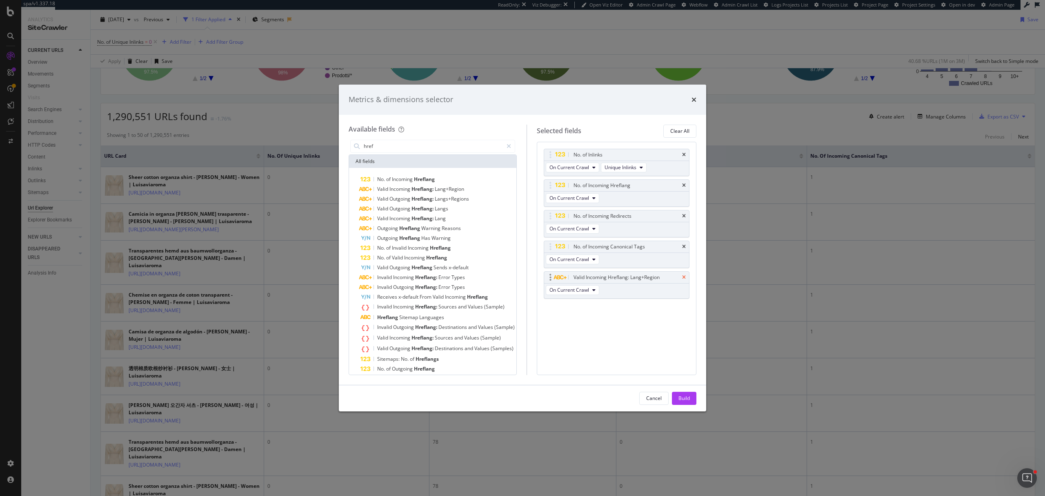
click at [685, 277] on icon "times" at bounding box center [684, 277] width 4 height 5
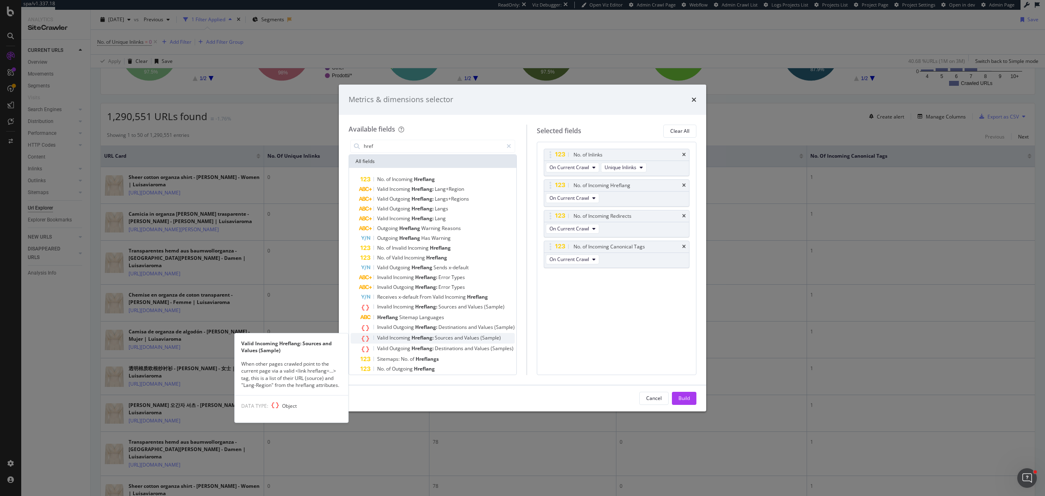
click at [412, 340] on span "Incoming" at bounding box center [401, 337] width 22 height 7
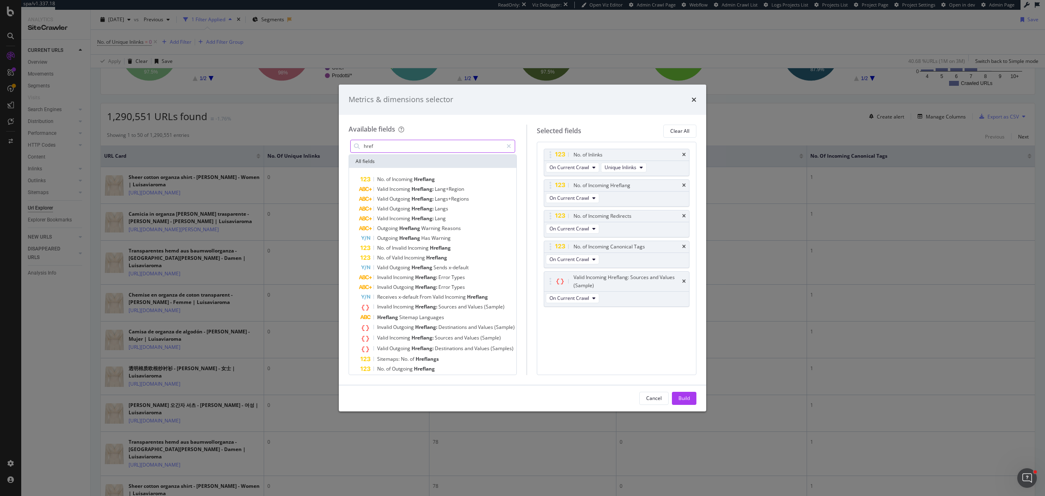
click at [371, 143] on input "href" at bounding box center [433, 146] width 140 height 12
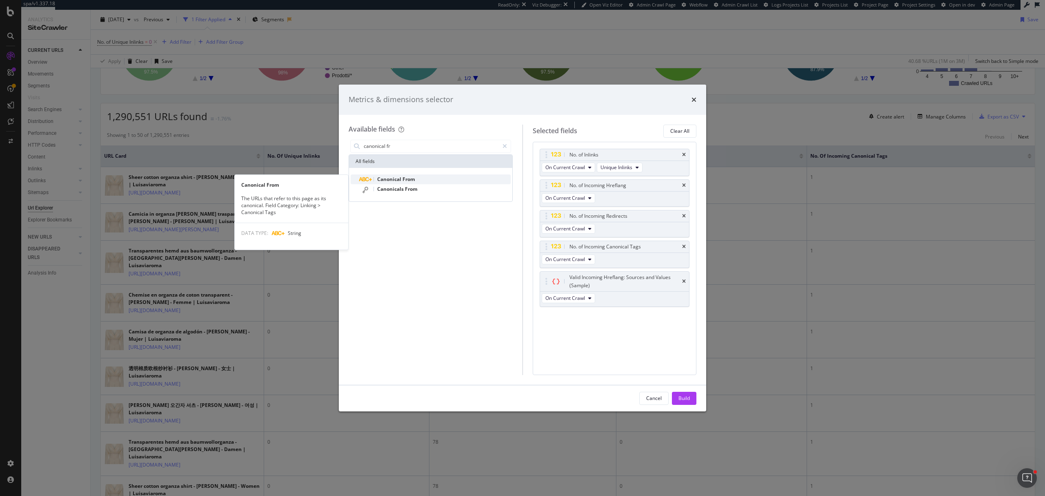
click at [392, 178] on span "Canonical" at bounding box center [389, 179] width 25 height 7
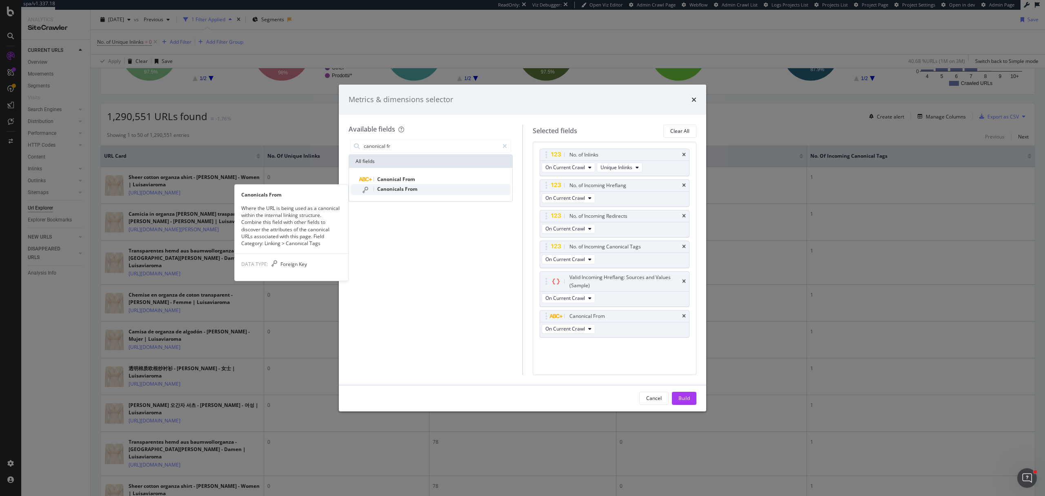
click at [401, 187] on span "Canonicals" at bounding box center [391, 188] width 28 height 7
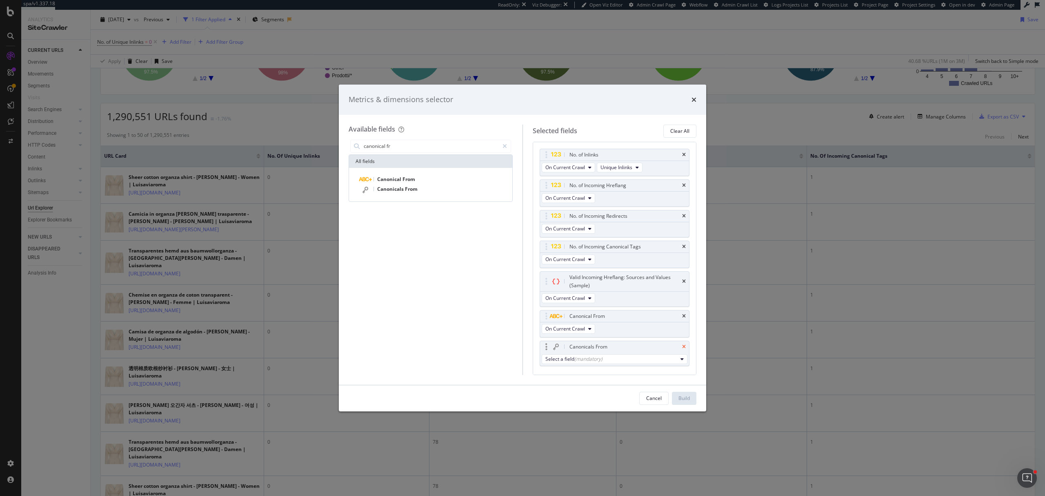
click at [682, 349] on icon "times" at bounding box center [684, 346] width 4 height 5
click at [684, 319] on icon "times" at bounding box center [684, 316] width 4 height 5
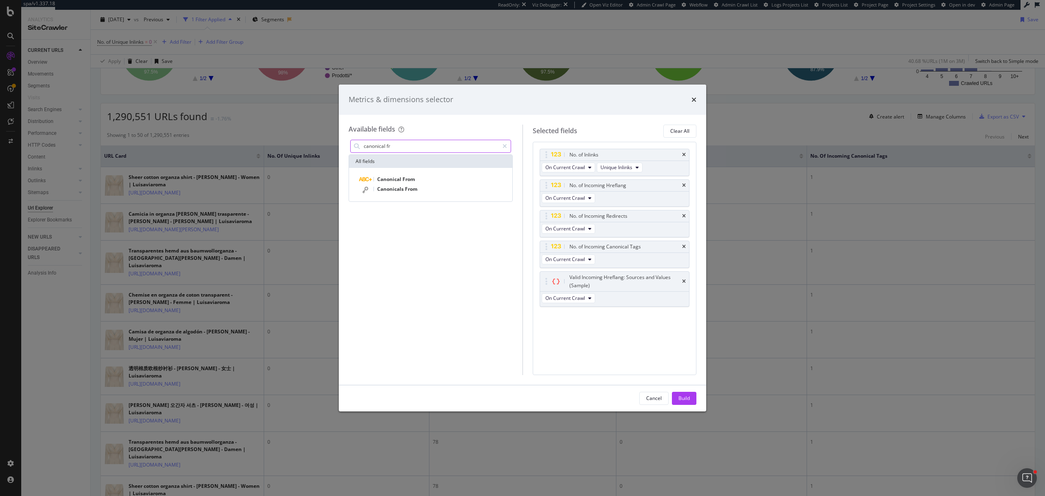
click at [385, 147] on input "canonical fr" at bounding box center [431, 146] width 136 height 12
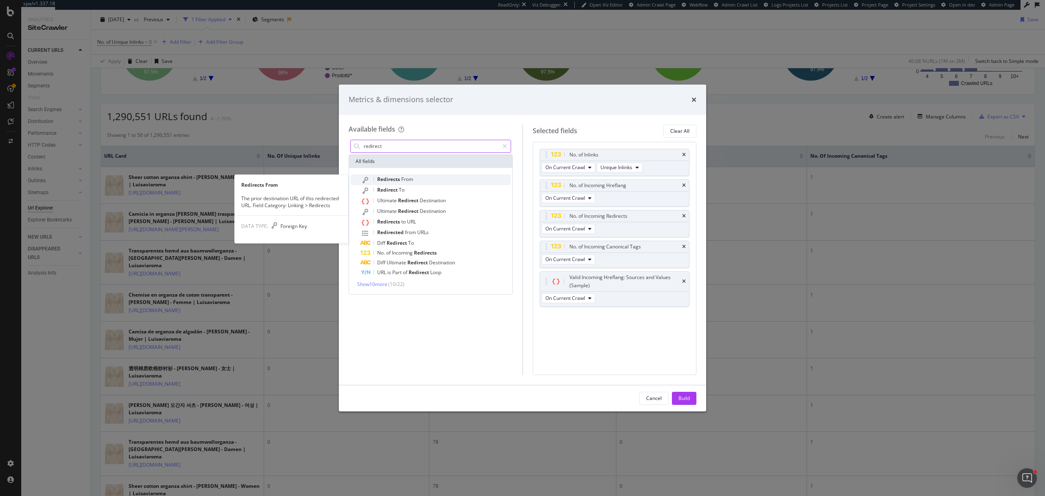
type input "redirect"
click at [413, 177] on span "From" at bounding box center [407, 179] width 12 height 7
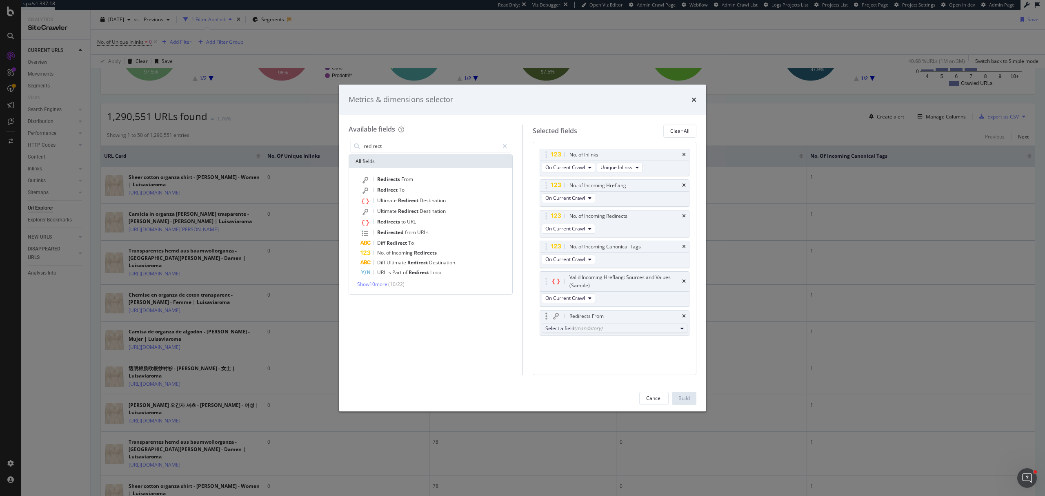
click at [599, 328] on div "(mandatory)" at bounding box center [589, 328] width 28 height 7
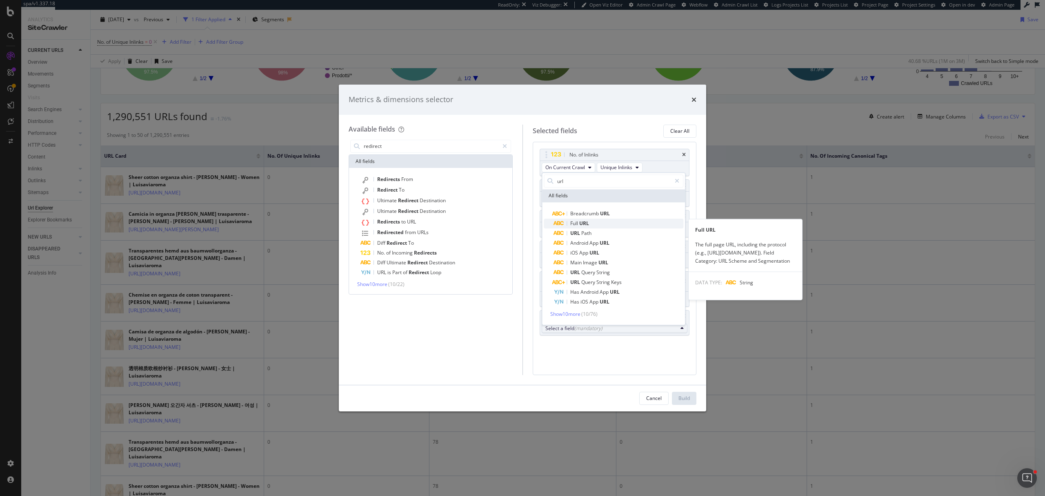
type input "url"
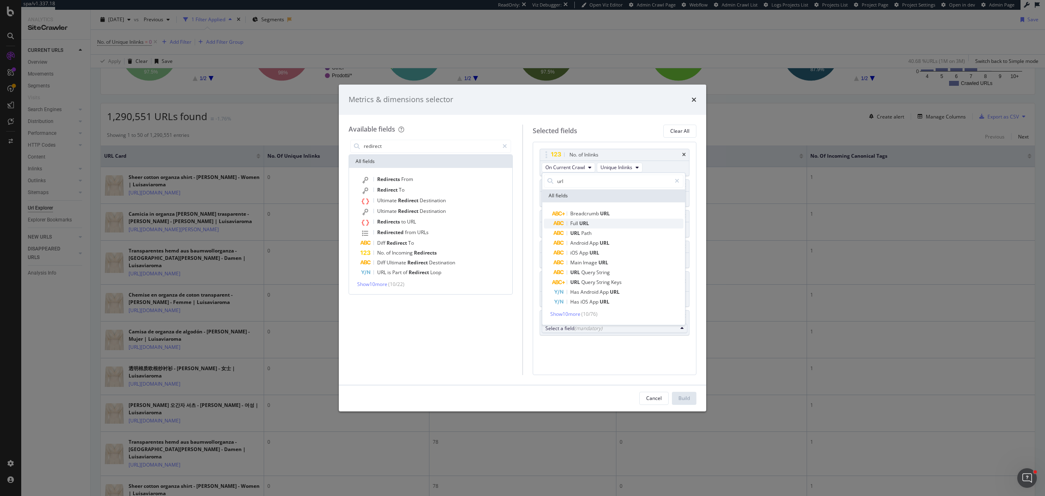
click at [602, 223] on span "Full URL" at bounding box center [619, 223] width 130 height 10
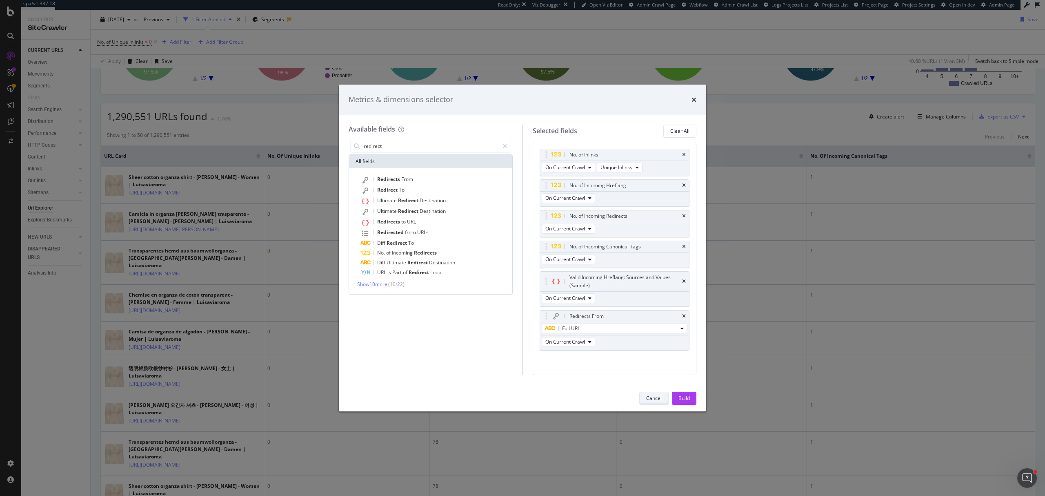
click at [657, 402] on div "Cancel" at bounding box center [654, 397] width 16 height 11
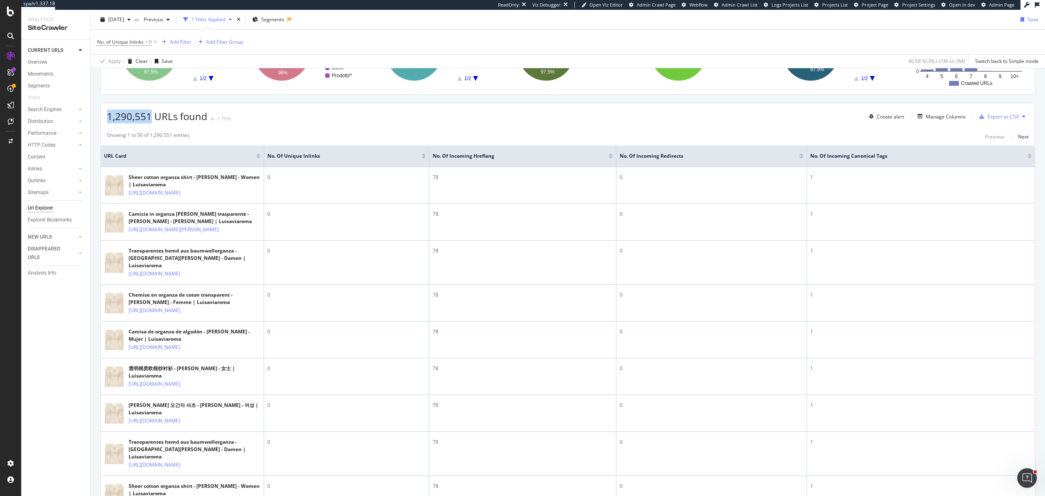
drag, startPoint x: 109, startPoint y: 118, endPoint x: 151, endPoint y: 120, distance: 42.5
click at [151, 120] on span "1,290,551 URLs found" at bounding box center [157, 115] width 100 height 13
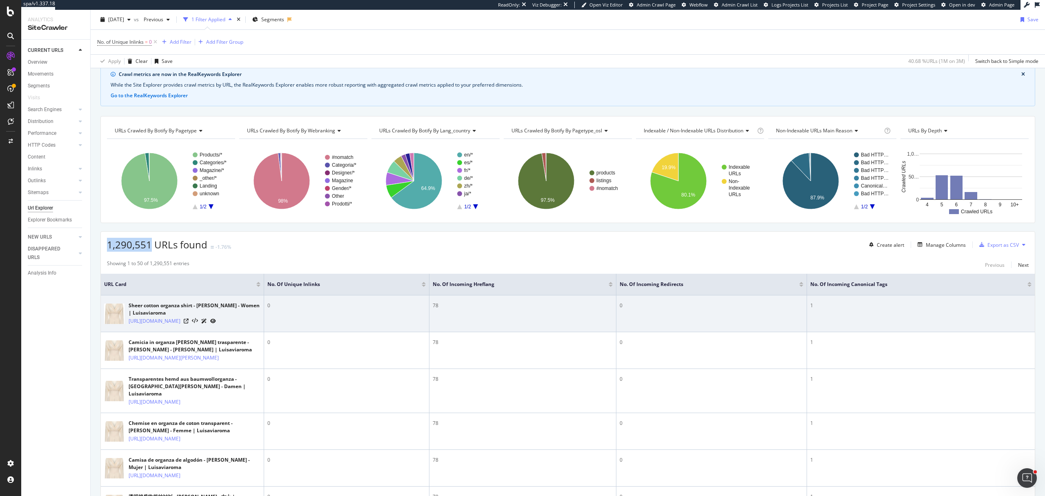
scroll to position [54, 0]
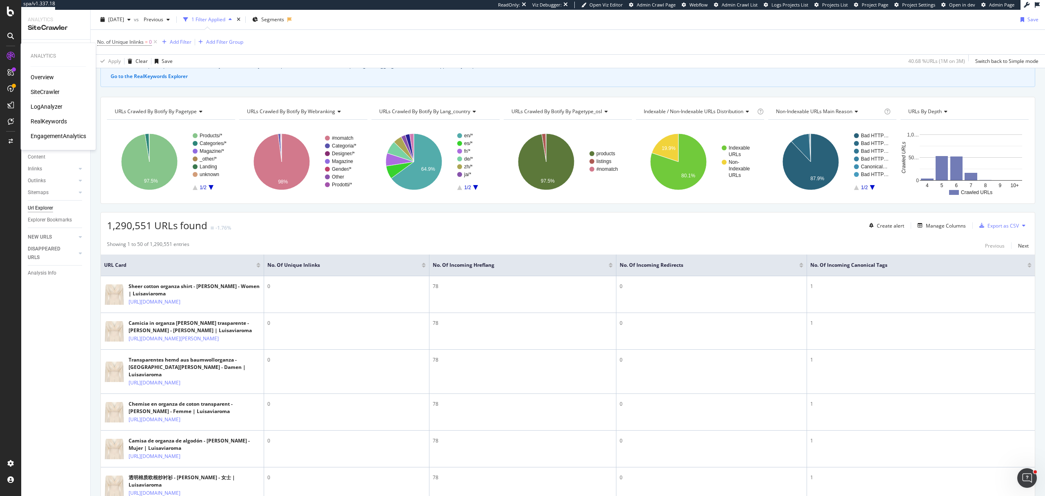
click at [45, 101] on div "Overview SiteCrawler LogAnalyzer RealKeywords EngagementAnalytics" at bounding box center [59, 106] width 56 height 67
click at [47, 105] on div "LogAnalyzer" at bounding box center [47, 106] width 32 height 8
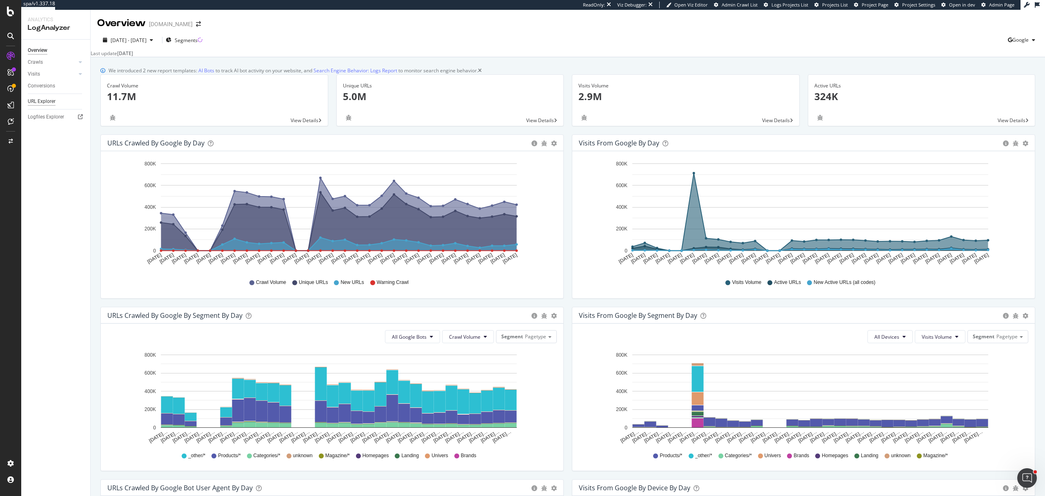
click at [44, 98] on div "URL Explorer" at bounding box center [42, 101] width 28 height 9
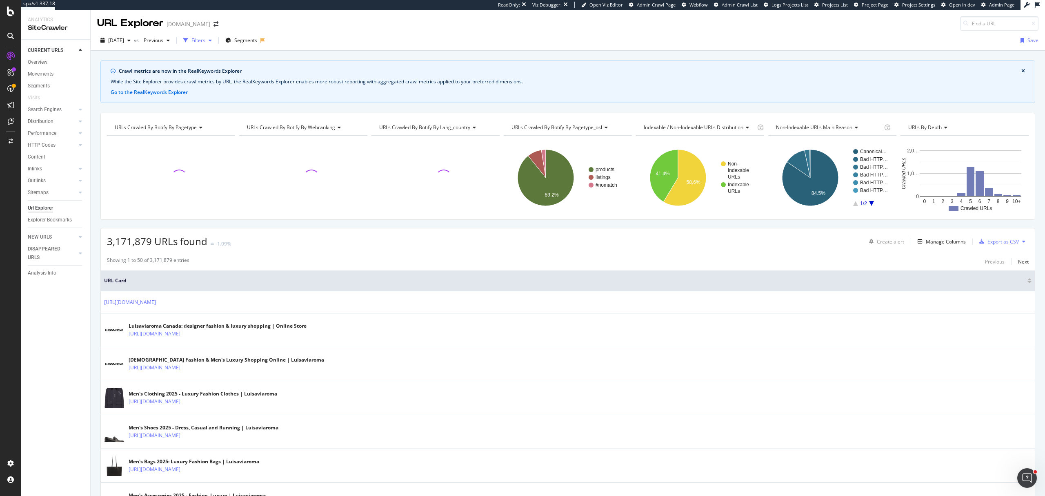
click at [205, 38] on div "Filters" at bounding box center [199, 40] width 14 height 7
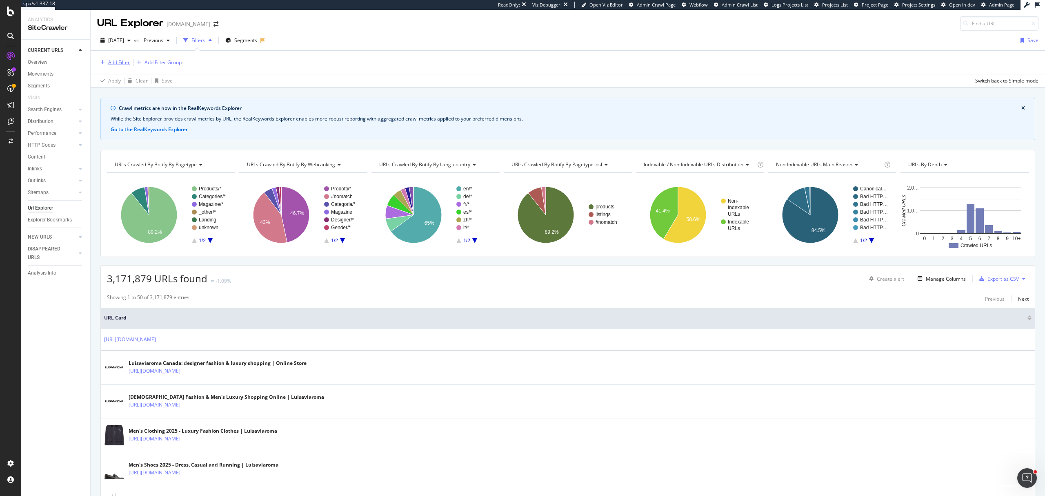
click at [123, 62] on div "Add Filter" at bounding box center [119, 62] width 22 height 7
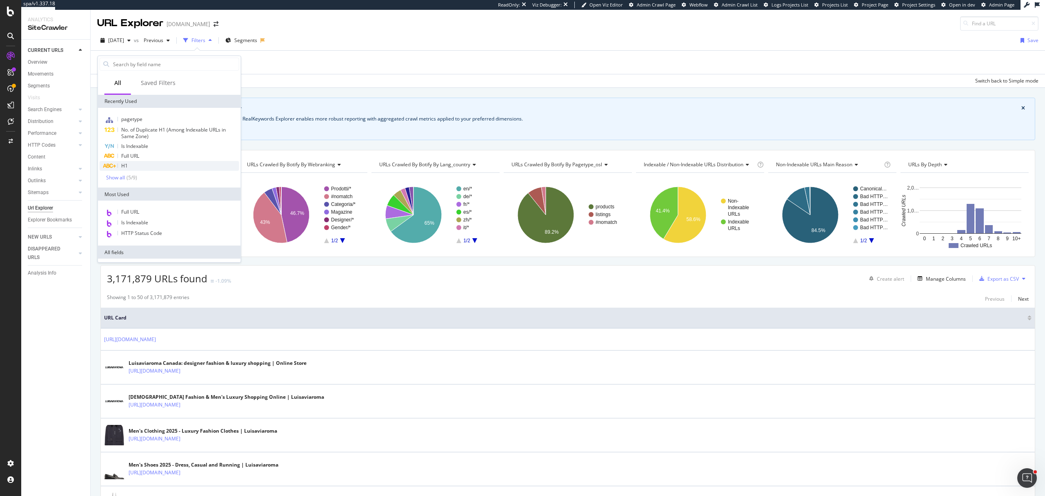
click at [154, 163] on div "H1" at bounding box center [170, 166] width 140 height 10
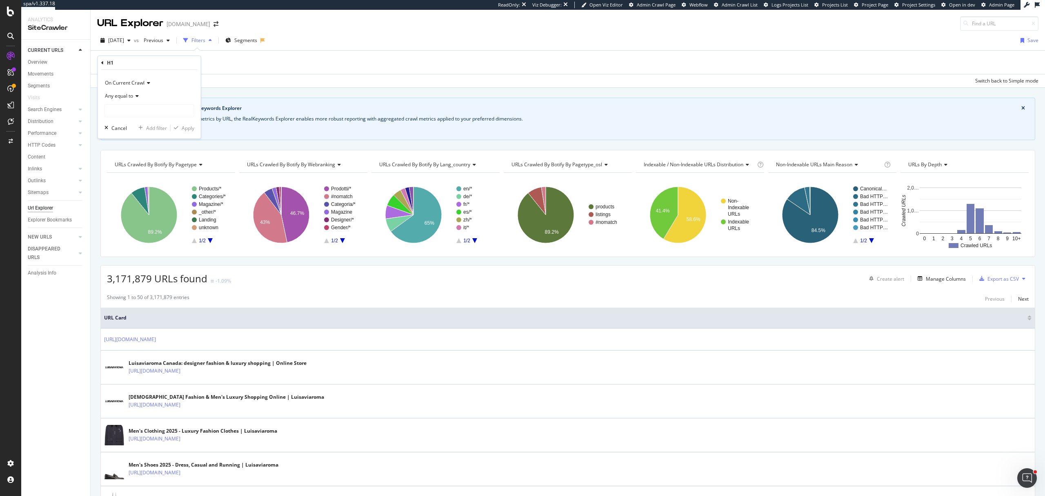
click at [132, 94] on span "Any equal to" at bounding box center [119, 95] width 28 height 7
click at [144, 176] on div "Any contains" at bounding box center [150, 176] width 87 height 11
click at [147, 113] on input "text" at bounding box center [149, 110] width 89 height 13
drag, startPoint x: 147, startPoint y: 113, endPoint x: 100, endPoint y: 109, distance: 46.7
click at [100, 109] on div "On Current Crawl Any contains Cptcha Cancel Add filter Apply" at bounding box center [149, 104] width 103 height 69
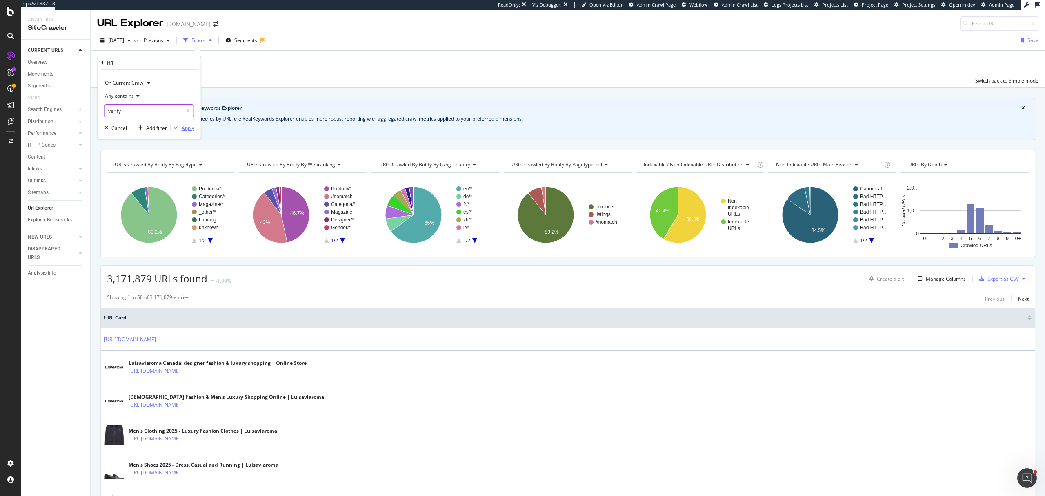
type input "verify"
click at [182, 128] on div "Apply" at bounding box center [188, 128] width 13 height 7
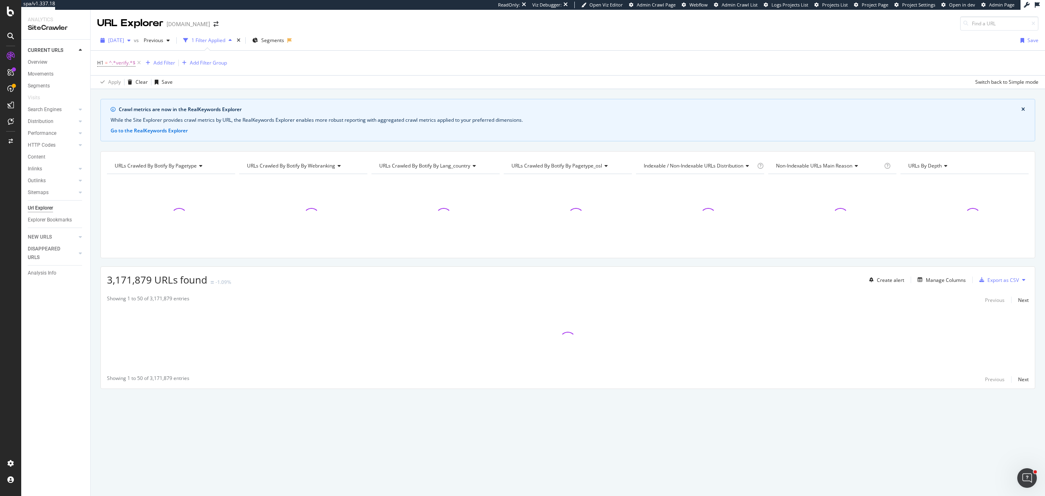
click at [124, 43] on span "2025 Sep. 1st" at bounding box center [116, 40] width 16 height 7
click at [134, 85] on div "2025 Aug. 18th" at bounding box center [131, 85] width 44 height 7
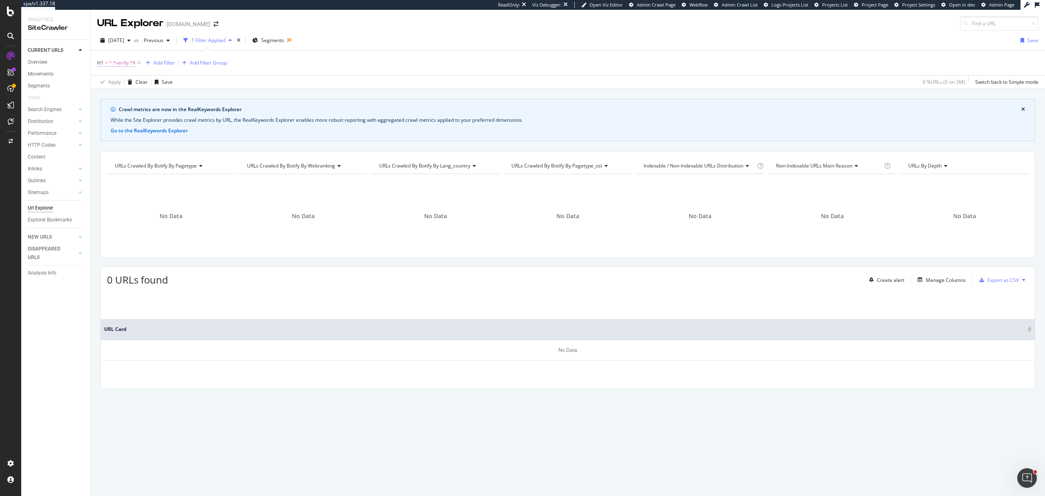
click at [125, 59] on span "^.*verify.*$" at bounding box center [122, 62] width 27 height 11
click at [128, 110] on input "verify" at bounding box center [143, 110] width 77 height 13
type input "Help"
click at [189, 129] on div "Apply" at bounding box center [188, 128] width 13 height 7
click at [136, 64] on icon at bounding box center [137, 63] width 7 height 8
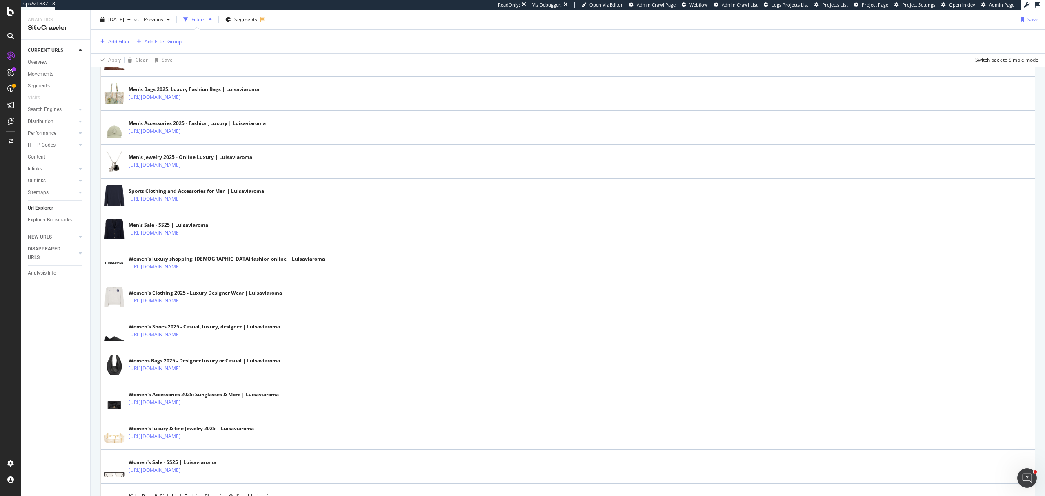
scroll to position [435, 0]
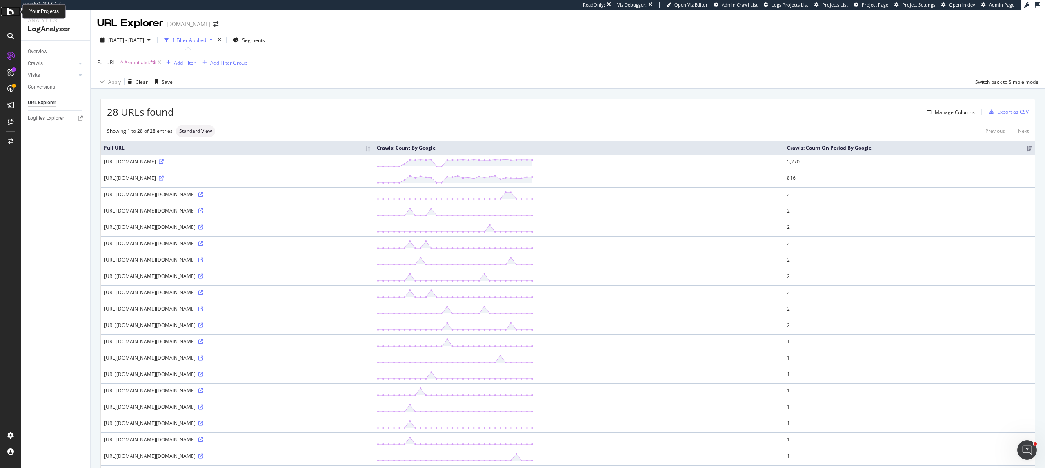
click at [13, 12] on icon at bounding box center [10, 12] width 7 height 10
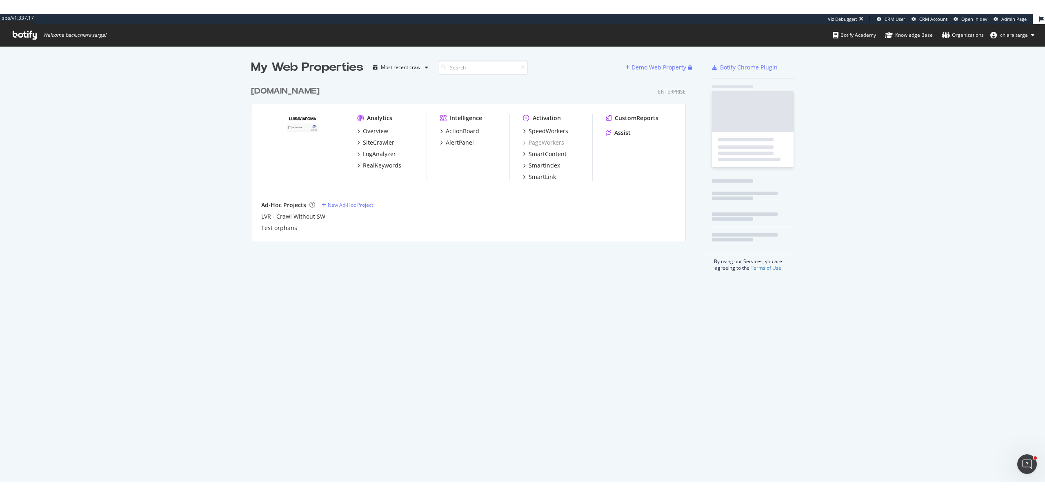
scroll to position [157, 433]
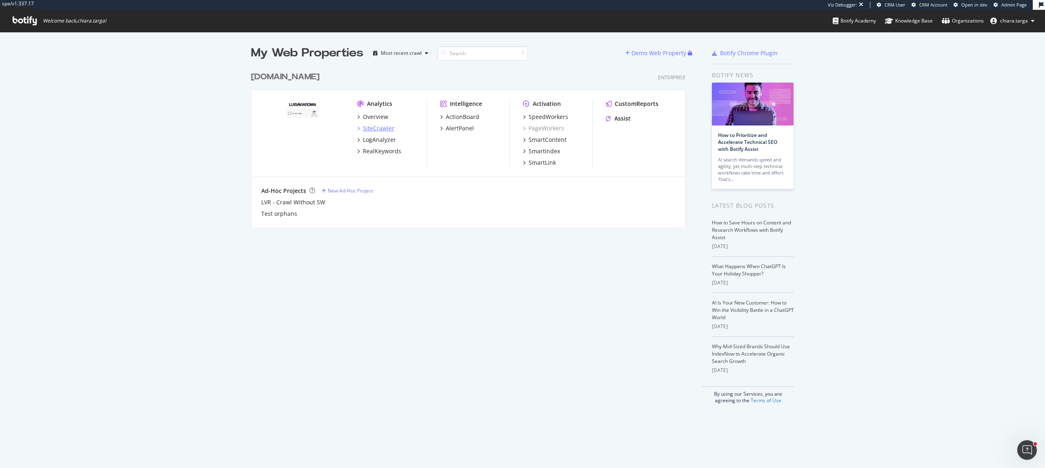
click at [373, 130] on div "SiteCrawler" at bounding box center [378, 128] width 31 height 8
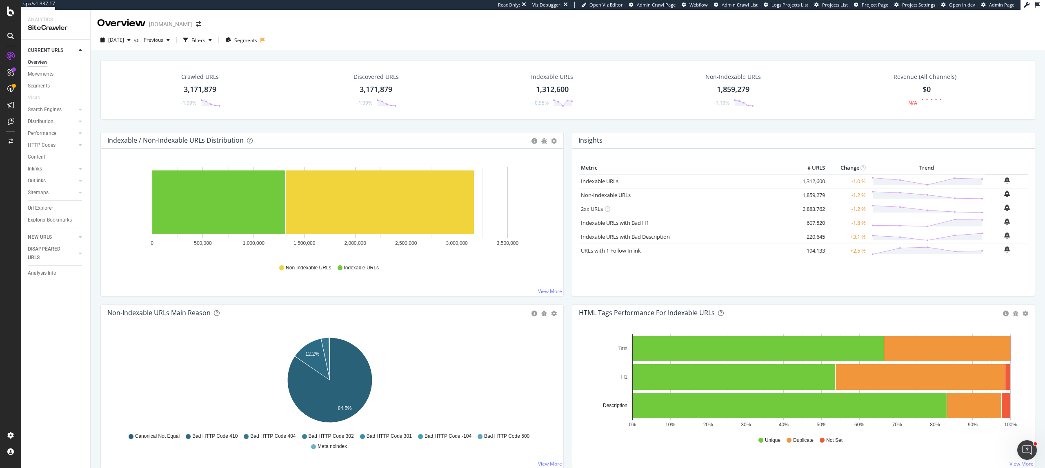
drag, startPoint x: 48, startPoint y: 208, endPoint x: 12, endPoint y: 199, distance: 37.4
click at [48, 208] on div "Url Explorer" at bounding box center [40, 208] width 25 height 9
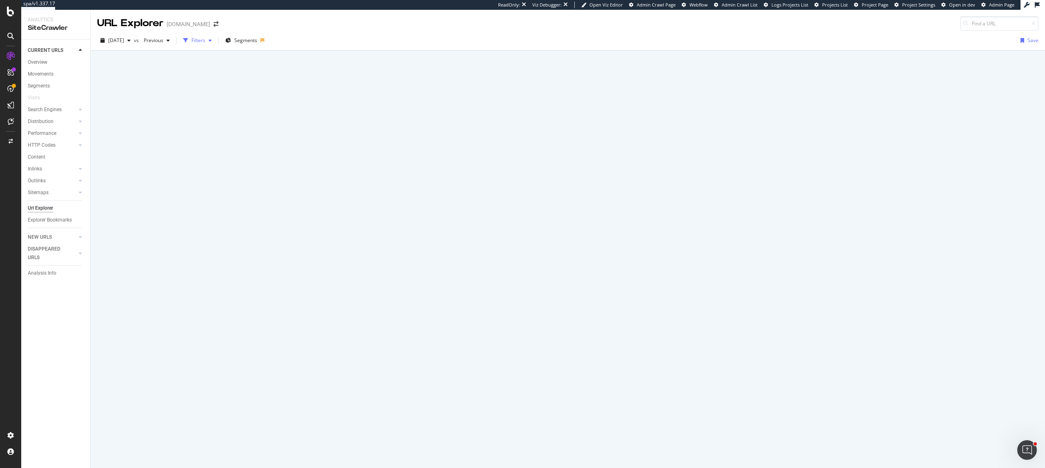
click at [205, 41] on div "Filters" at bounding box center [199, 40] width 14 height 7
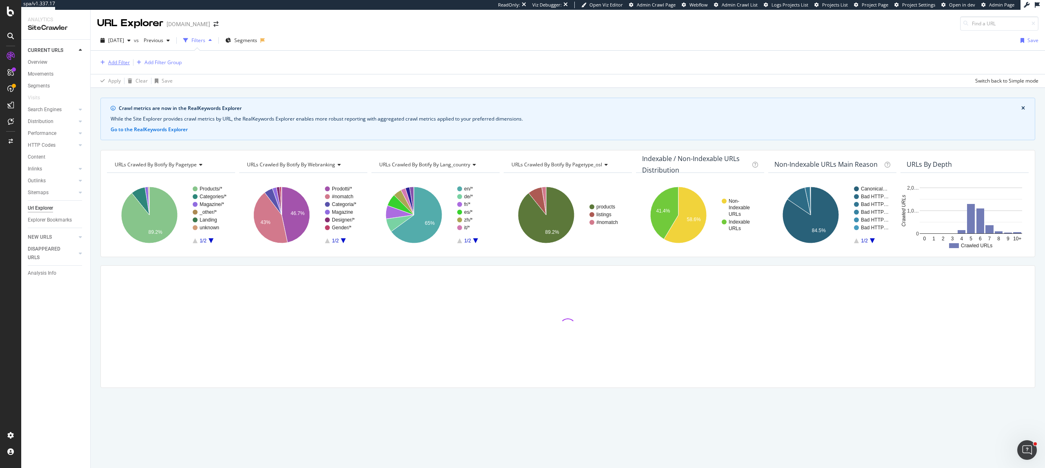
click at [113, 66] on div "Add Filter" at bounding box center [119, 62] width 22 height 7
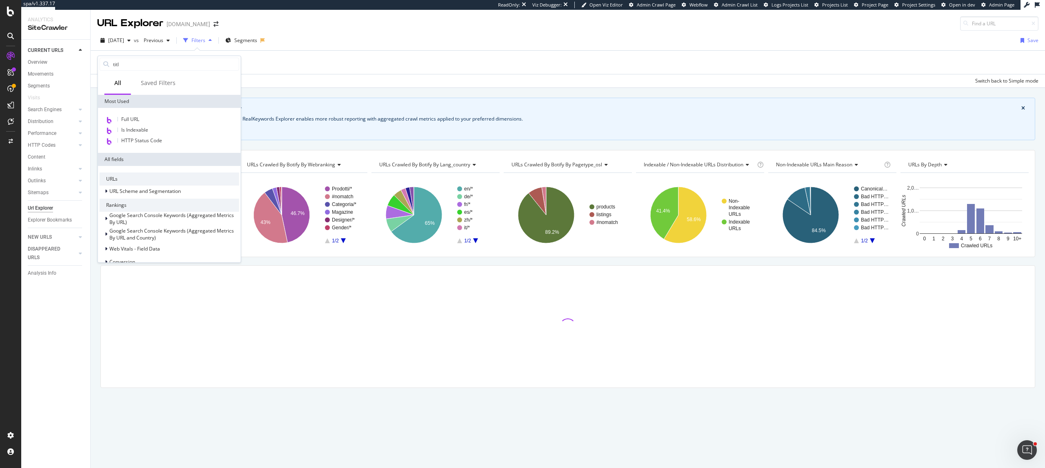
type input "title"
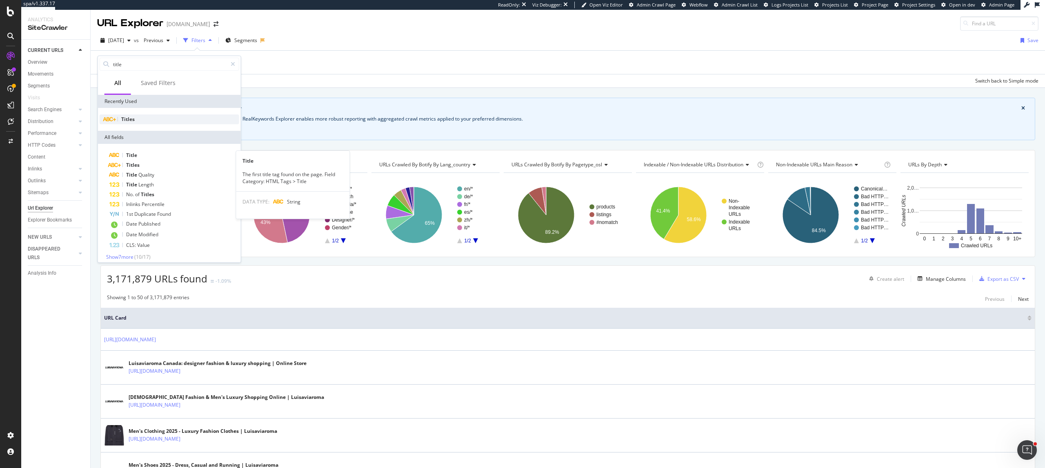
click at [137, 121] on div "Titles" at bounding box center [170, 119] width 140 height 10
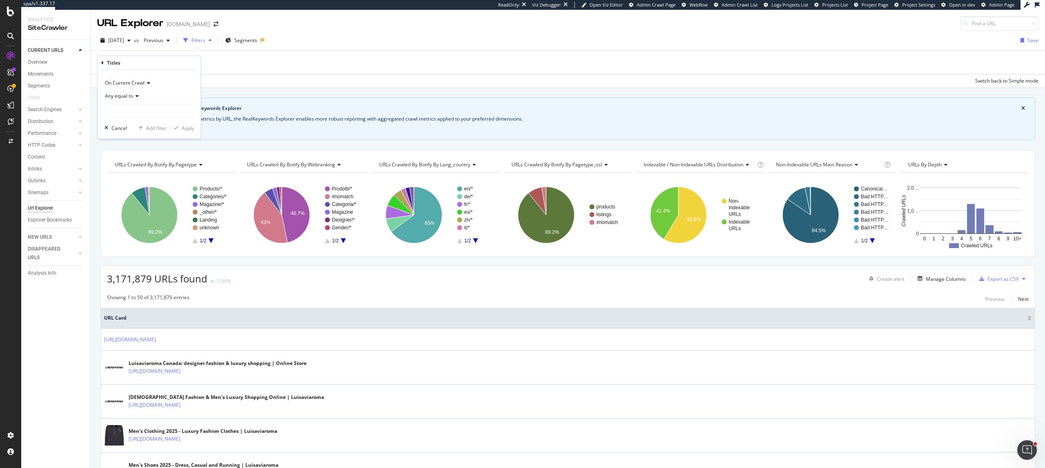
click at [131, 97] on span "Any equal to" at bounding box center [119, 95] width 28 height 7
click at [138, 179] on span "Any contains" at bounding box center [123, 176] width 29 height 7
click at [136, 111] on input "text" at bounding box center [149, 110] width 89 height 13
type input "Captcha"
click at [178, 130] on div "button" at bounding box center [176, 127] width 11 height 5
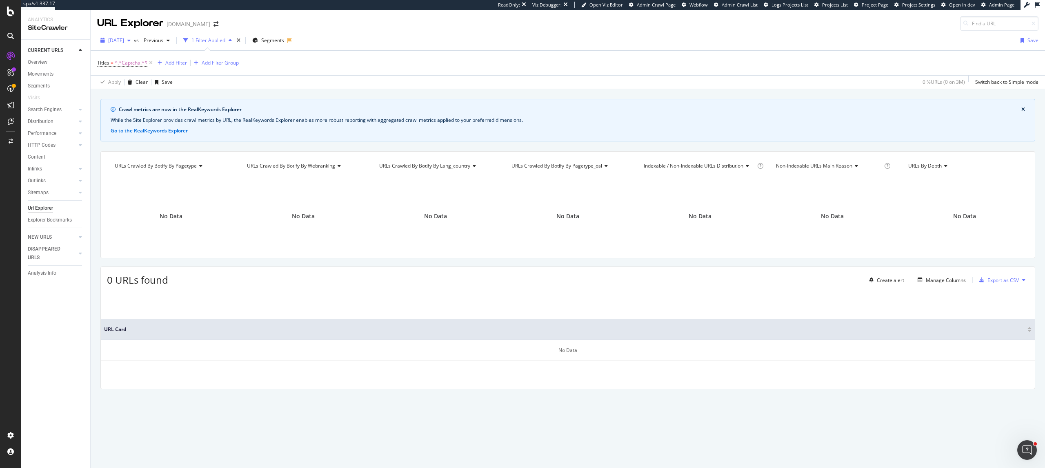
click at [124, 41] on span "[DATE]" at bounding box center [116, 40] width 16 height 7
click at [133, 84] on div "[DATE]" at bounding box center [131, 85] width 44 height 7
click at [177, 63] on div "Add Filter" at bounding box center [176, 62] width 22 height 7
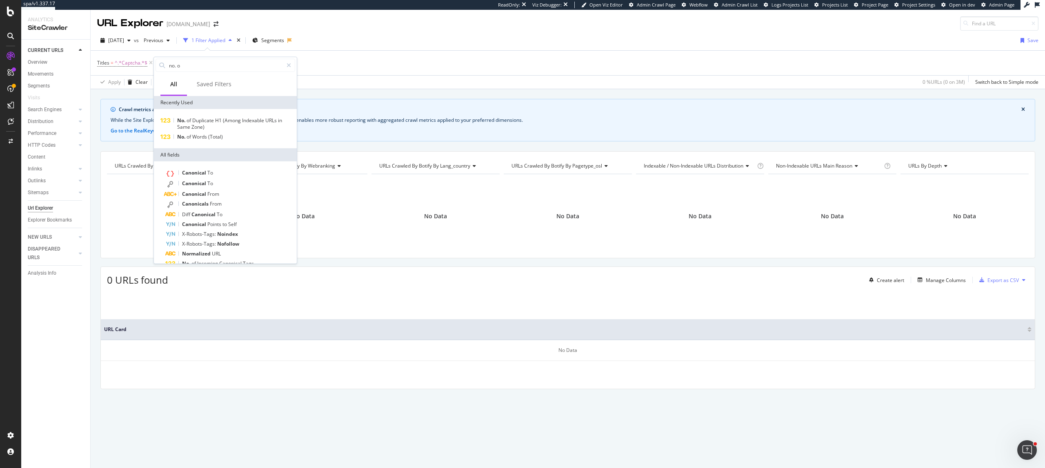
type input "no. of"
click at [406, 264] on div "Crawl metrics are now in the RealKeywords Explorer While the Site Explorer prov…" at bounding box center [568, 258] width 955 height 319
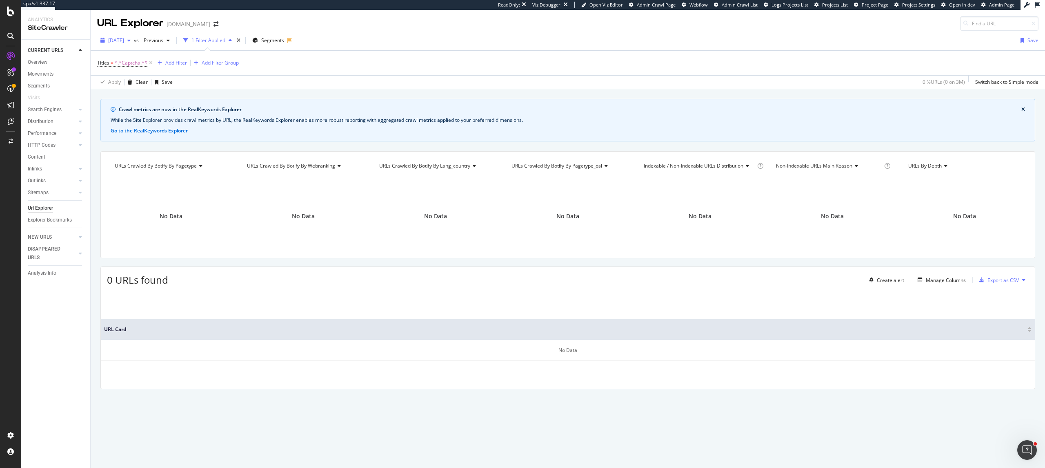
click at [124, 39] on span "[DATE]" at bounding box center [116, 40] width 16 height 7
click at [151, 100] on div "[DATE] 3.3M URLs" at bounding box center [145, 100] width 73 height 7
click at [41, 159] on div "Content" at bounding box center [37, 157] width 18 height 9
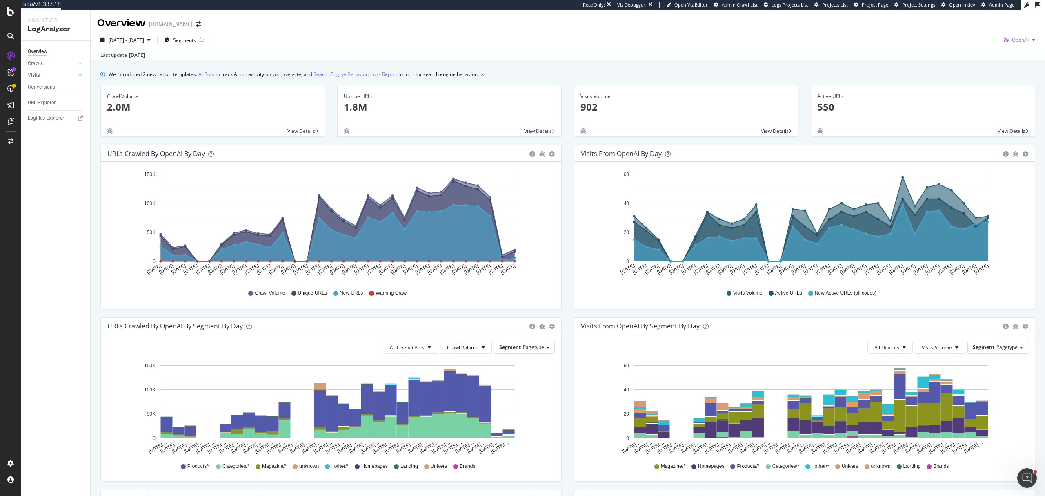
click at [1001, 41] on icon "button" at bounding box center [1006, 39] width 11 height 11
click at [976, 19] on span "Google" at bounding box center [971, 16] width 30 height 7
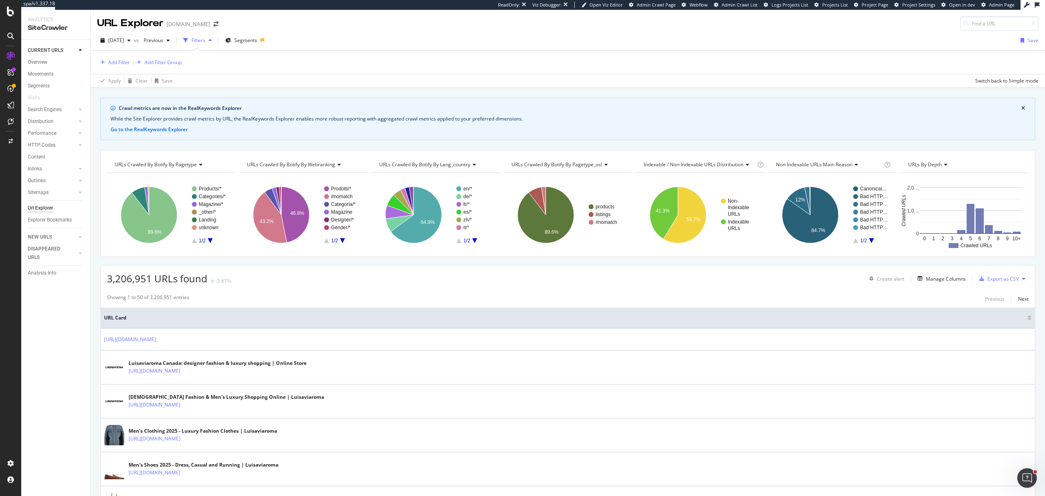
scroll to position [435, 0]
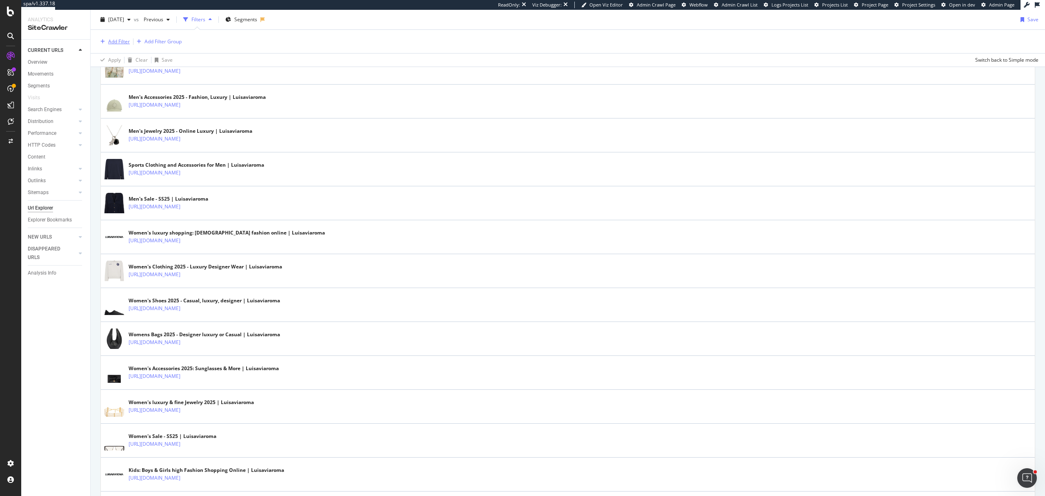
click at [115, 42] on div "Add Filter" at bounding box center [119, 41] width 22 height 7
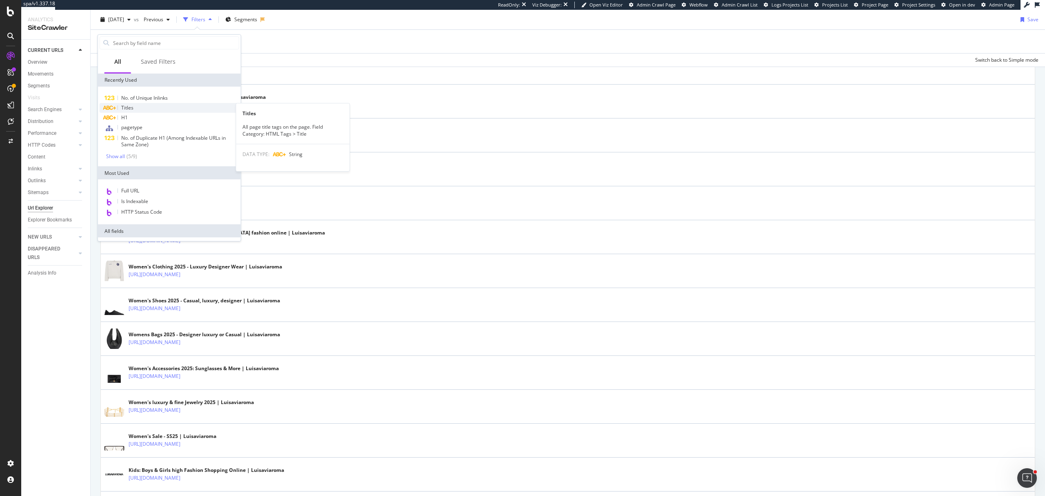
click at [165, 105] on div "Titles" at bounding box center [170, 108] width 140 height 10
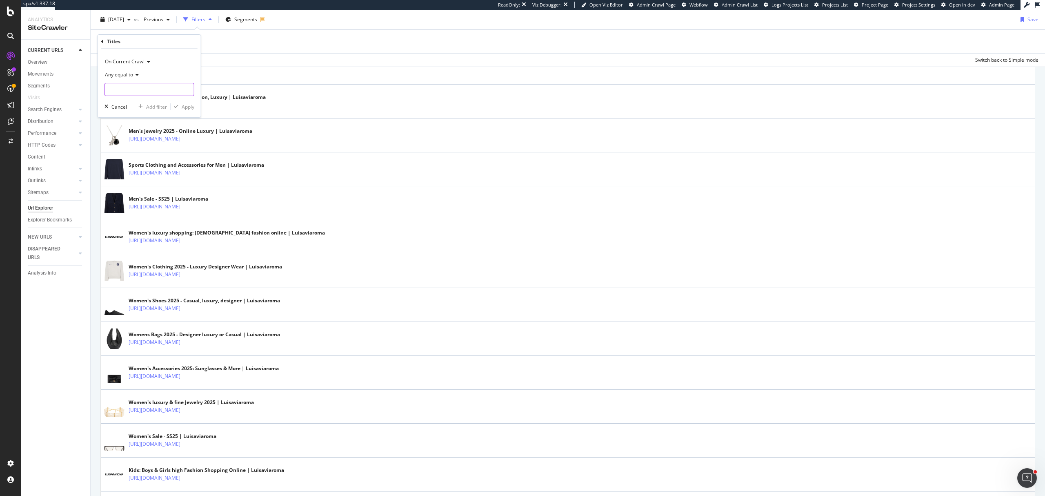
click at [143, 87] on input "text" at bounding box center [149, 89] width 89 height 13
type input "Captcha page"
click at [188, 108] on div "Apply" at bounding box center [188, 106] width 13 height 7
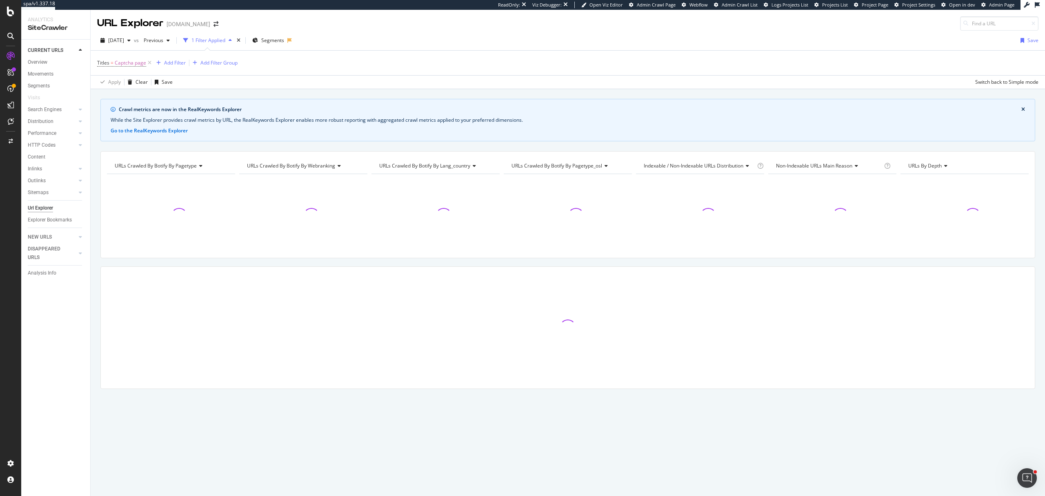
click at [144, 20] on div "URL Explorer" at bounding box center [130, 23] width 66 height 14
click at [124, 41] on span "[DATE]" at bounding box center [116, 40] width 16 height 7
click at [143, 67] on div "[DATE]" at bounding box center [131, 70] width 44 height 7
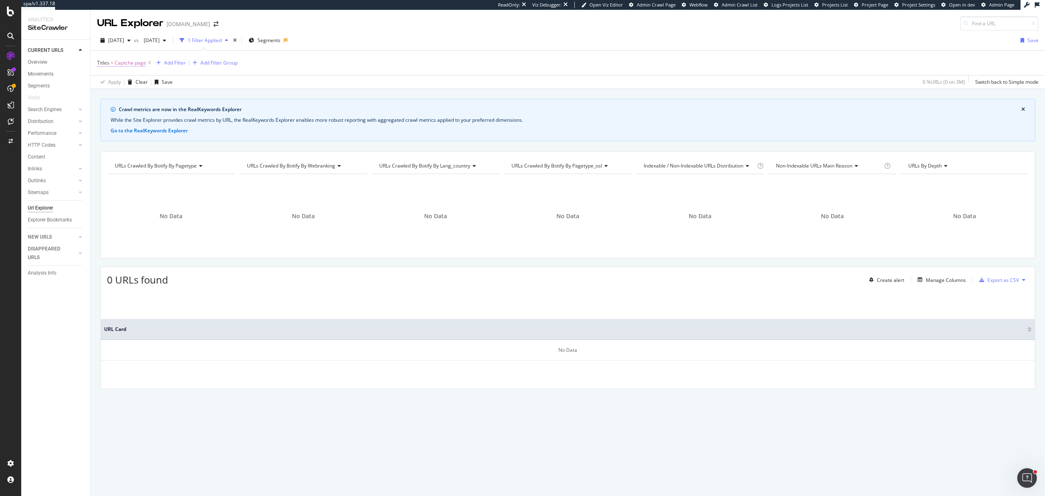
click at [136, 69] on div "Titles = Captcha page Add Filter Add Filter Group" at bounding box center [568, 63] width 942 height 25
click at [136, 65] on span "Captcha page" at bounding box center [130, 62] width 31 height 11
click at [105, 67] on div "Titles" at bounding box center [149, 63] width 96 height 14
click at [103, 64] on icon at bounding box center [102, 62] width 2 height 5
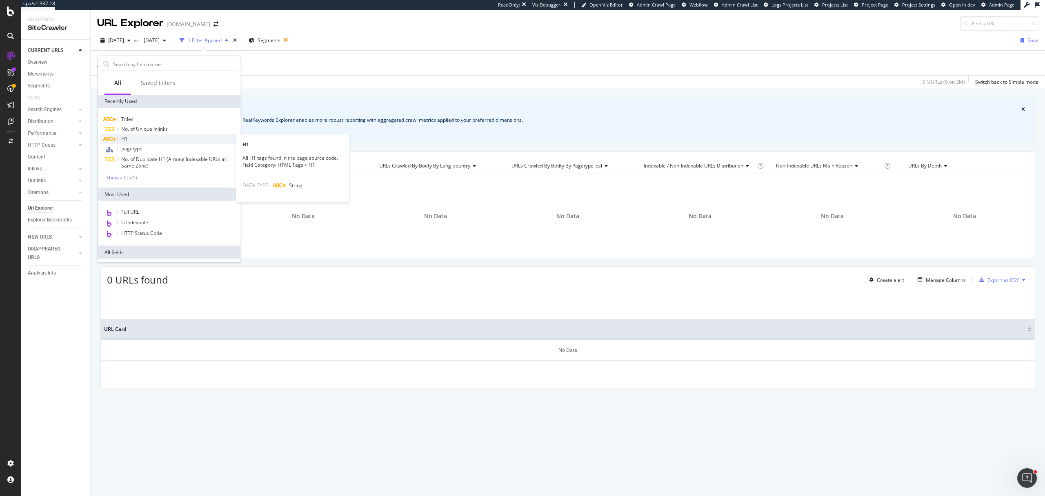
click at [134, 136] on div "H1" at bounding box center [170, 139] width 140 height 10
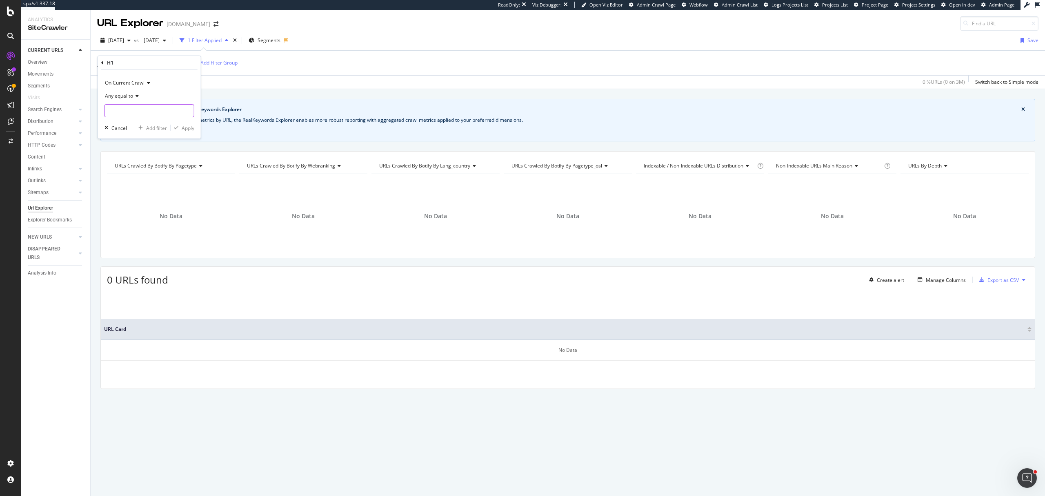
click at [135, 109] on input "text" at bounding box center [149, 110] width 89 height 13
type input "Help us verify real visitors"
click at [177, 128] on icon "button" at bounding box center [176, 127] width 4 height 5
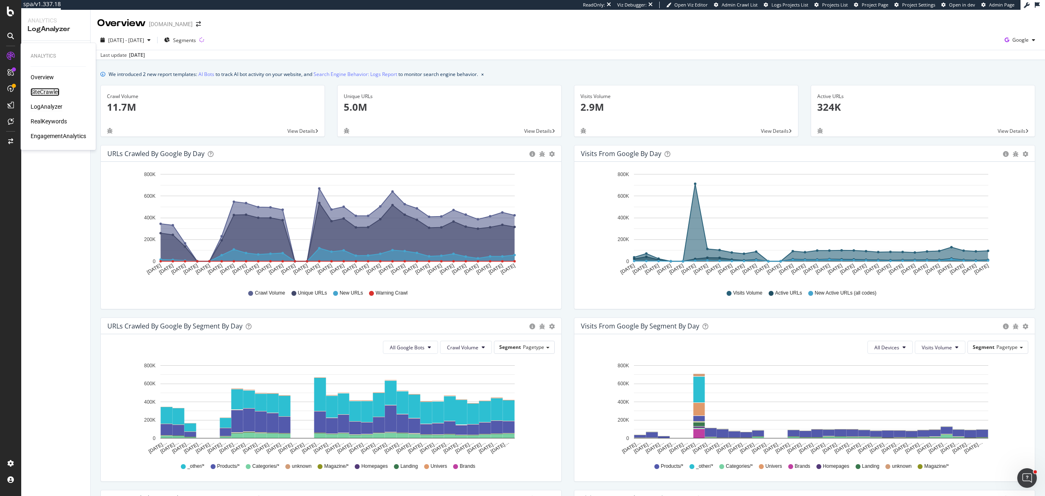
click at [41, 90] on div "SiteCrawler" at bounding box center [45, 92] width 29 height 8
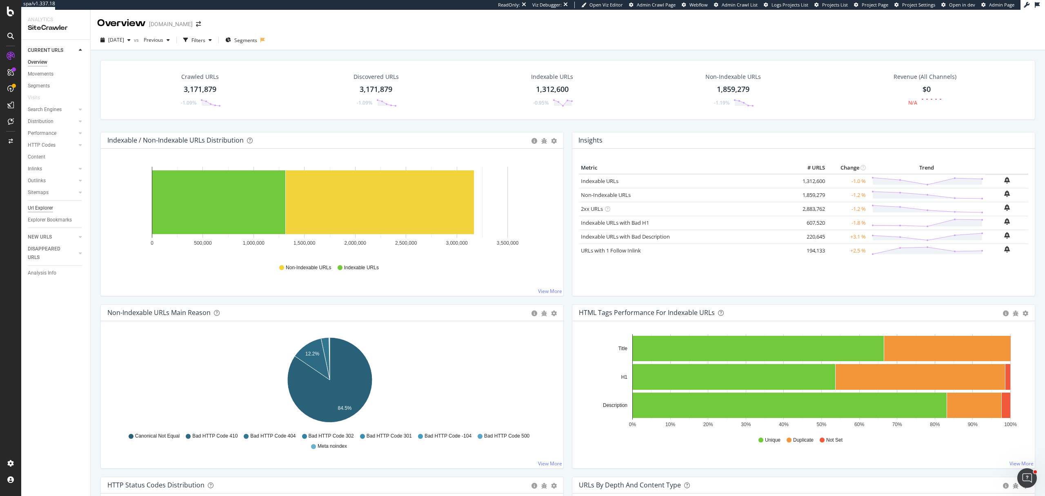
click at [47, 206] on div "Url Explorer" at bounding box center [40, 208] width 25 height 9
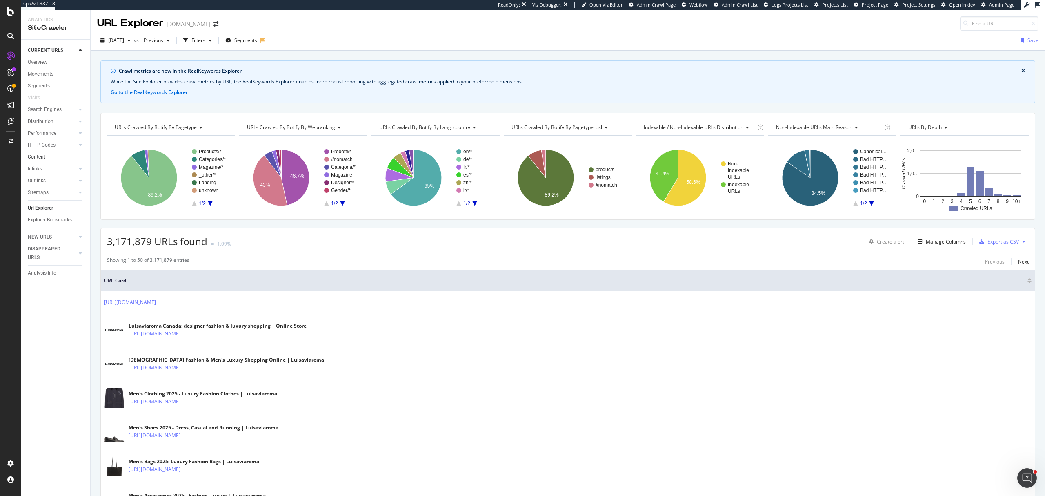
click at [42, 157] on div "Content" at bounding box center [37, 157] width 18 height 9
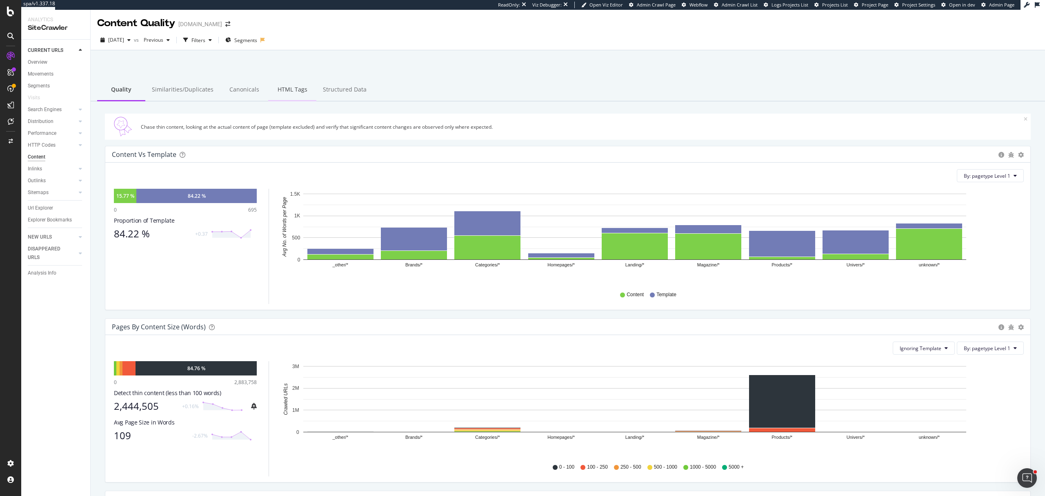
click at [293, 95] on div "HTML Tags" at bounding box center [292, 90] width 48 height 22
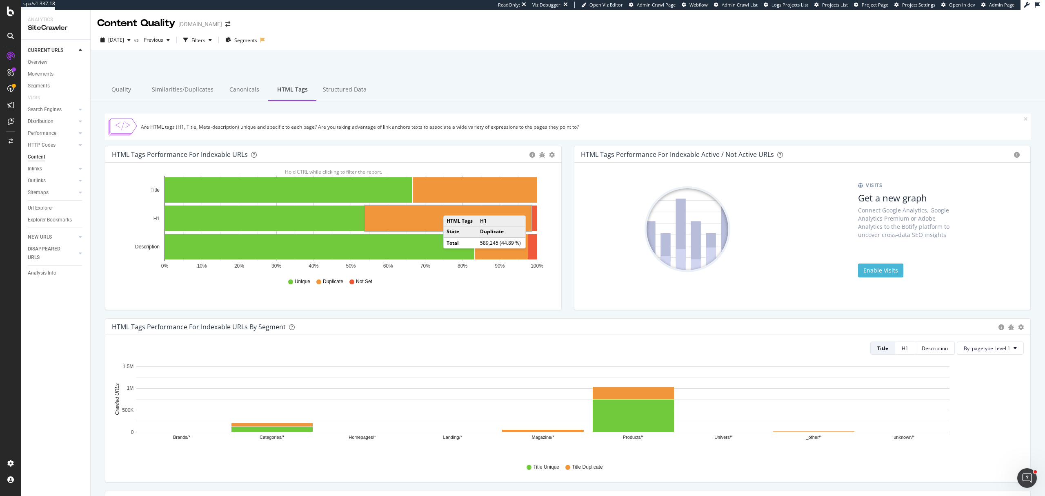
click at [452, 207] on rect "A chart." at bounding box center [448, 218] width 167 height 26
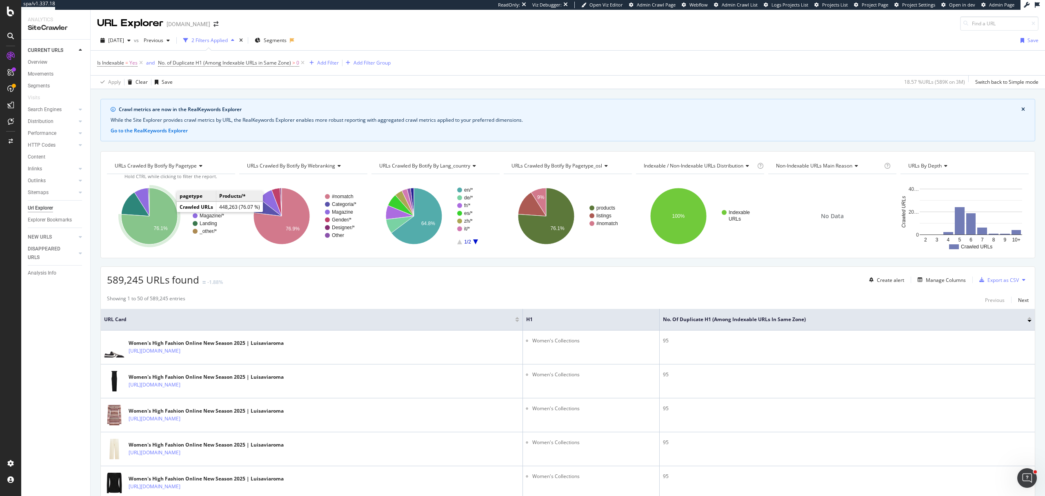
click at [167, 213] on icon "A chart." at bounding box center [149, 216] width 56 height 56
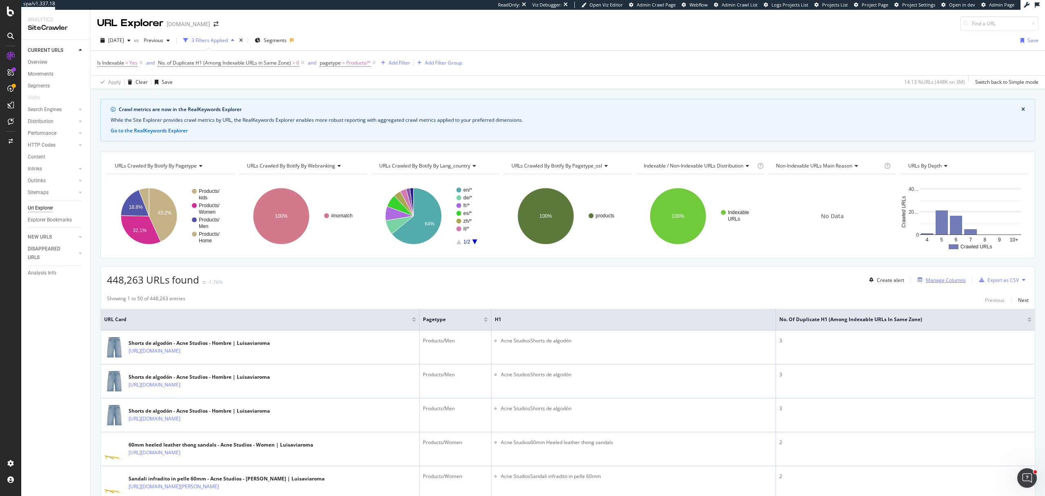
click at [941, 277] on div "Manage Columns" at bounding box center [940, 279] width 51 height 9
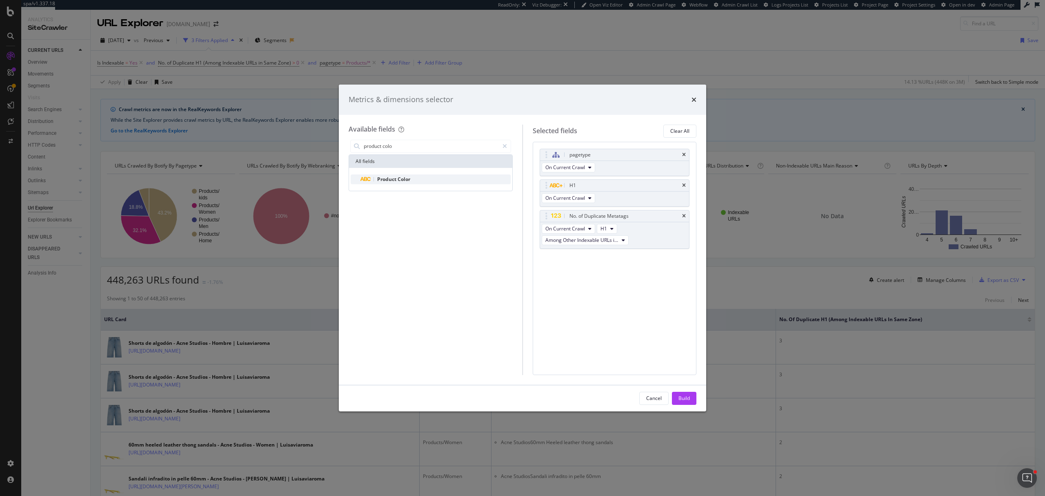
type input "product colo"
click at [440, 179] on div "Product Color" at bounding box center [436, 179] width 150 height 10
click at [679, 394] on div "Build" at bounding box center [684, 398] width 11 height 12
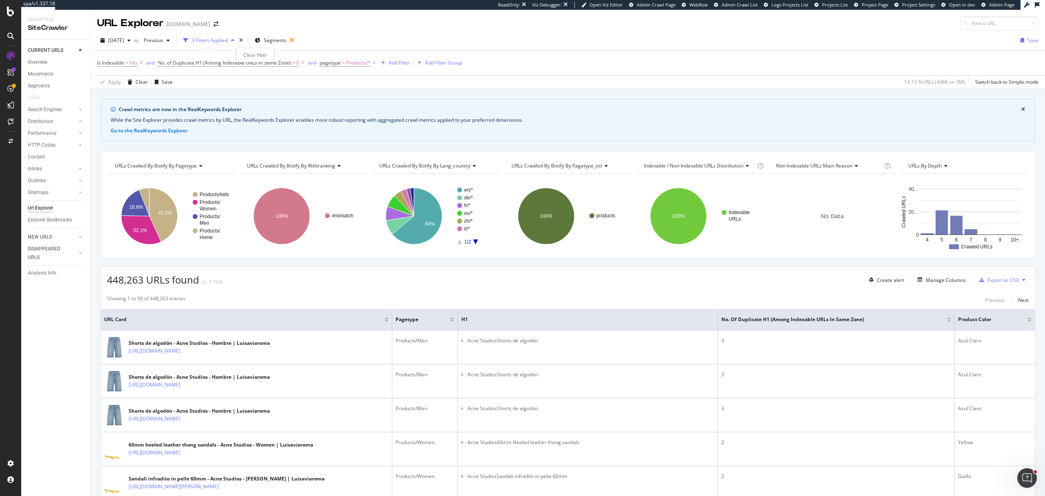
drag, startPoint x: 255, startPoint y: 41, endPoint x: 128, endPoint y: 68, distance: 129.4
click at [243, 41] on icon "times" at bounding box center [241, 40] width 4 height 5
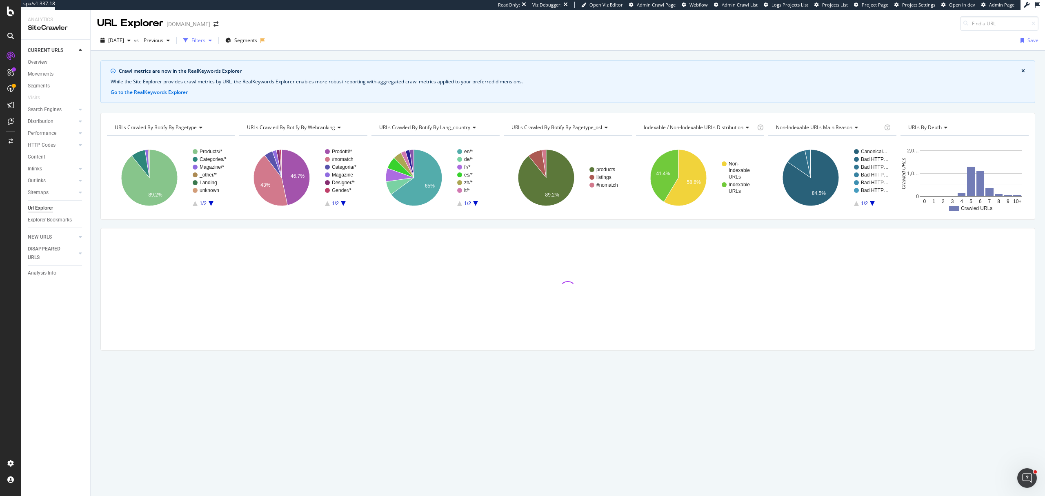
click at [188, 41] on icon "button" at bounding box center [185, 40] width 5 height 5
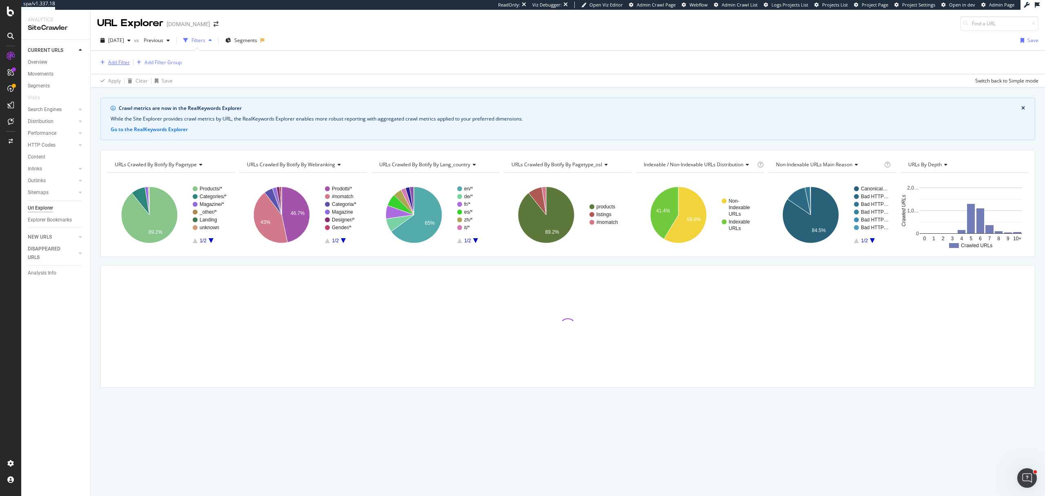
click at [115, 64] on div "Add Filter" at bounding box center [119, 62] width 22 height 7
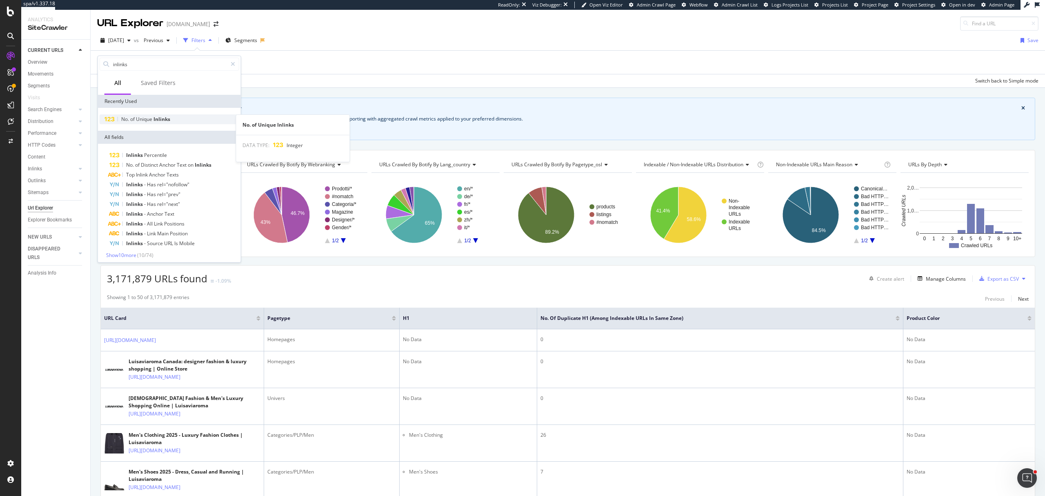
type input "inlinks"
click at [158, 118] on span "Inlinks" at bounding box center [162, 119] width 17 height 7
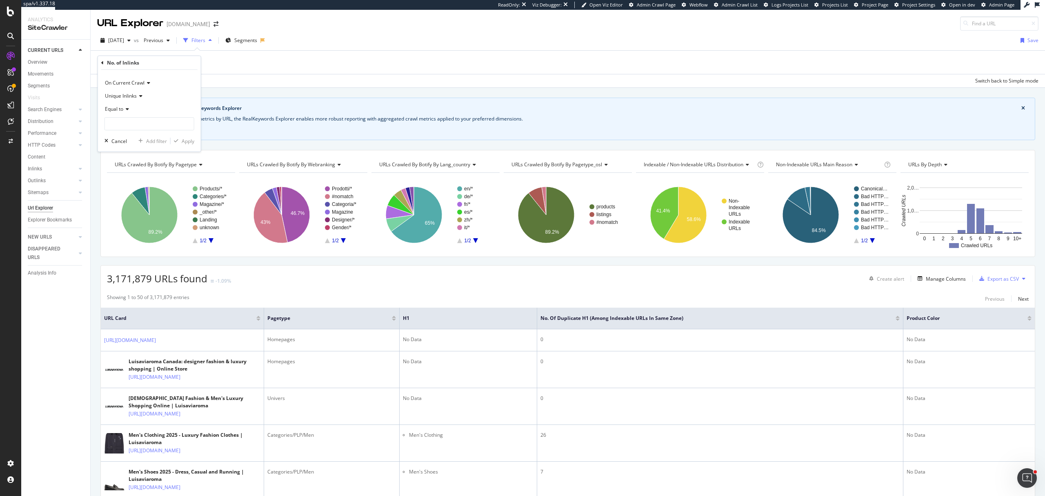
click at [123, 114] on div "Equal to" at bounding box center [150, 108] width 90 height 13
click at [124, 123] on input "number" at bounding box center [150, 123] width 90 height 13
type input "0"
click at [138, 99] on div "Unique Inlinks" at bounding box center [150, 95] width 90 height 13
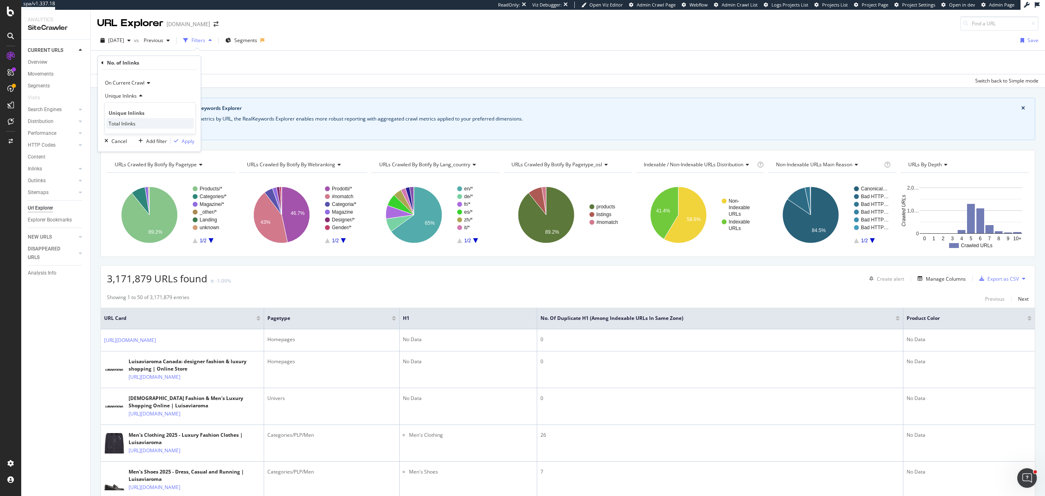
click at [134, 121] on span "Total Inlinks" at bounding box center [122, 123] width 27 height 7
click at [183, 144] on div "Apply" at bounding box center [188, 141] width 13 height 7
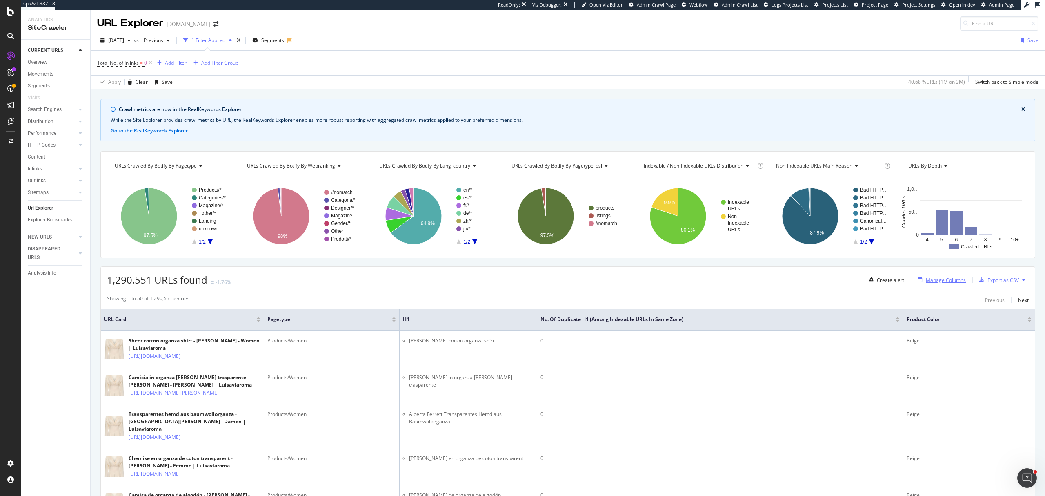
click at [926, 278] on div "Manage Columns" at bounding box center [946, 279] width 40 height 7
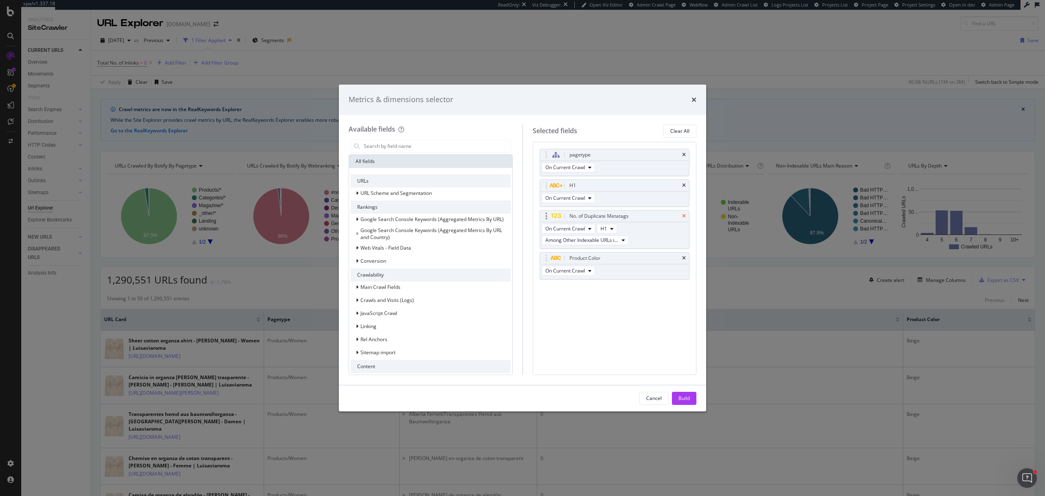
click at [684, 216] on icon "times" at bounding box center [684, 216] width 4 height 5
click at [684, 185] on icon "times" at bounding box center [684, 185] width 4 height 5
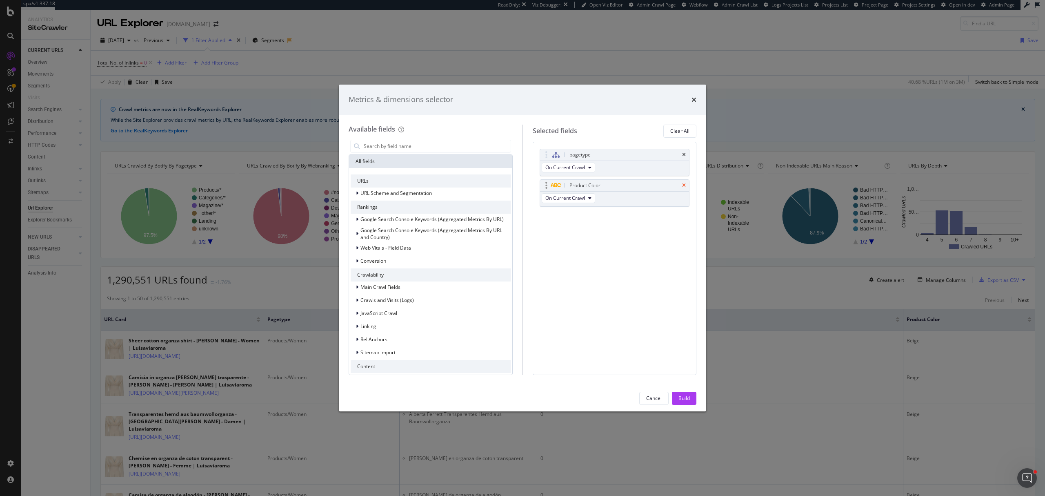
click at [684, 183] on icon "times" at bounding box center [684, 185] width 4 height 5
click at [684, 155] on icon "times" at bounding box center [684, 154] width 4 height 5
click at [448, 147] on input "modal" at bounding box center [437, 146] width 148 height 12
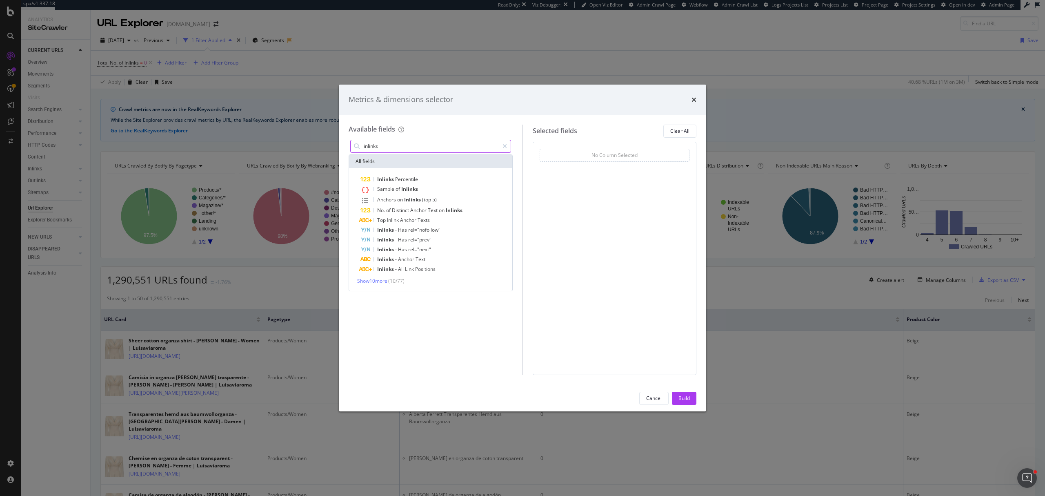
click at [374, 144] on input "inlinks" at bounding box center [431, 146] width 136 height 12
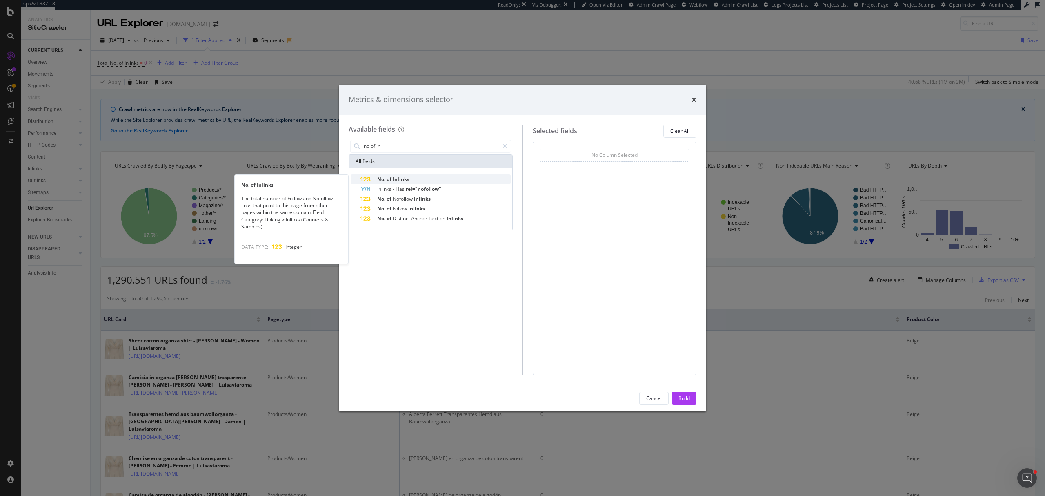
click at [391, 179] on span "of" at bounding box center [390, 179] width 6 height 7
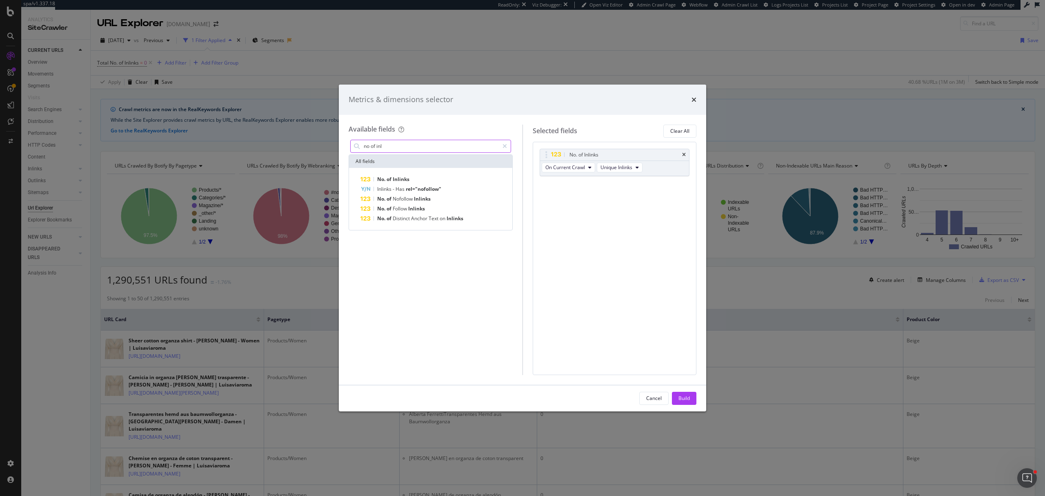
click at [392, 145] on input "no of inl" at bounding box center [431, 146] width 136 height 12
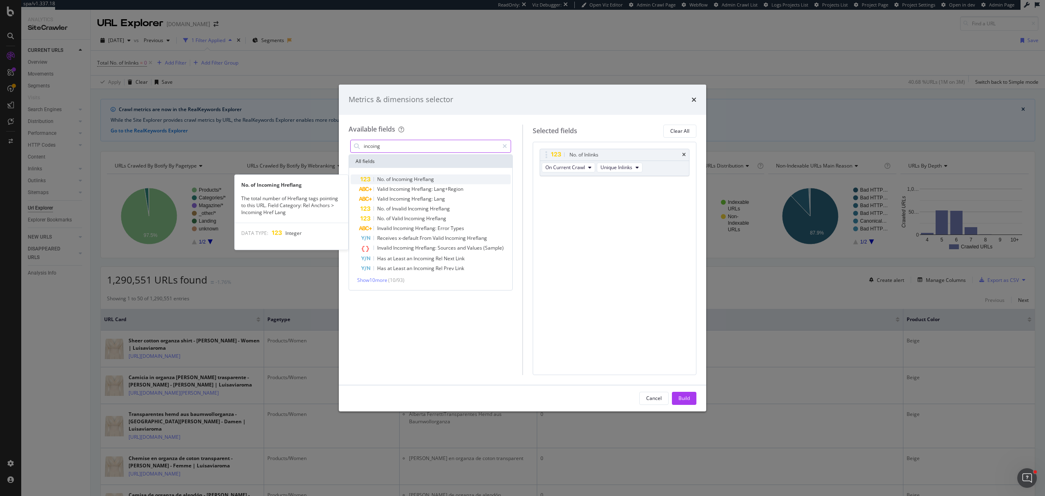
type input "incoing"
click at [449, 175] on div "No. of Incoming Hreflang" at bounding box center [436, 179] width 150 height 10
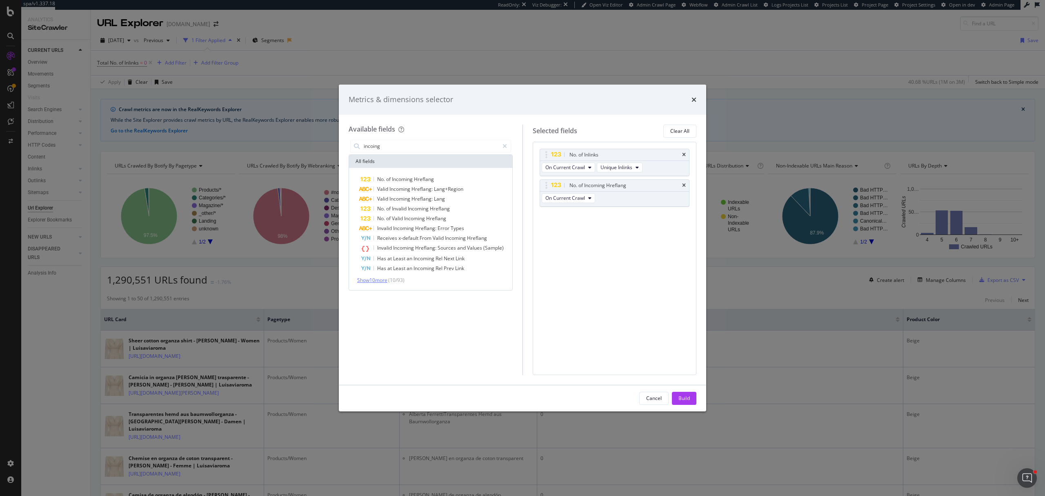
click at [372, 278] on span "Show 10 more" at bounding box center [372, 279] width 30 height 7
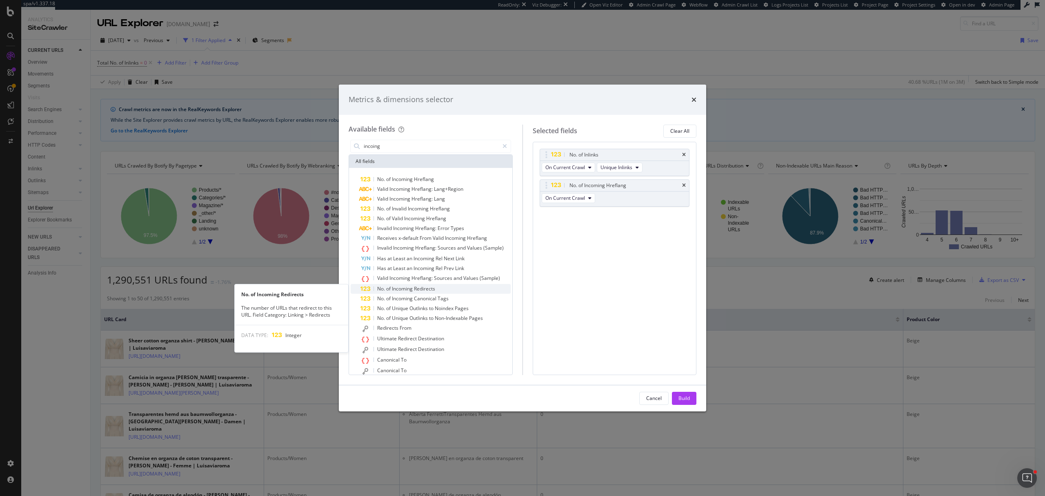
click at [417, 290] on span "Redirects" at bounding box center [424, 288] width 21 height 7
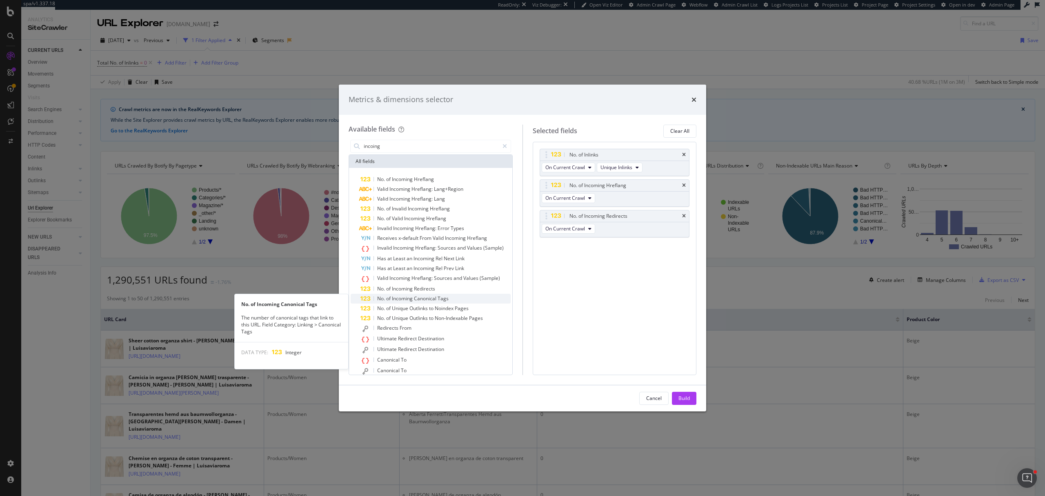
click at [425, 298] on span "Canonical" at bounding box center [426, 298] width 24 height 7
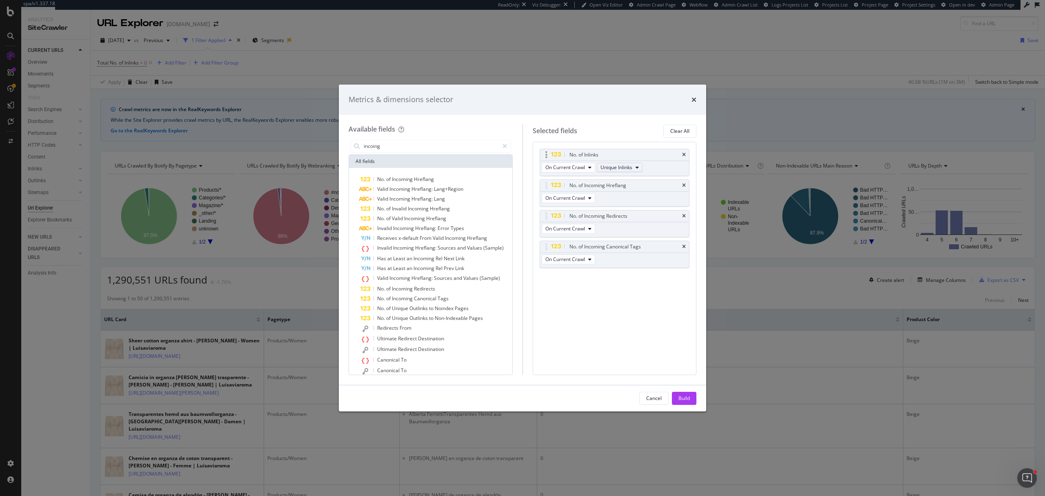
click at [618, 170] on span "Unique Inlinks" at bounding box center [617, 167] width 32 height 7
click at [626, 194] on span "Total Inlinks" at bounding box center [623, 197] width 34 height 7
click at [689, 394] on div "Build" at bounding box center [684, 397] width 11 height 7
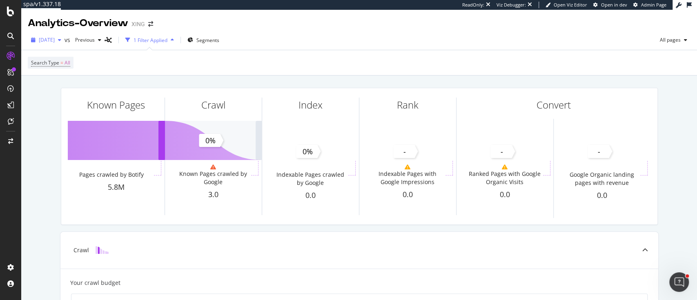
click at [65, 42] on div "[DATE]" at bounding box center [46, 40] width 37 height 12
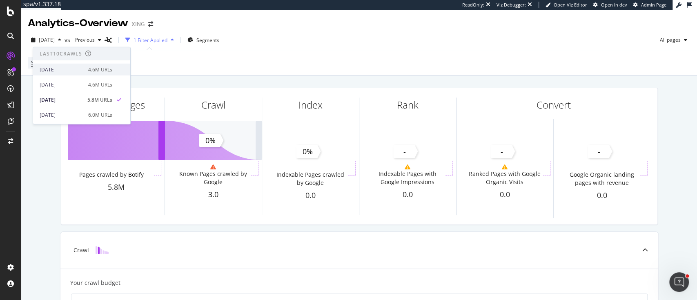
click at [78, 69] on div "[DATE]" at bounding box center [62, 69] width 44 height 7
